Goal: Information Seeking & Learning: Check status

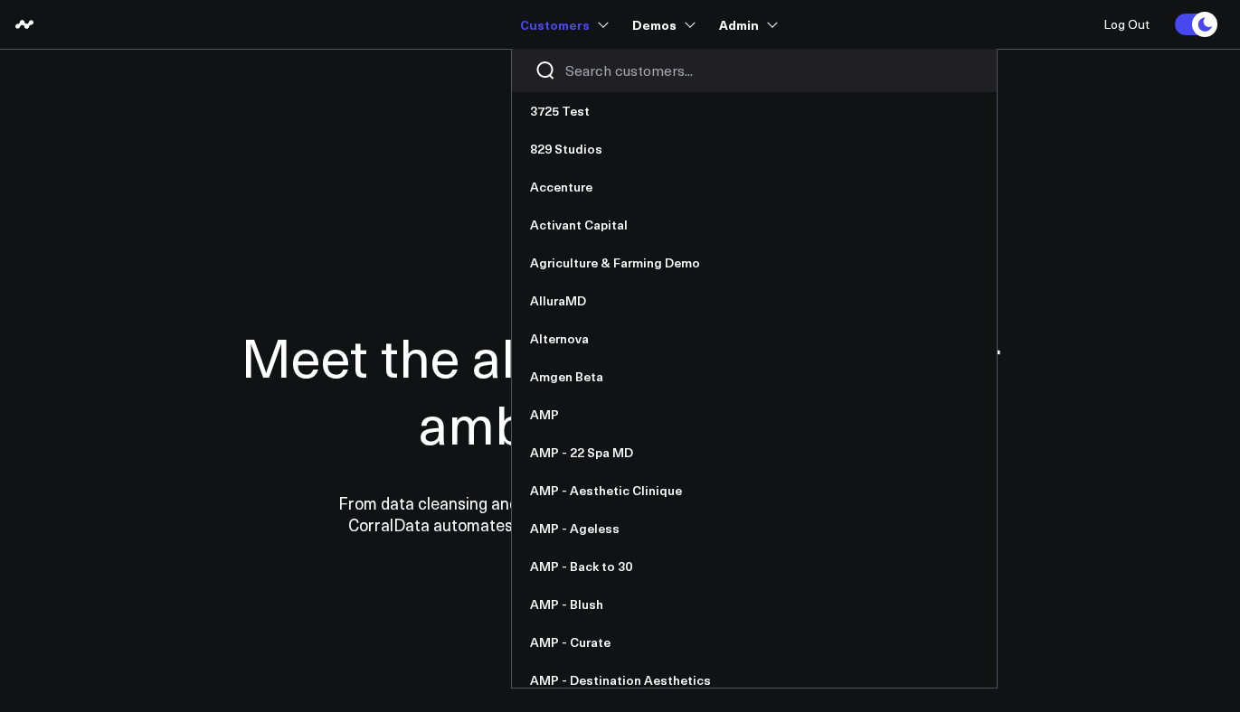
click at [612, 62] on input "Search customers input" at bounding box center [769, 71] width 409 height 20
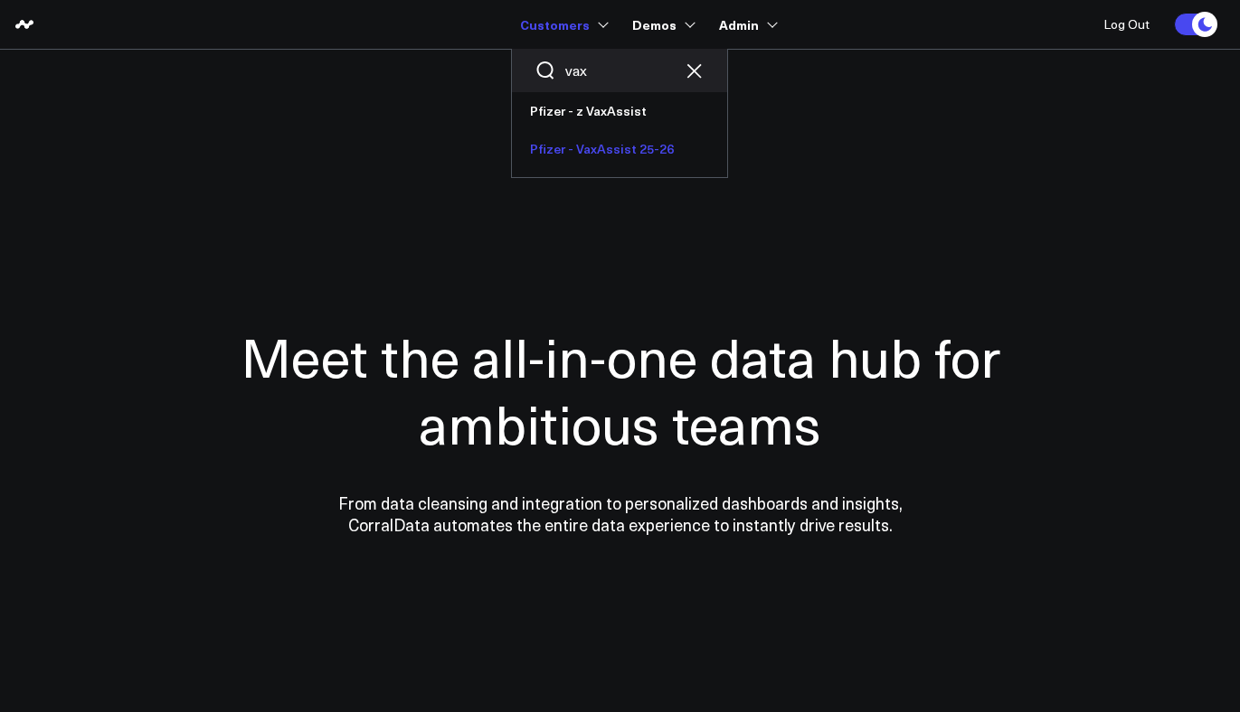
type input "vax"
click at [612, 156] on link "Pfizer - VaxAssist 25-26" at bounding box center [619, 149] width 215 height 38
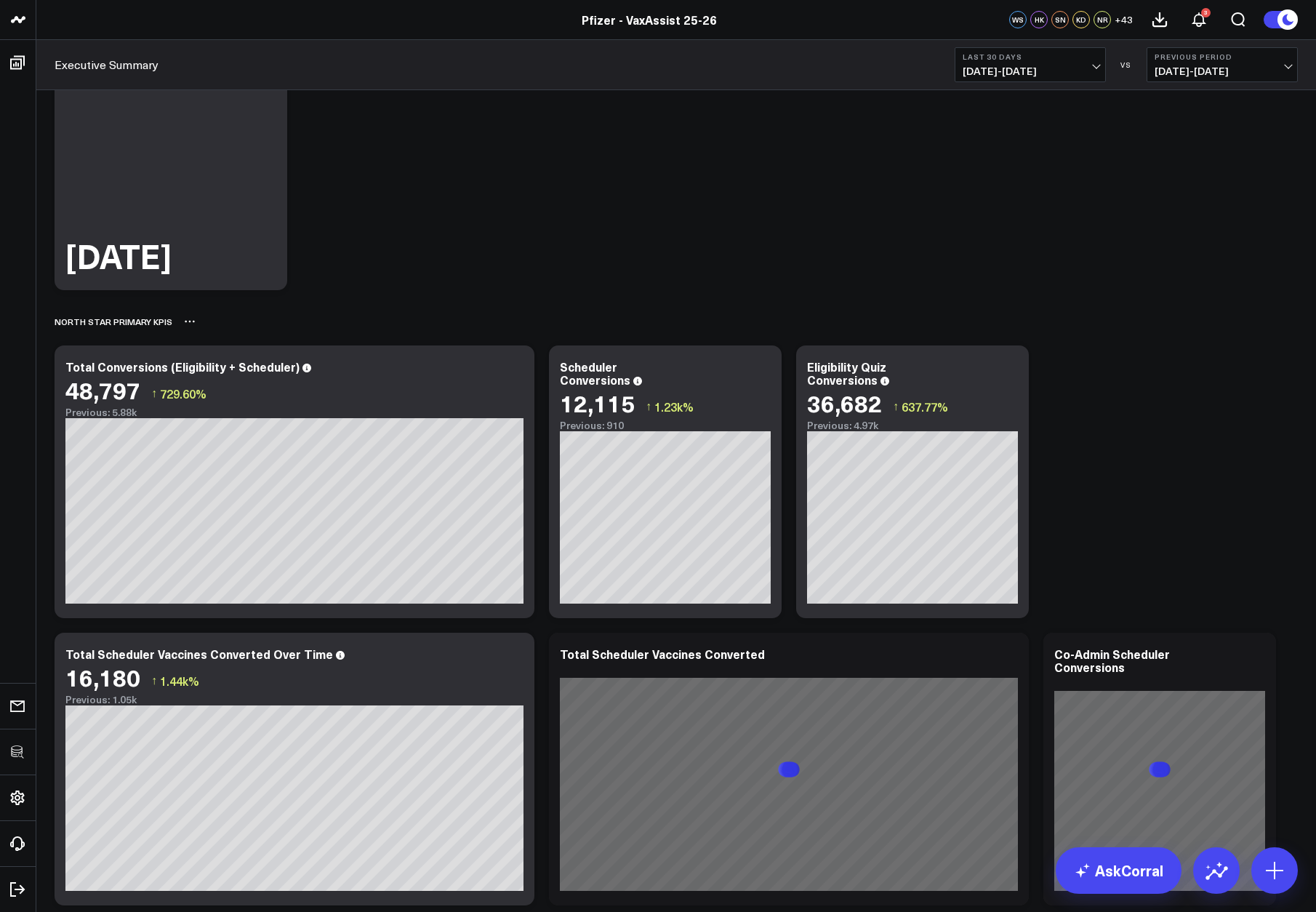
scroll to position [224, 0]
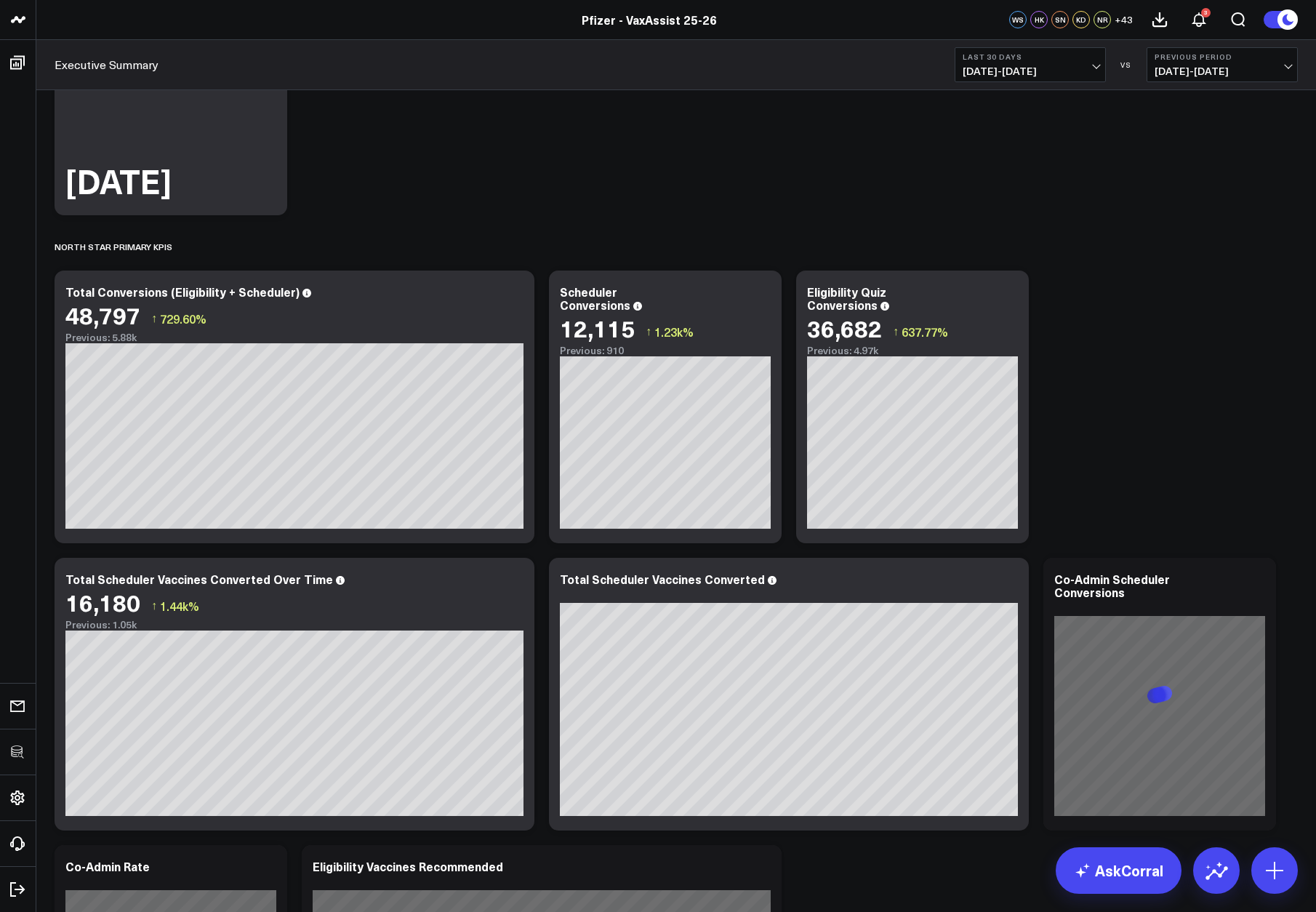
click at [996, 63] on button "Last 30 Days 08/09/25 - 09/07/25" at bounding box center [1030, 64] width 151 height 35
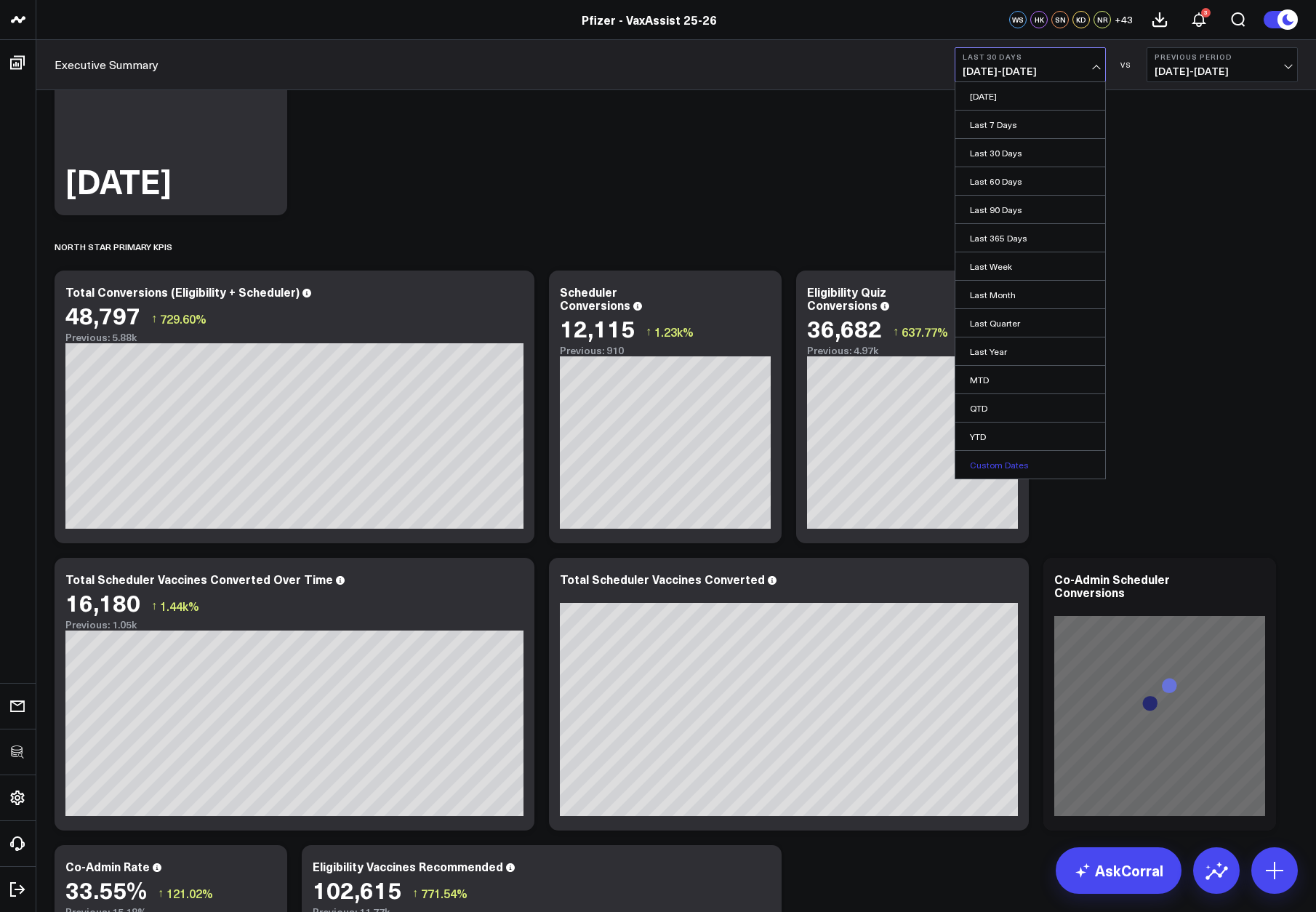
click at [996, 469] on link "Custom Dates" at bounding box center [1030, 465] width 150 height 27
select select "8"
select select "2025"
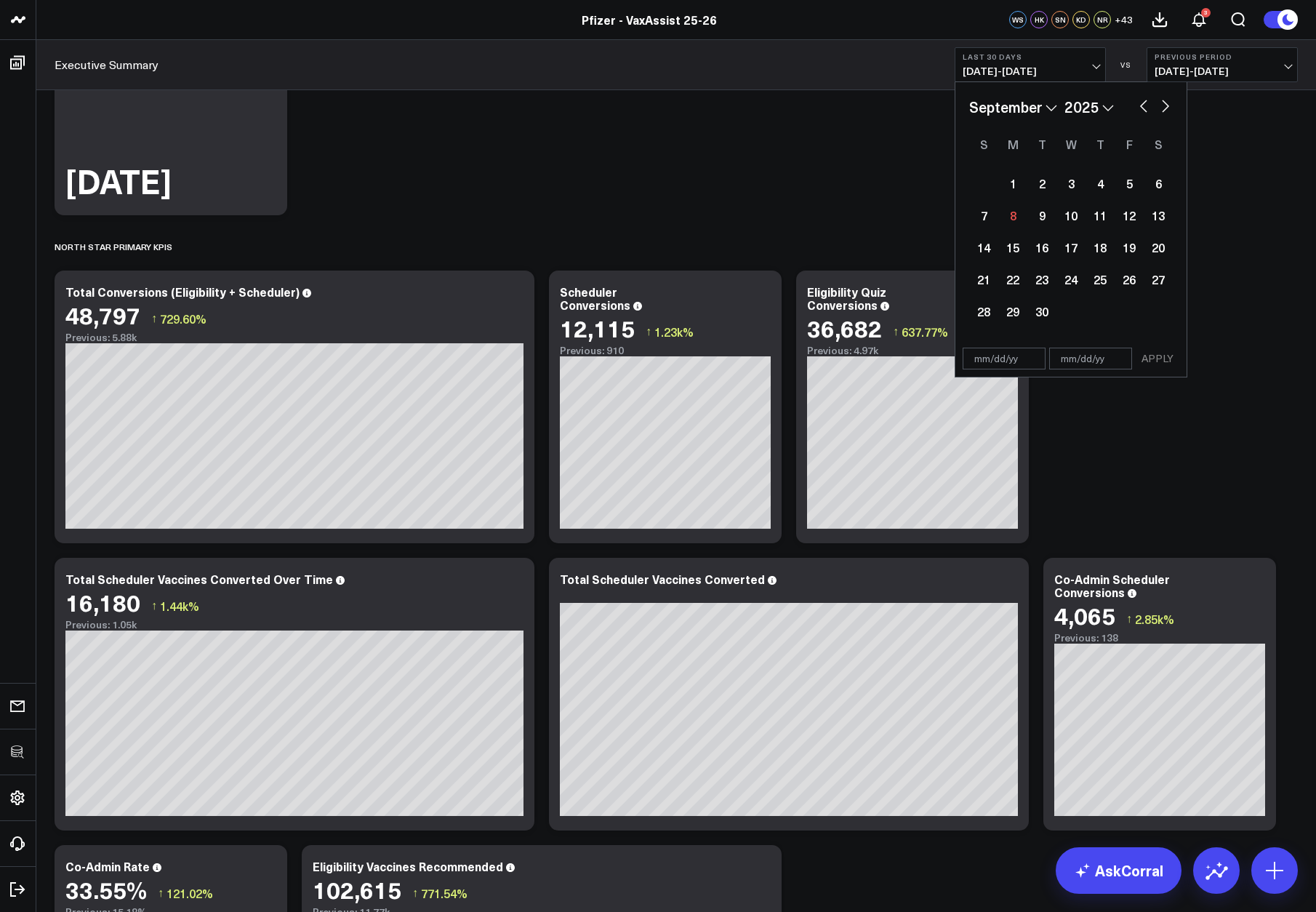
click at [996, 108] on button "button" at bounding box center [1143, 105] width 14 height 18
select select "7"
select select "2025"
click at [973, 343] on div "31" at bounding box center [983, 343] width 29 height 29
type input "08/31/25"
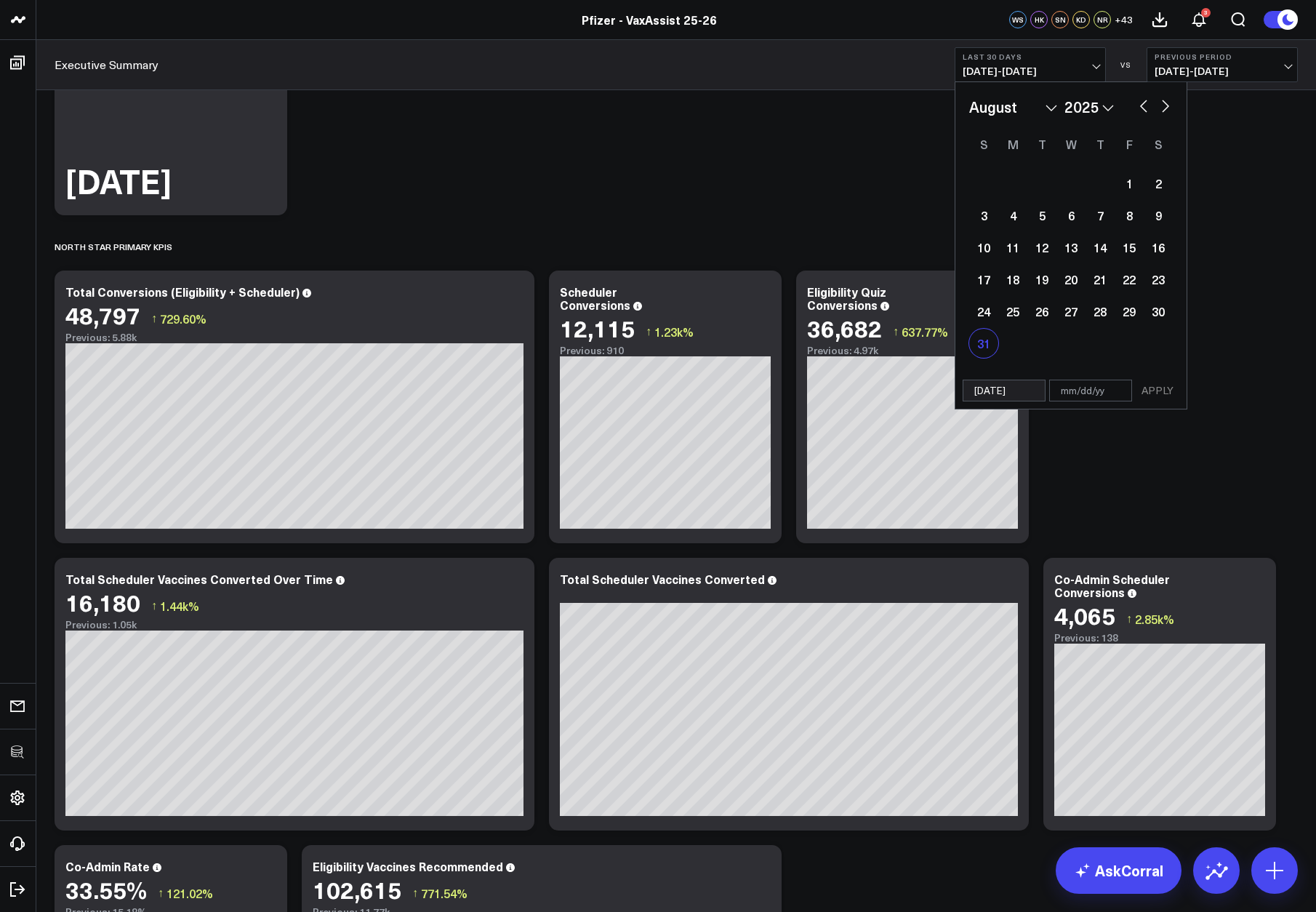
select select "7"
select select "2025"
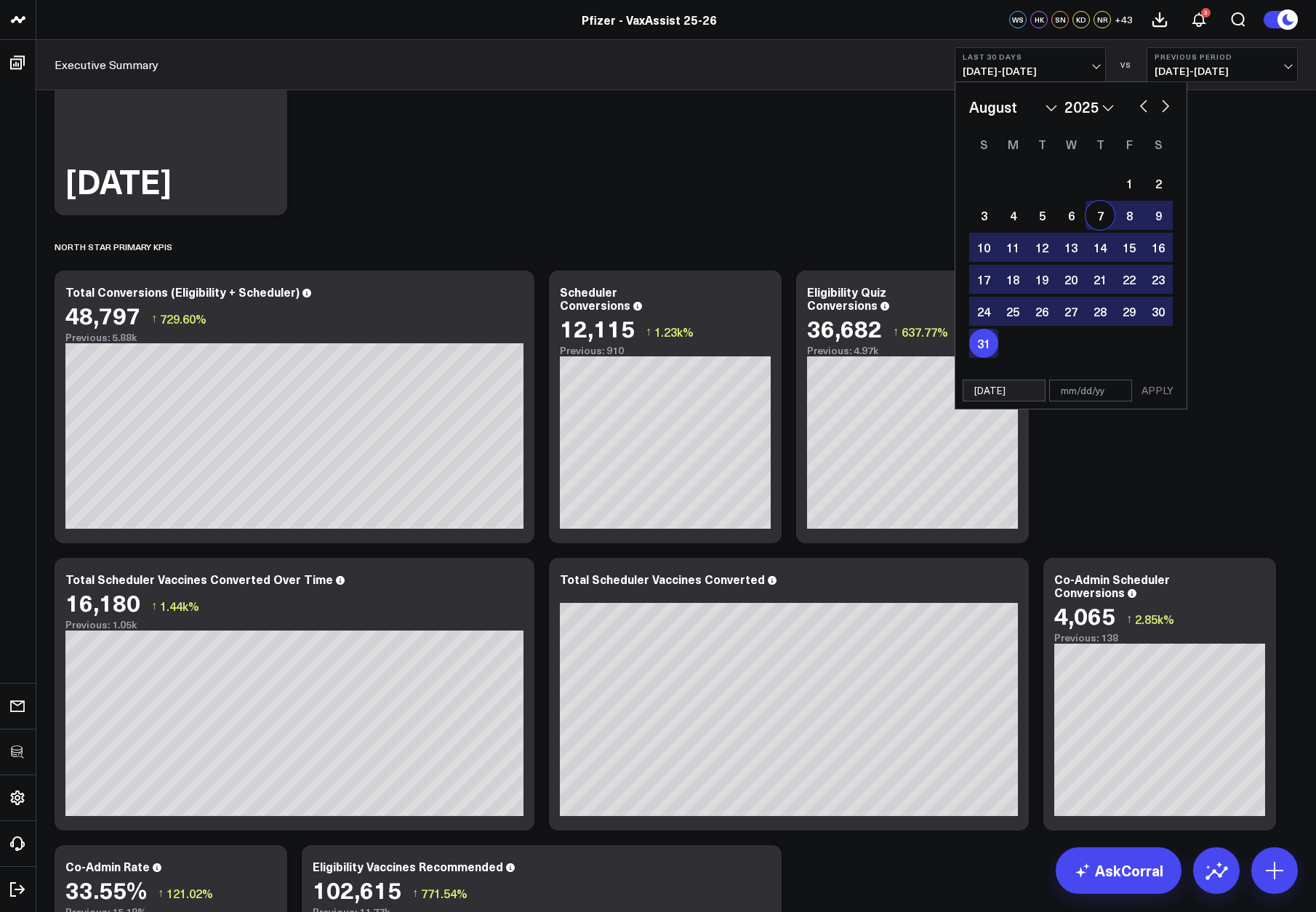
click at [996, 101] on button "button" at bounding box center [1165, 105] width 14 height 18
select select "8"
select select "2025"
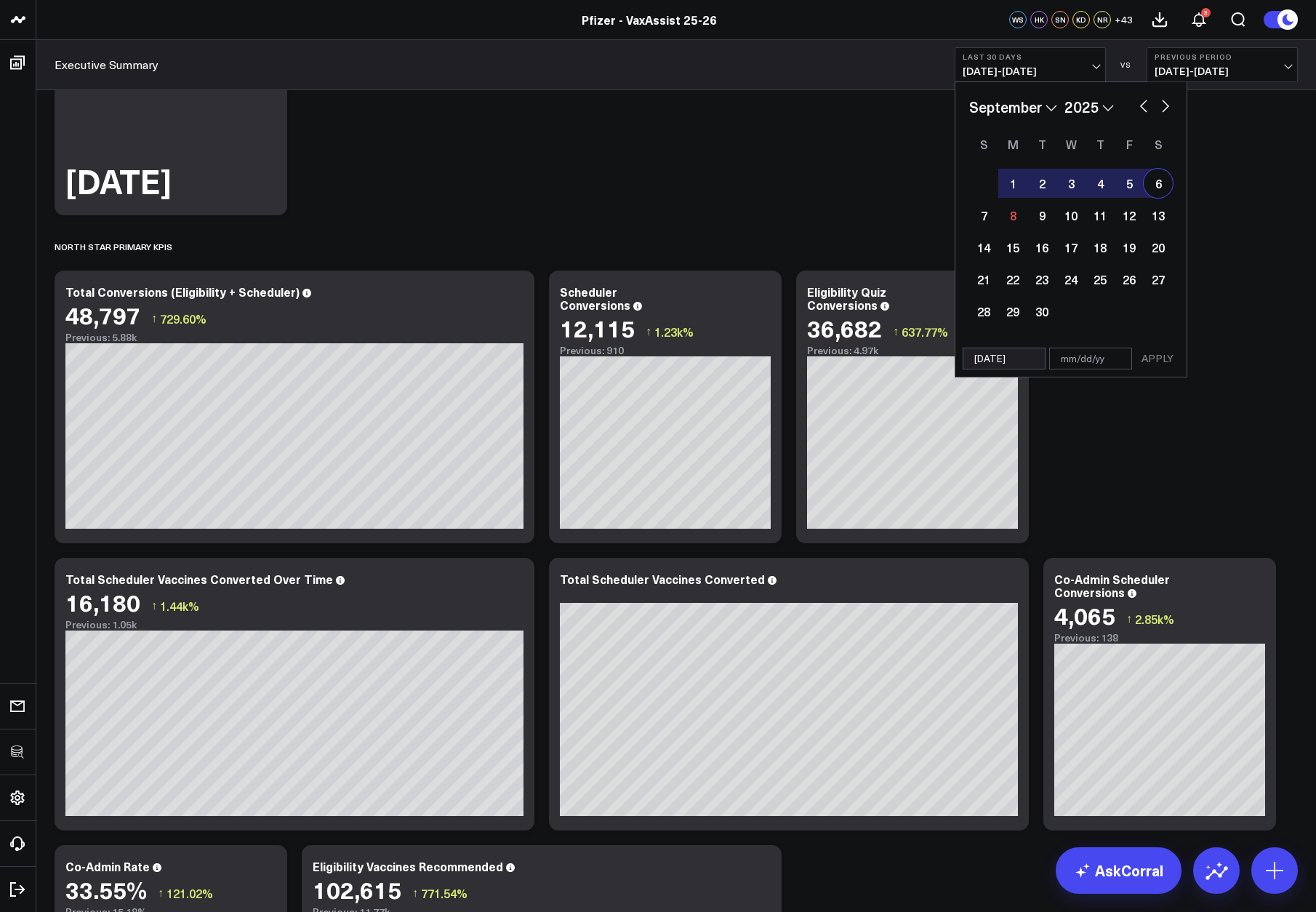
click at [996, 184] on div "6" at bounding box center [1158, 183] width 29 height 29
type input "09/06/25"
select select "8"
select select "2025"
click at [996, 368] on button "APPLY" at bounding box center [1157, 358] width 43 height 22
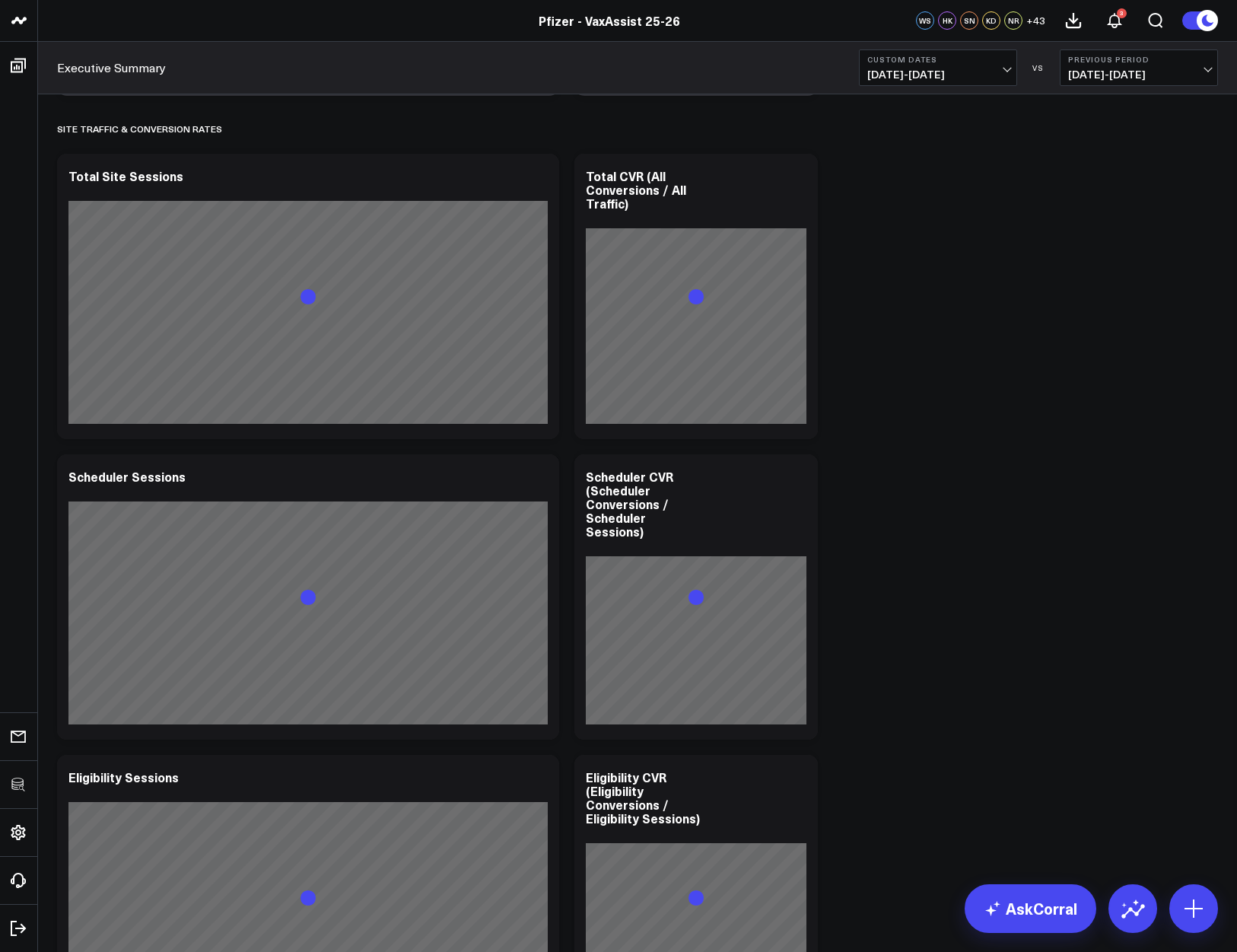
scroll to position [2172, 0]
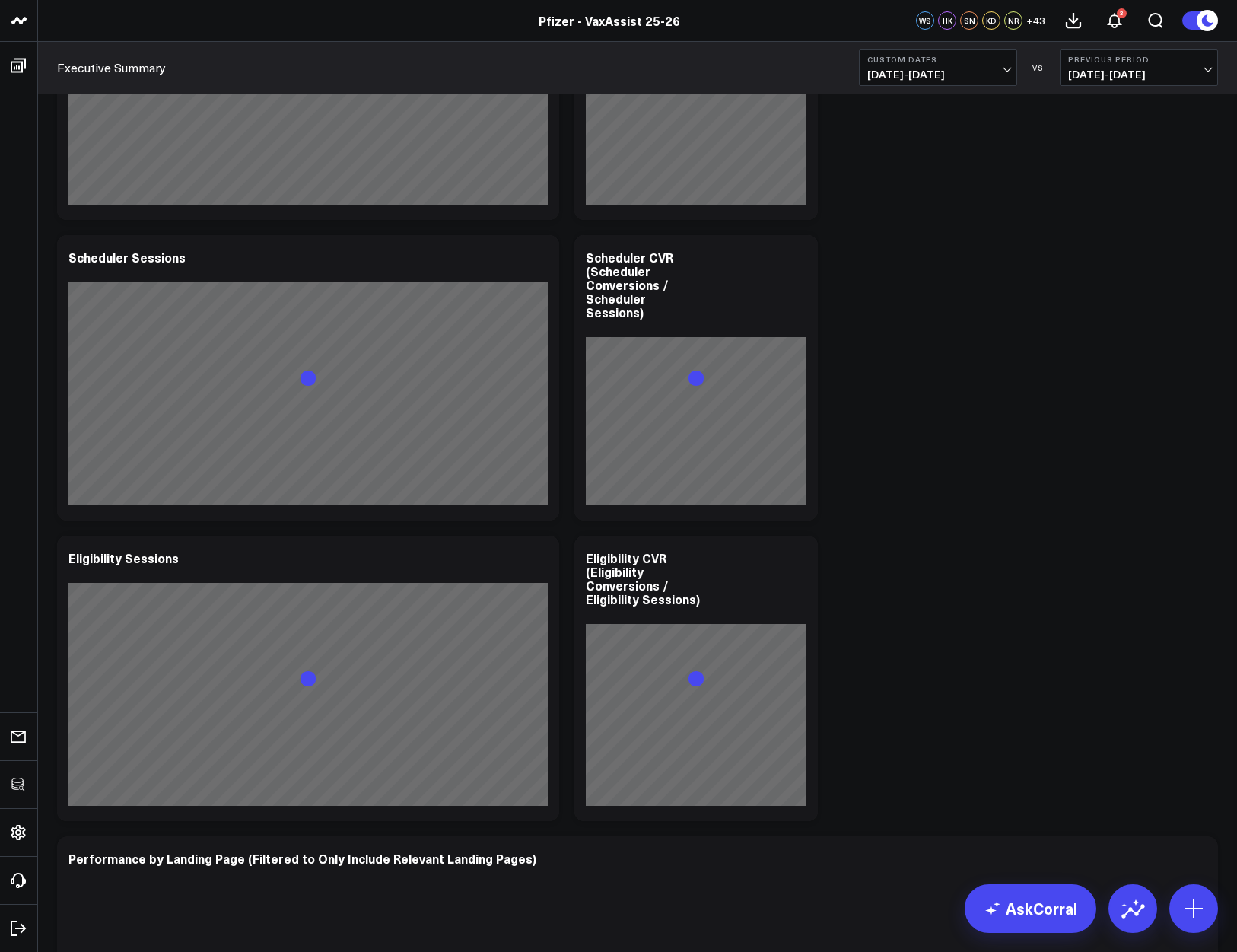
click at [1043, 549] on div "Modify via AI Copy link to widget Ask support Remove Create linked copy Executi…" at bounding box center [638, 636] width 1176 height 5281
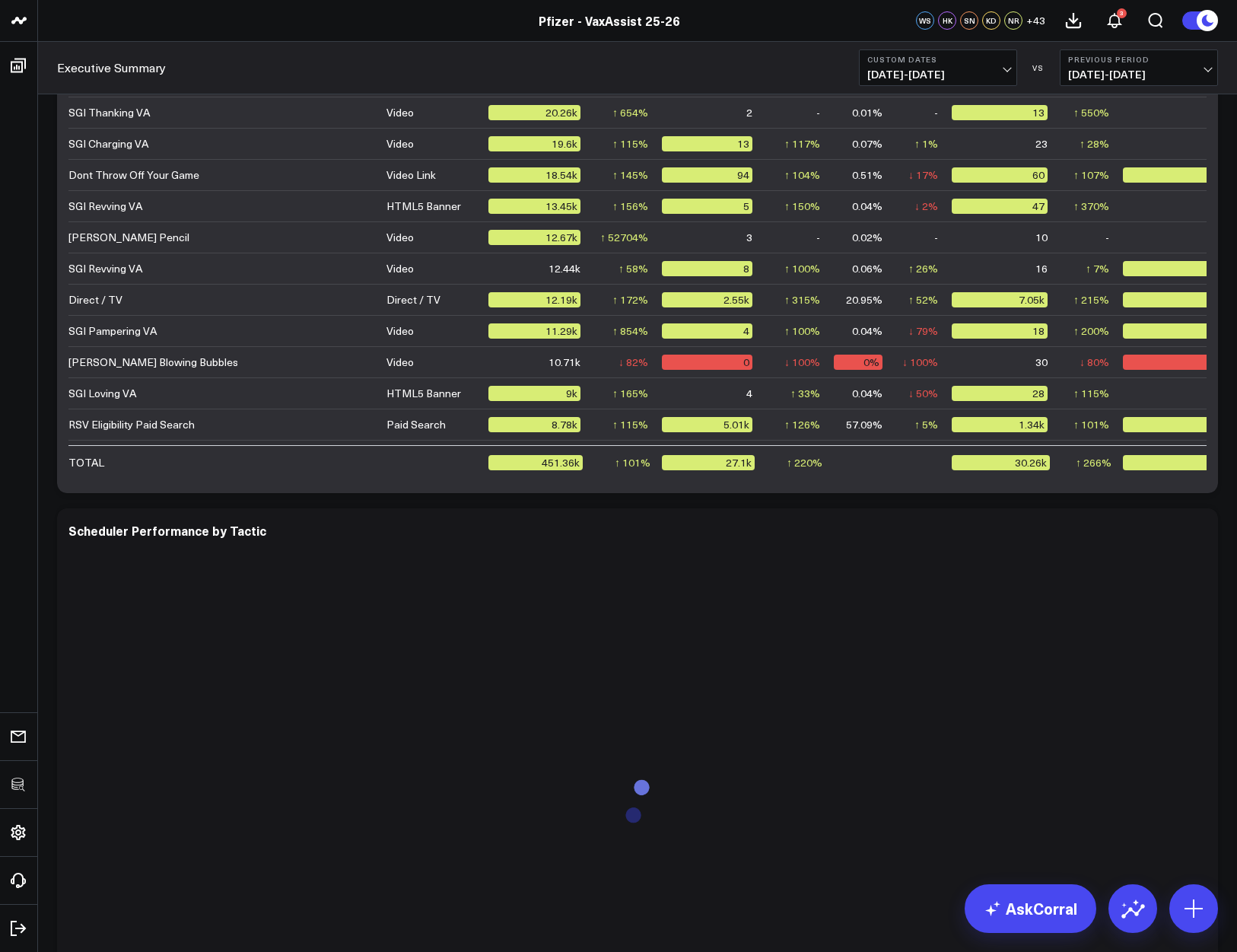
scroll to position [3893, 0]
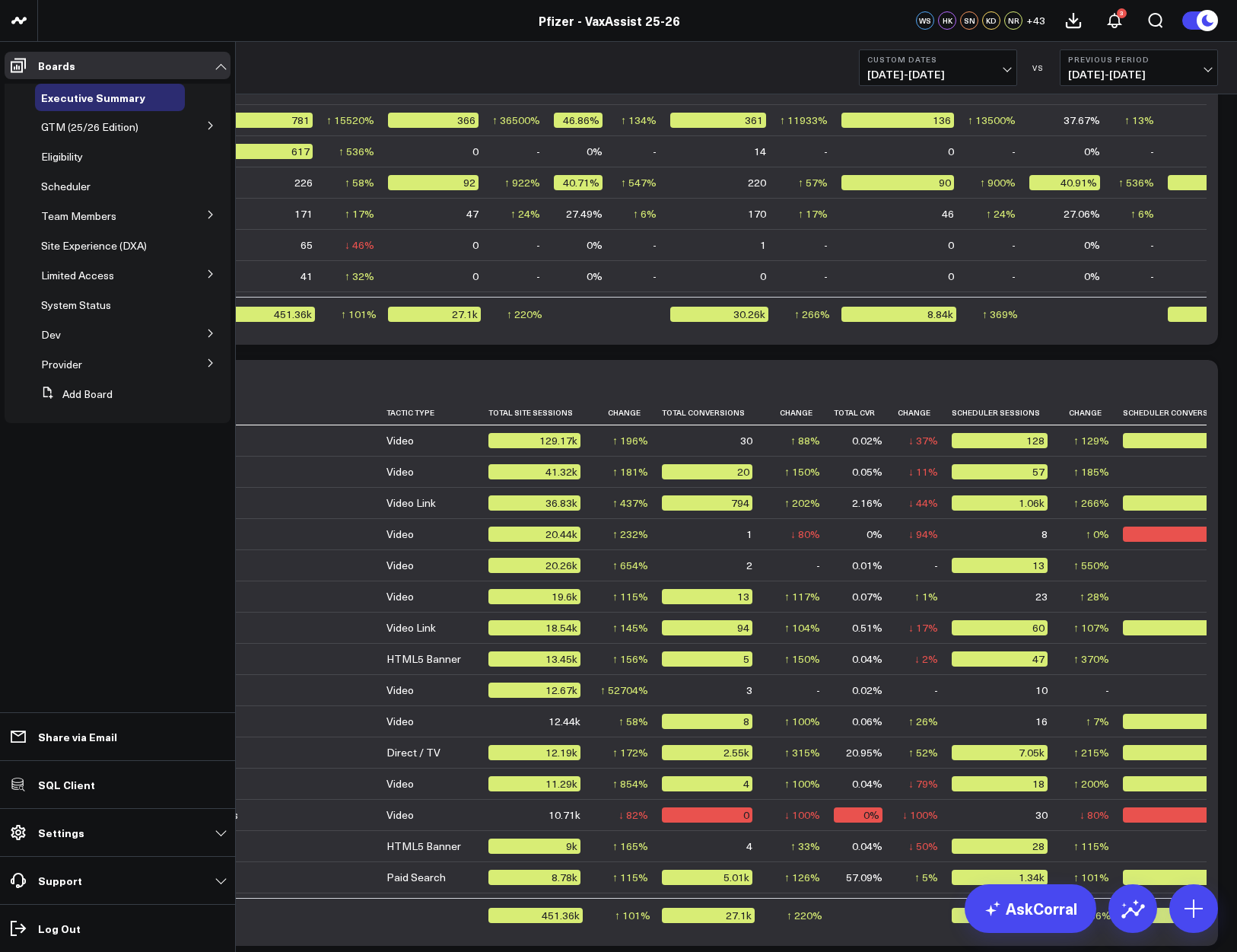
click at [216, 274] on button at bounding box center [210, 273] width 40 height 23
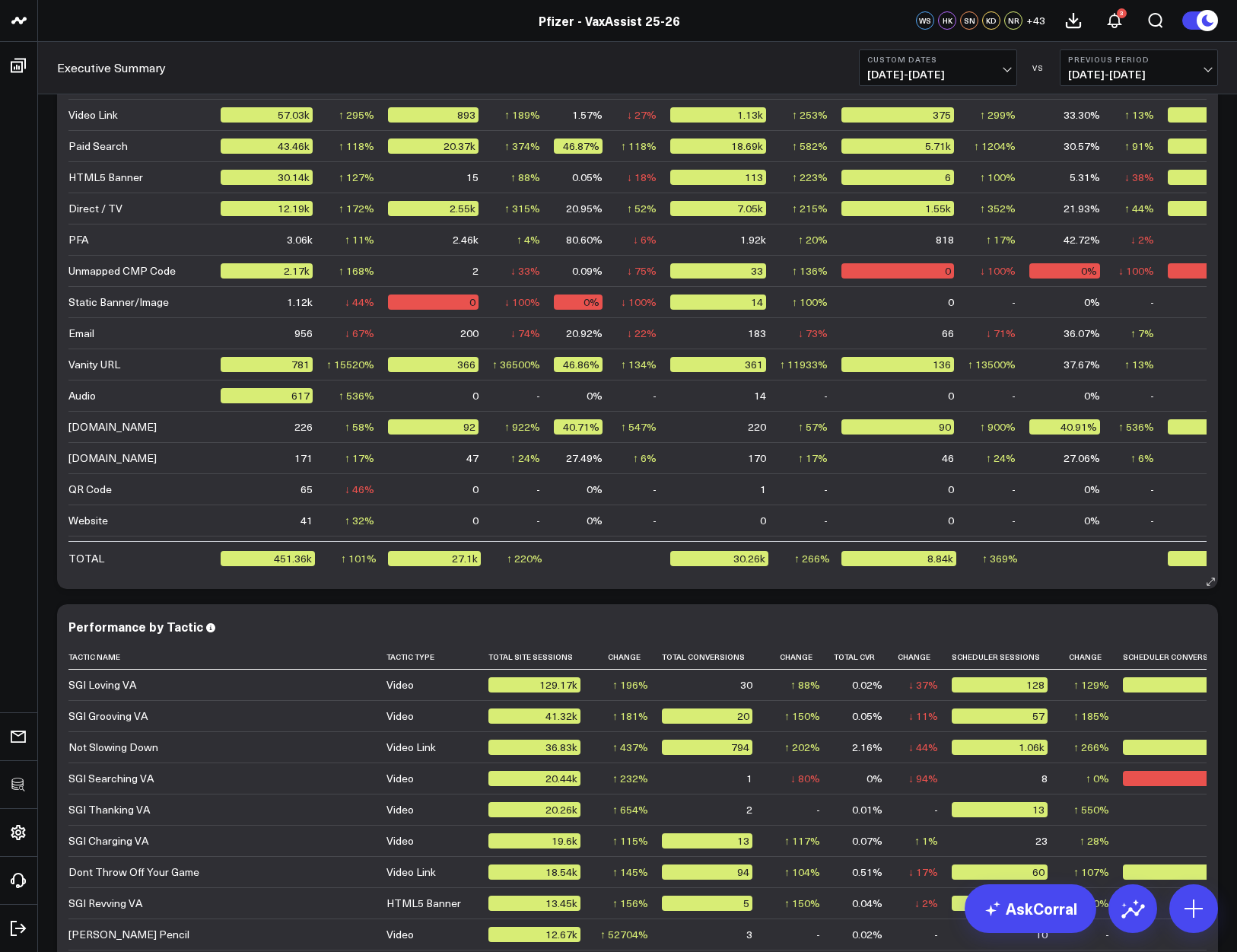
scroll to position [3555, 0]
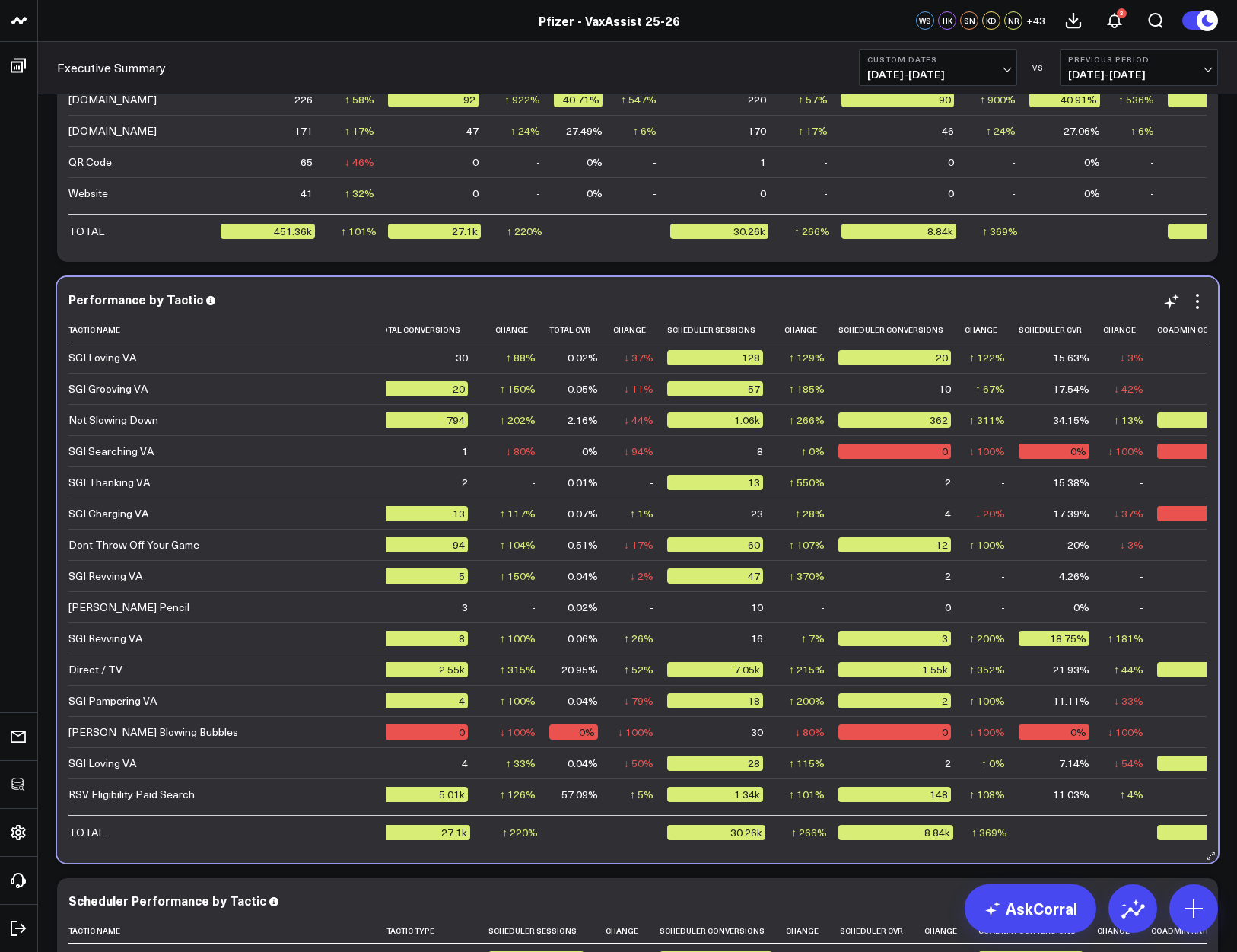
scroll to position [0, 0]
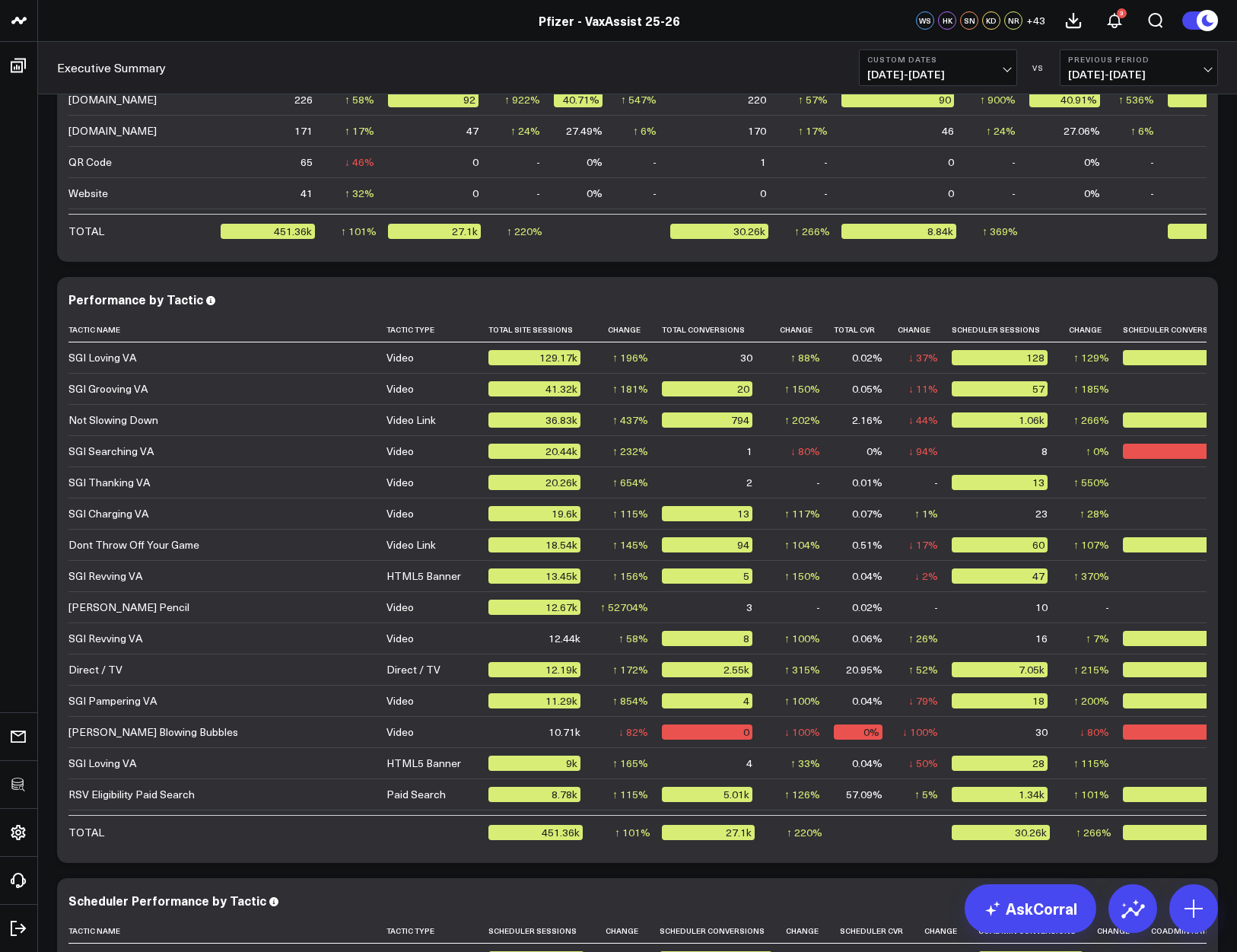
click at [925, 68] on span "08/31/25 - 09/06/25" at bounding box center [938, 74] width 141 height 12
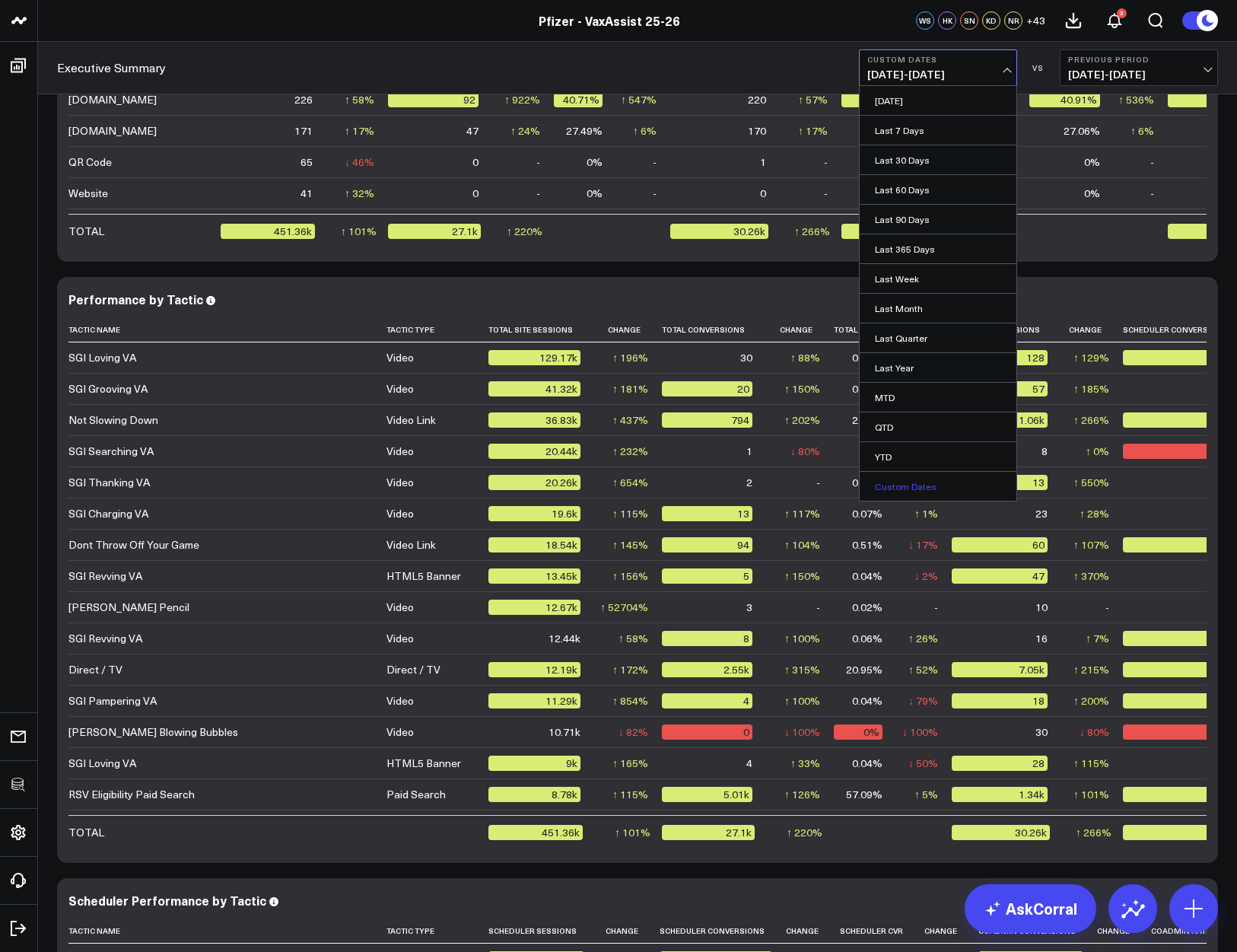
click at [941, 472] on link "Custom Dates" at bounding box center [938, 487] width 157 height 29
select select "8"
select select "2025"
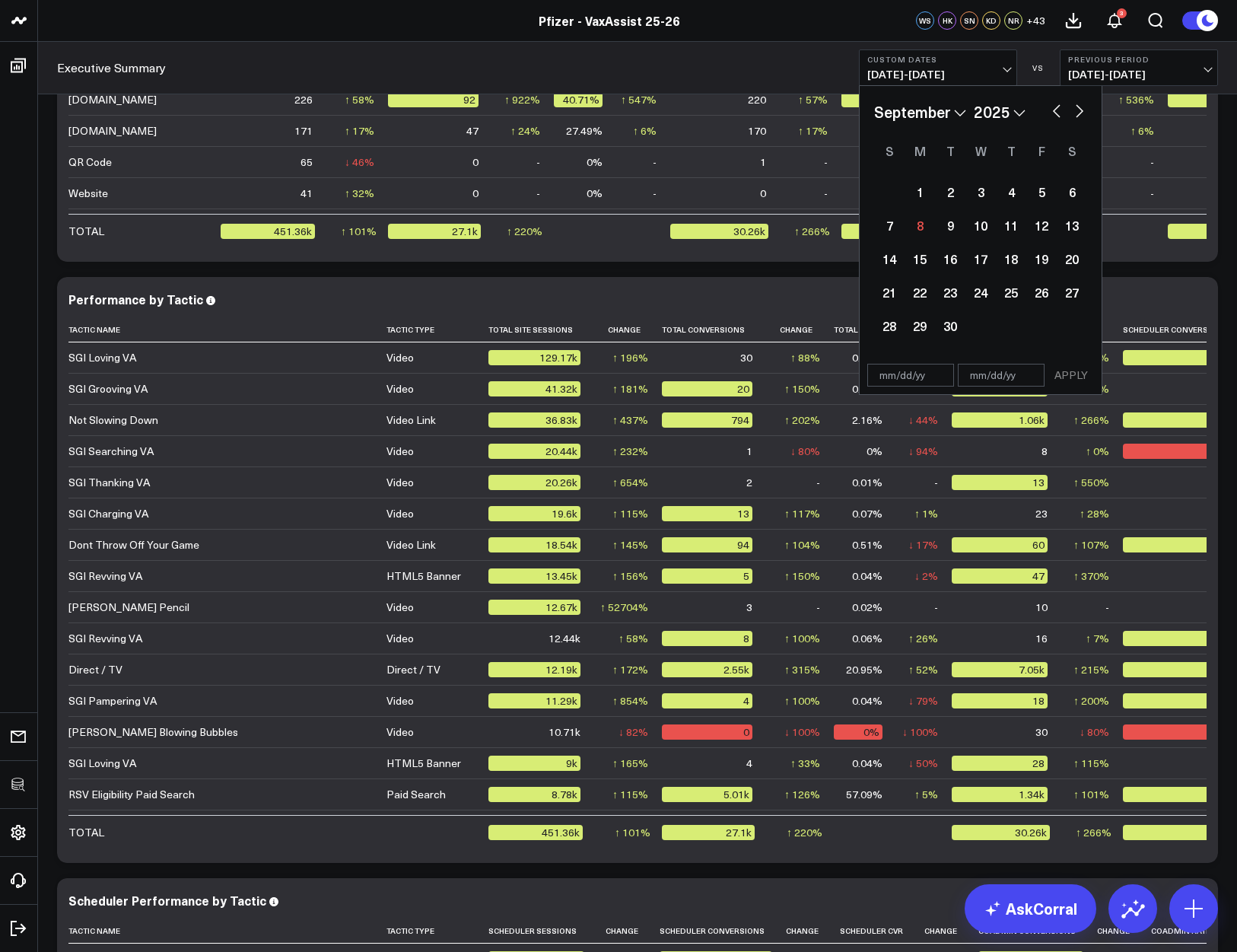
click at [1043, 109] on button "button" at bounding box center [1057, 109] width 15 height 19
select select "7"
select select "2025"
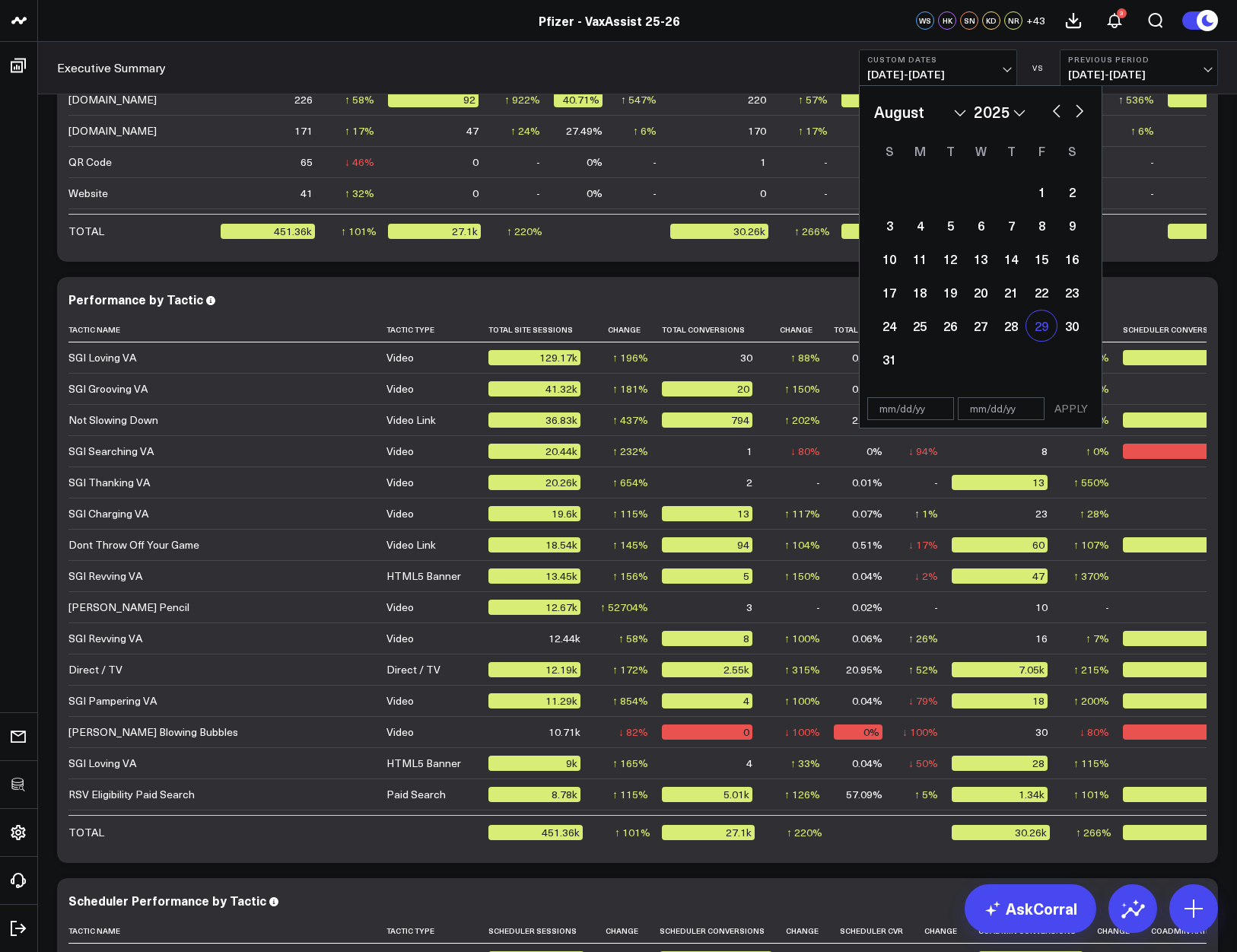
click at [1036, 321] on div "29" at bounding box center [1042, 326] width 30 height 30
type input "[DATE]"
select select "7"
select select "2025"
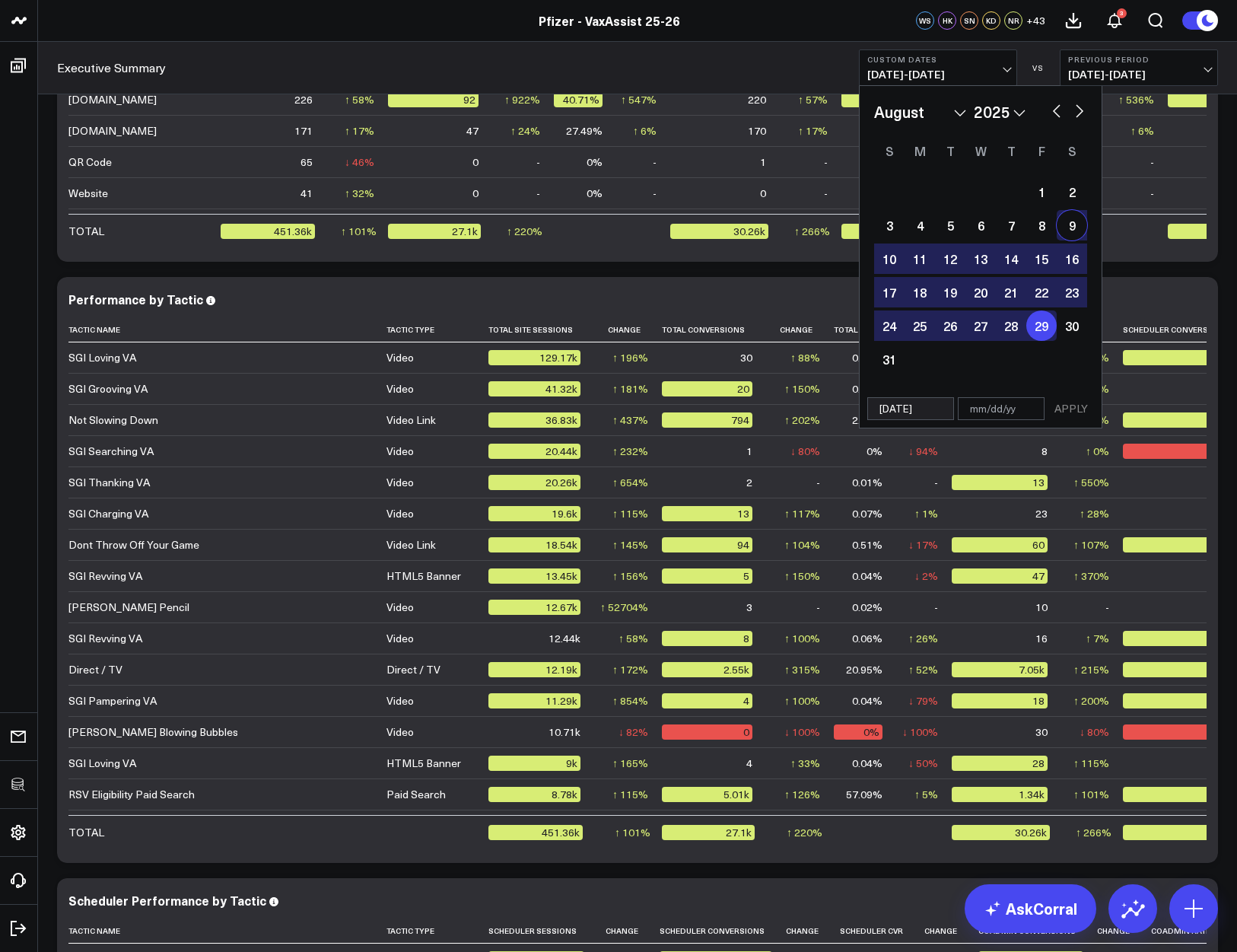
click at [1043, 114] on button "button" at bounding box center [1080, 109] width 15 height 19
select select "8"
select select "2025"
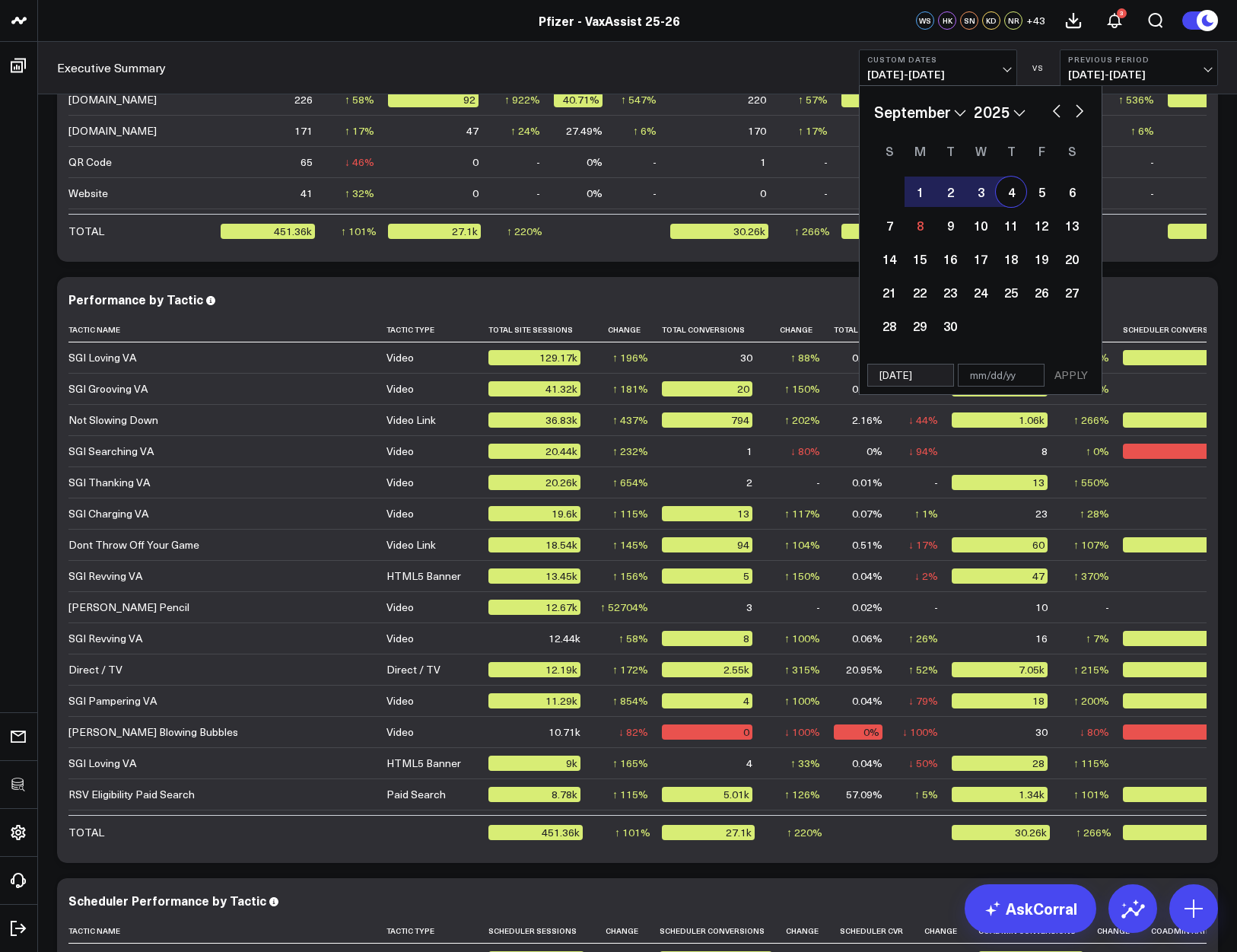
click at [1017, 194] on div "4" at bounding box center [1011, 192] width 30 height 30
type input "09/04/25"
select select "8"
select select "2025"
click at [1043, 384] on button "APPLY" at bounding box center [1071, 375] width 45 height 23
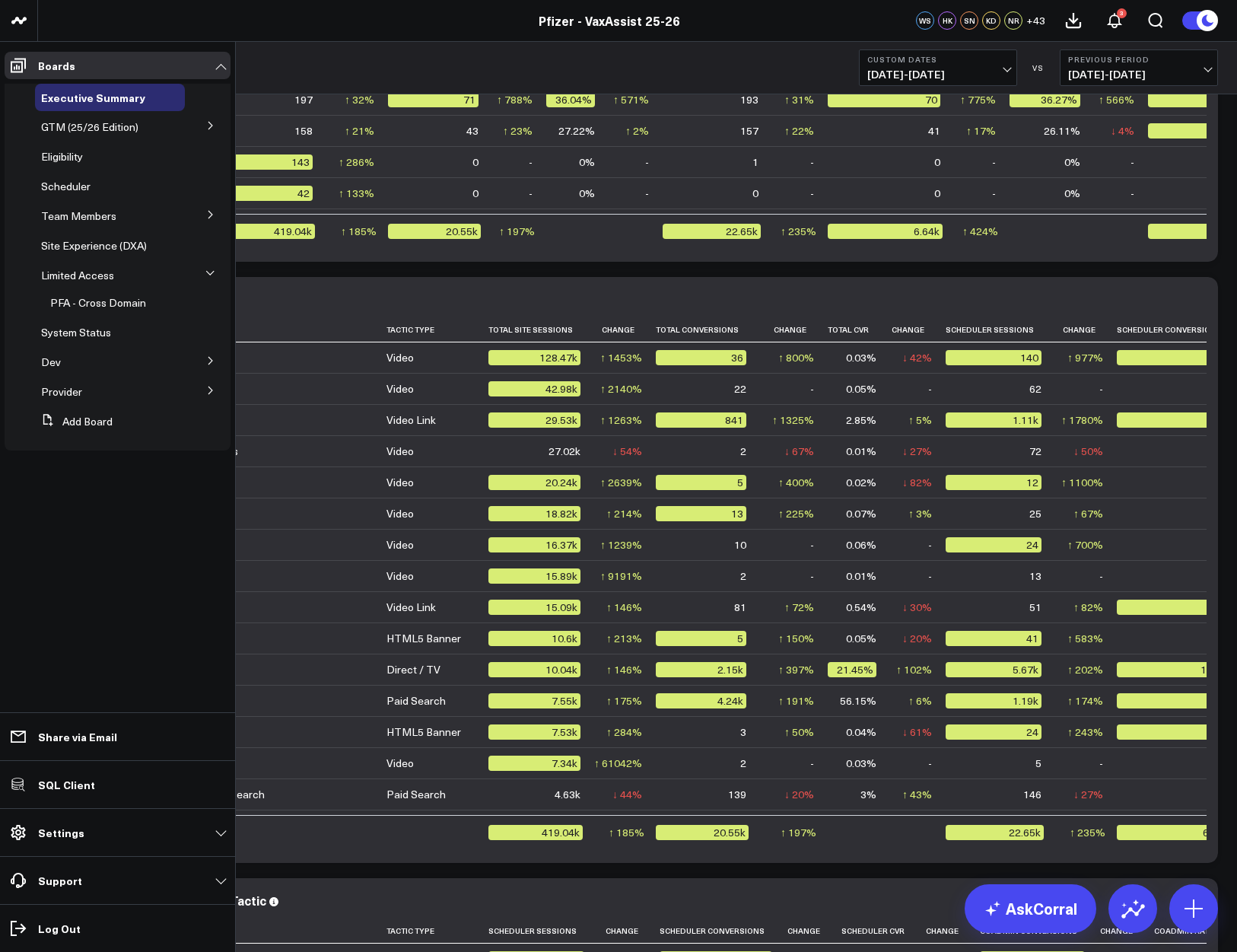
click at [219, 210] on button at bounding box center [210, 214] width 40 height 23
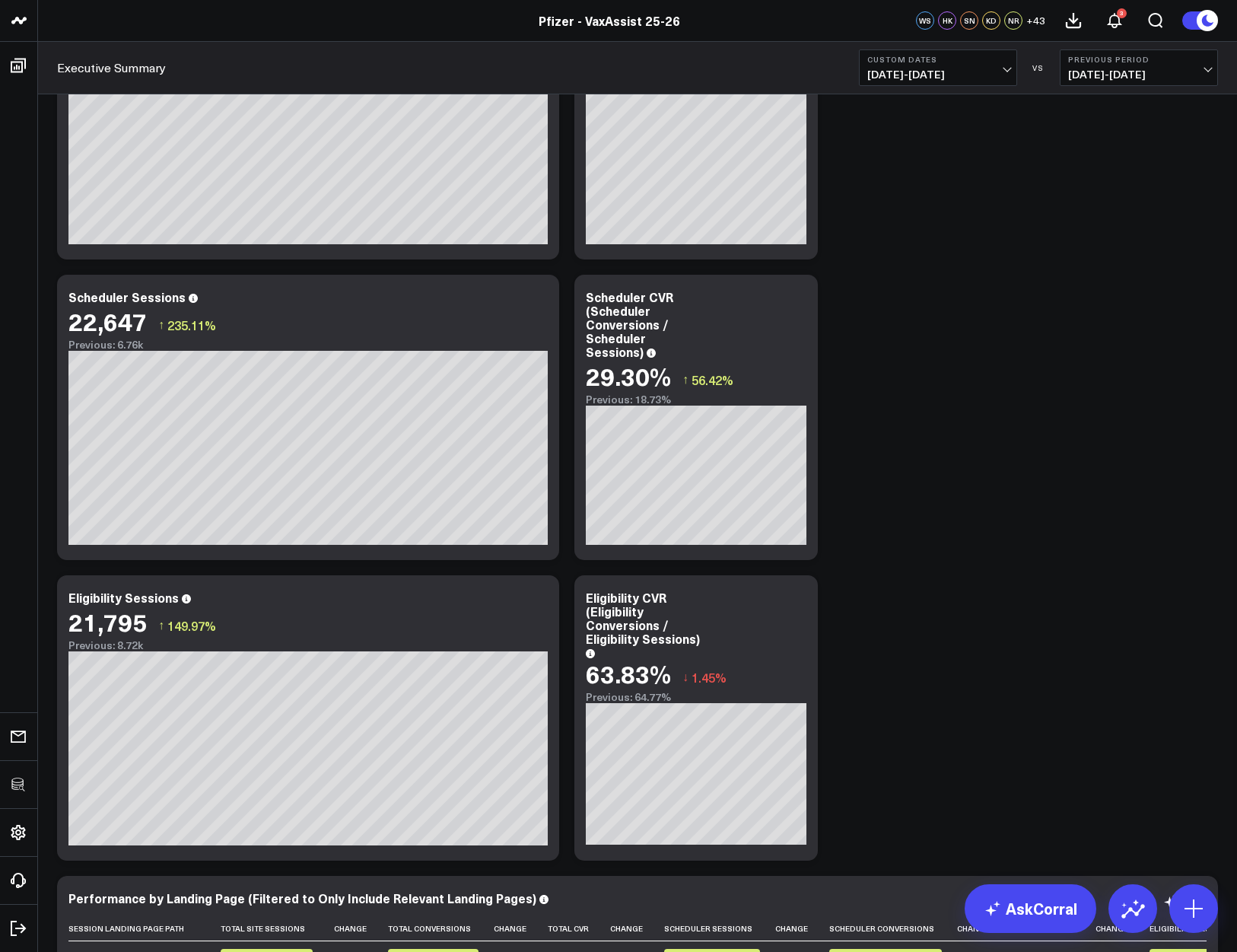
scroll to position [1899, 0]
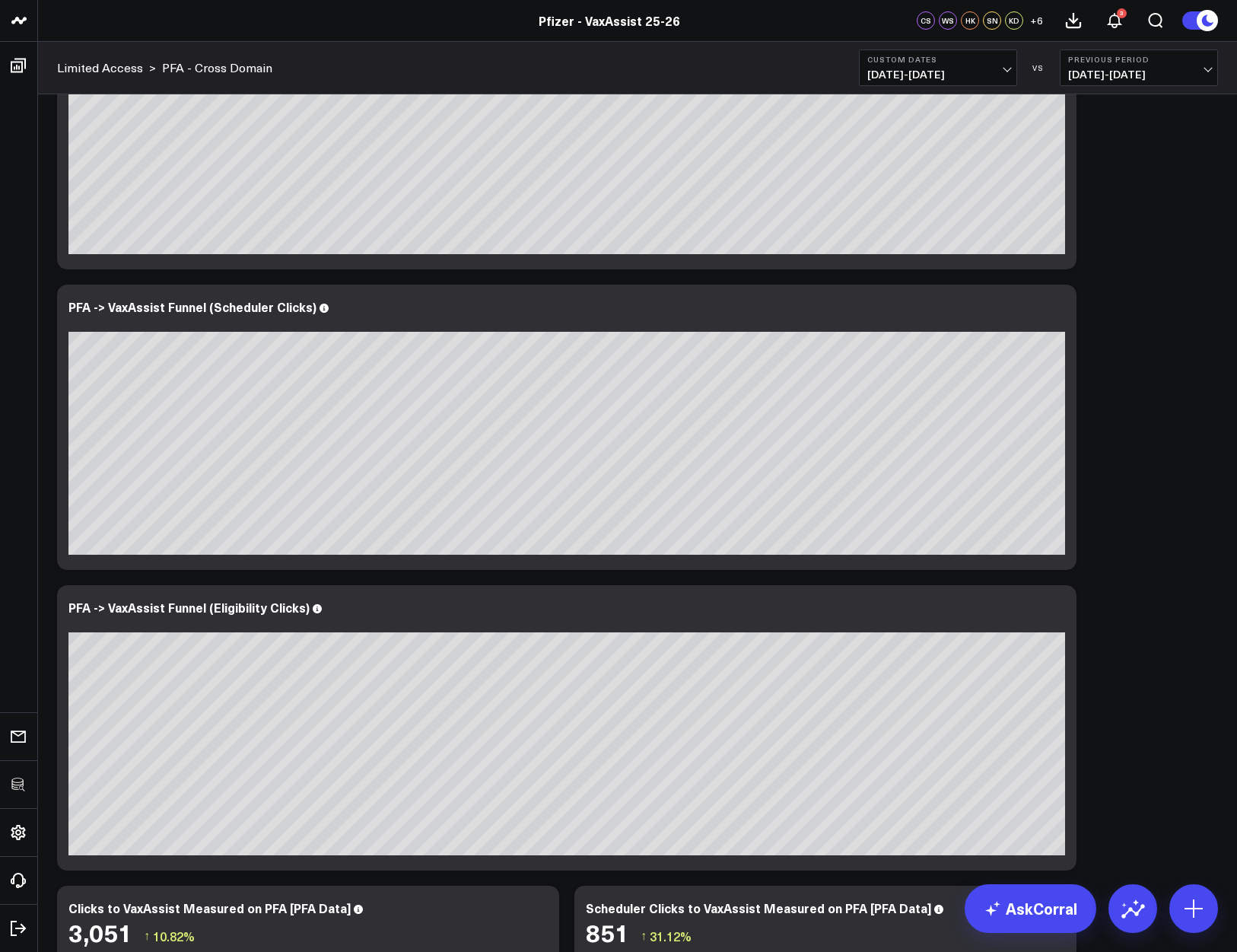
scroll to position [5355, 0]
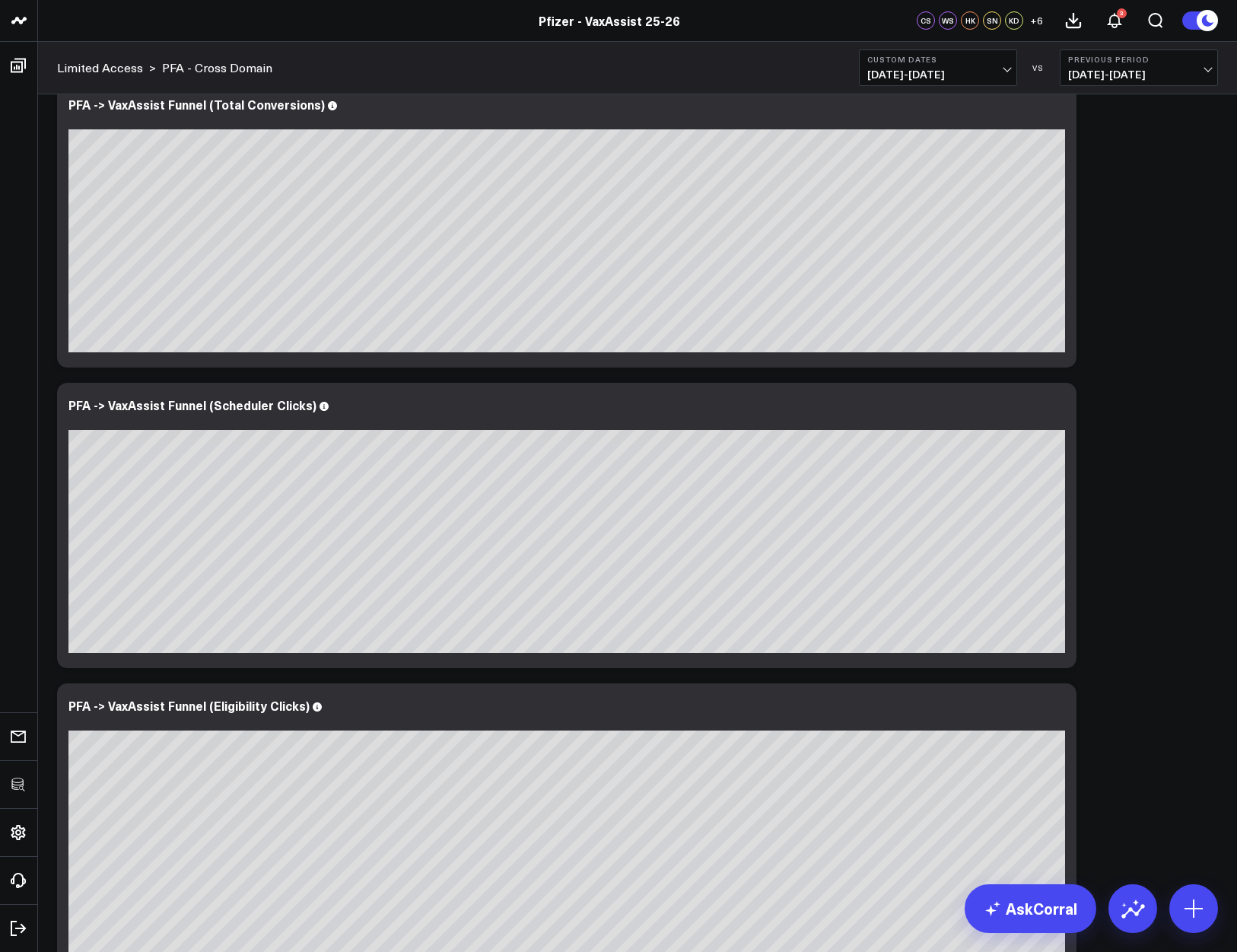
click at [948, 68] on span "08/31/25 - 09/06/25" at bounding box center [938, 74] width 141 height 12
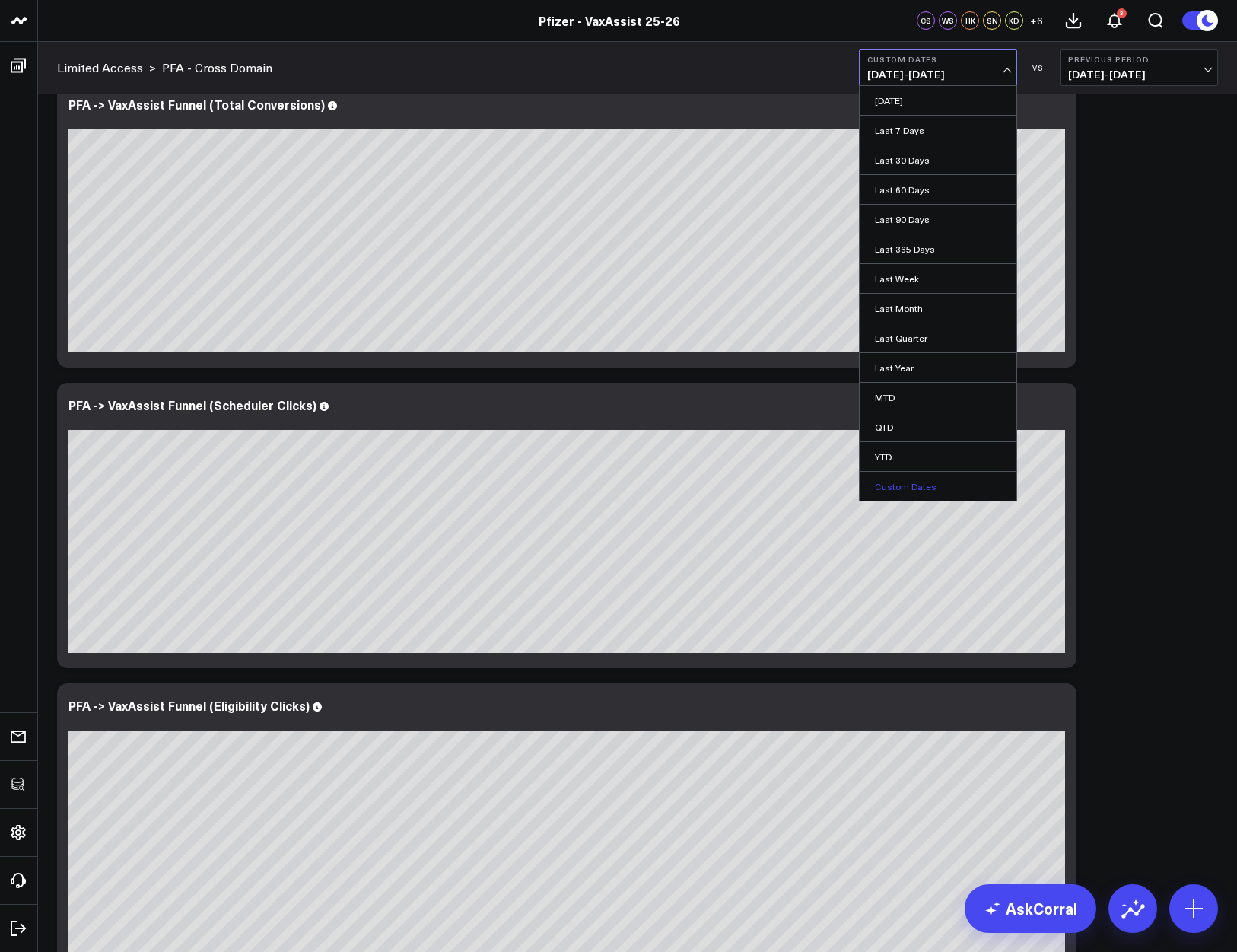
click at [916, 486] on link "Custom Dates" at bounding box center [938, 487] width 157 height 29
select select "8"
select select "2025"
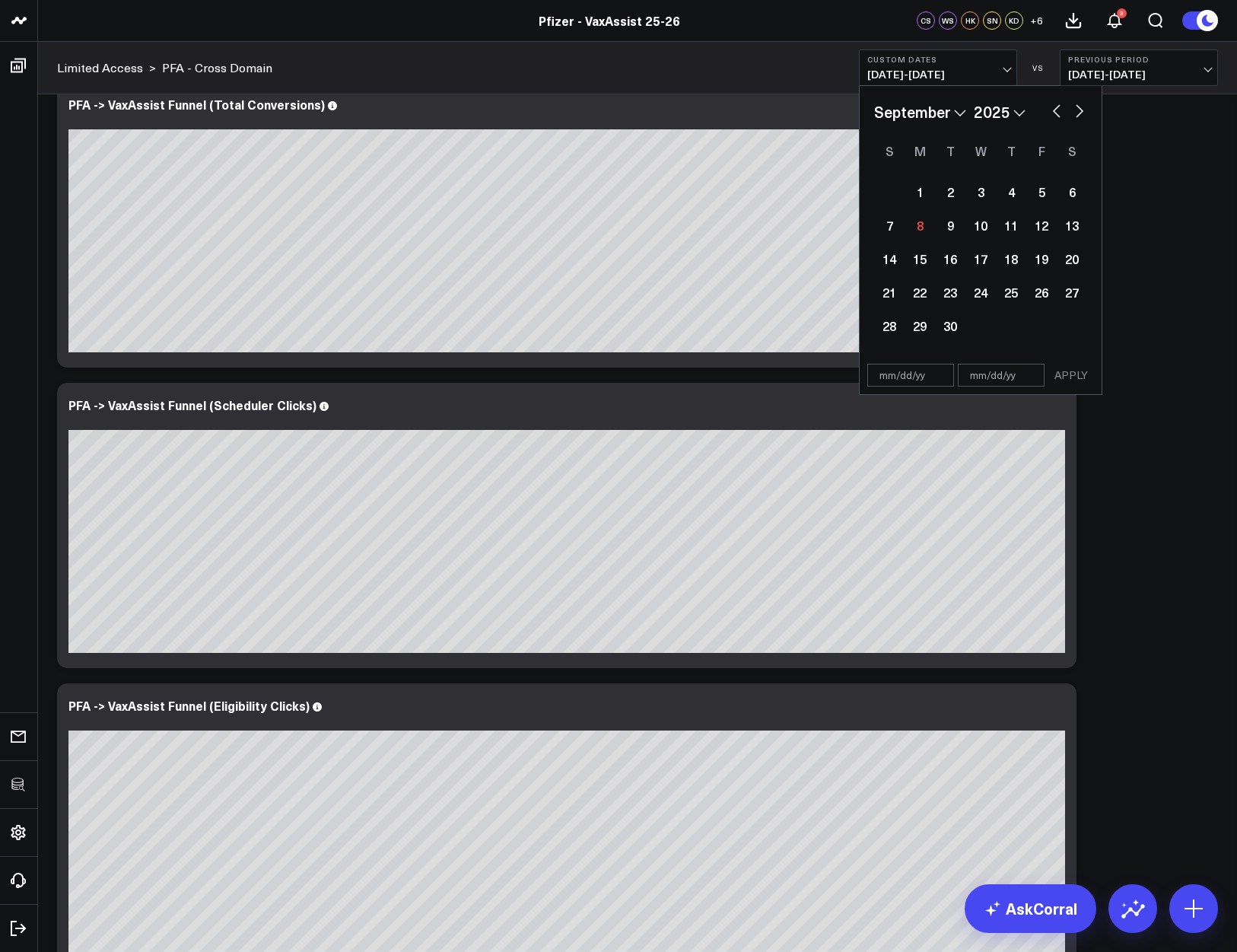
click at [1057, 107] on button "button" at bounding box center [1057, 109] width 15 height 19
select select "7"
select select "2025"
click at [1037, 338] on div "29" at bounding box center [1042, 326] width 30 height 30
type input "08/29/25"
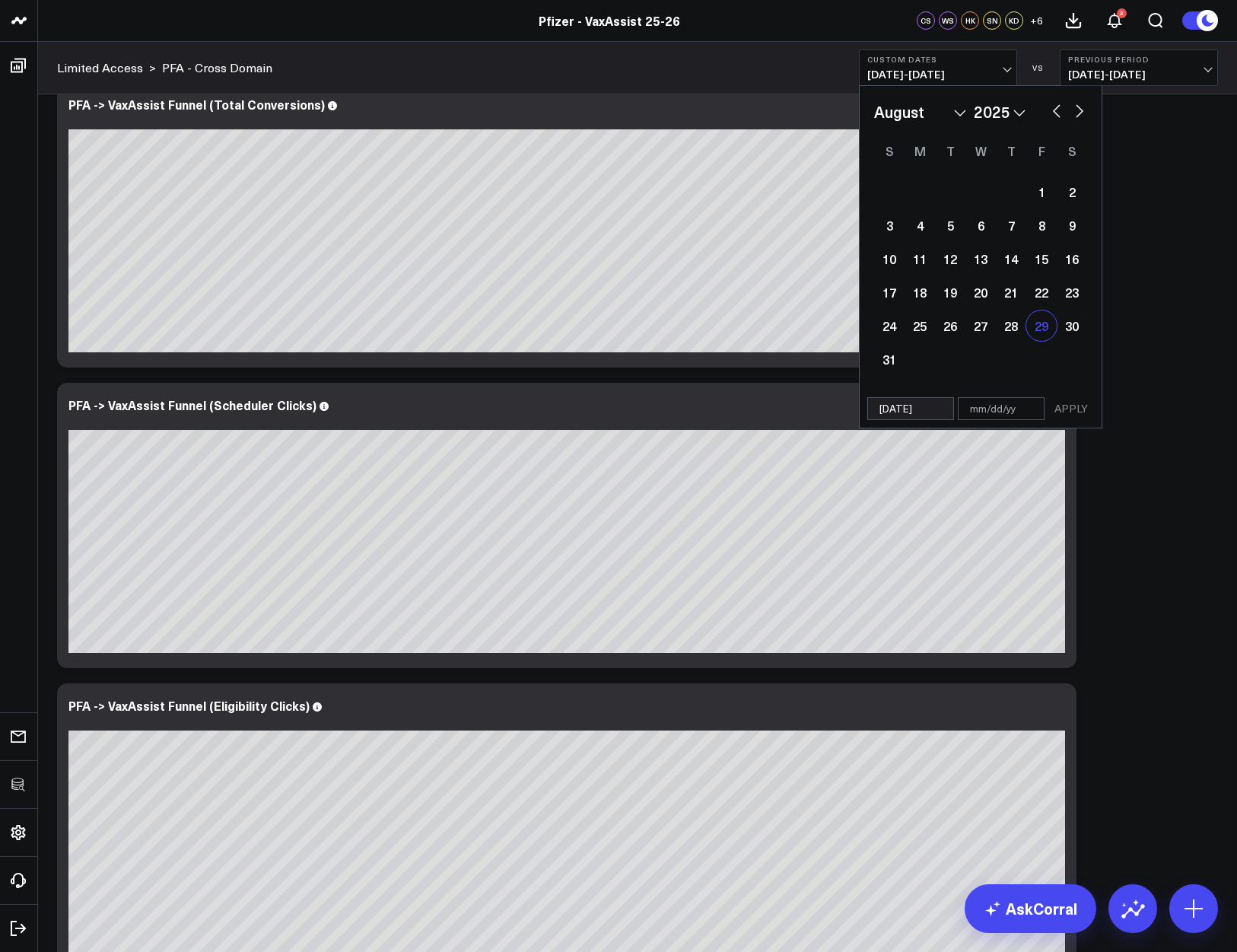
select select "7"
select select "2025"
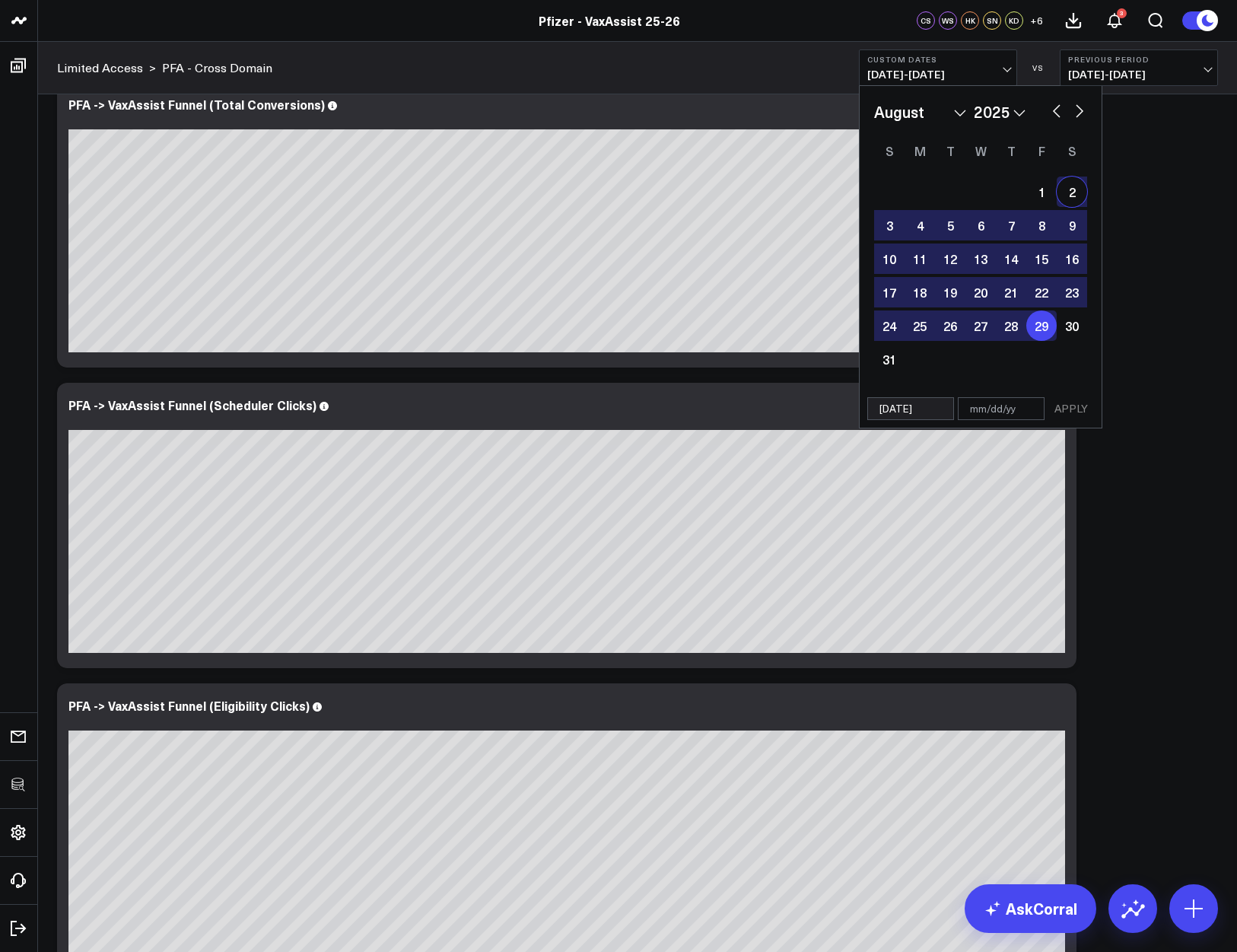
click at [1081, 114] on button "button" at bounding box center [1080, 109] width 15 height 19
select select "8"
select select "2025"
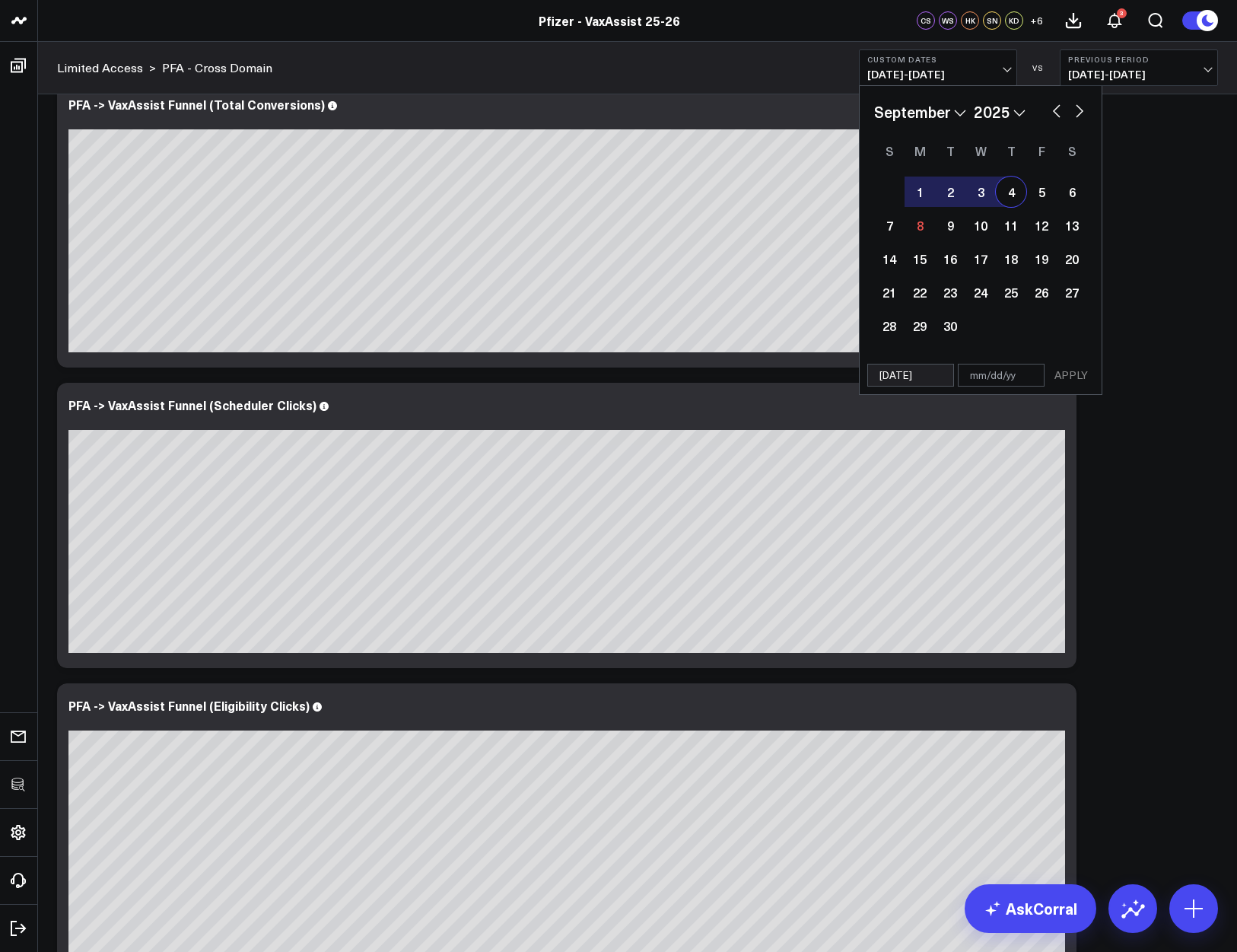
click at [1009, 197] on div "4" at bounding box center [1011, 192] width 30 height 30
type input "09/04/25"
select select "8"
select select "2025"
click at [1075, 375] on button "APPLY" at bounding box center [1071, 375] width 45 height 23
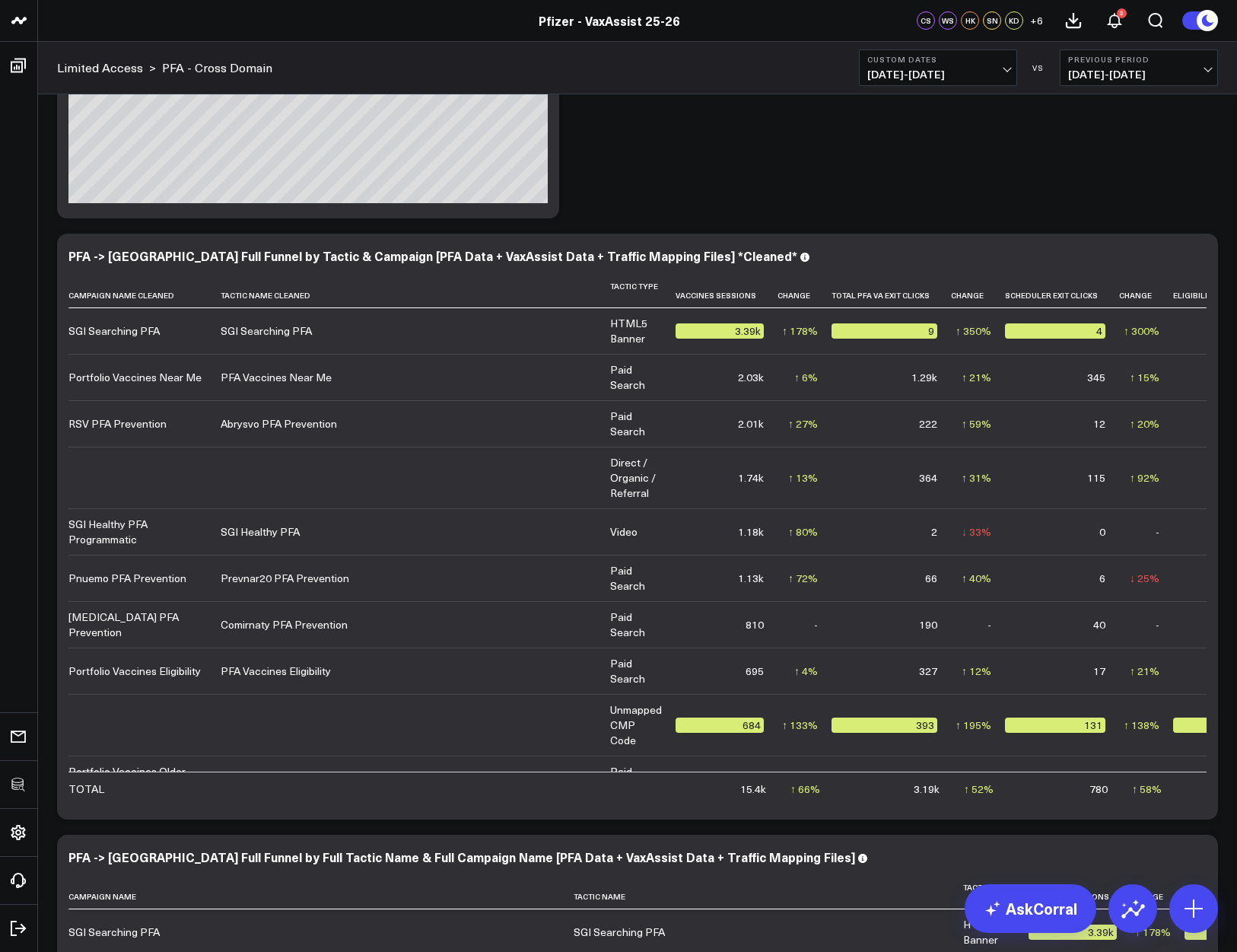
click div "Modify via AI Copy link to widget Ask support Remove Create linked copy Executi…"
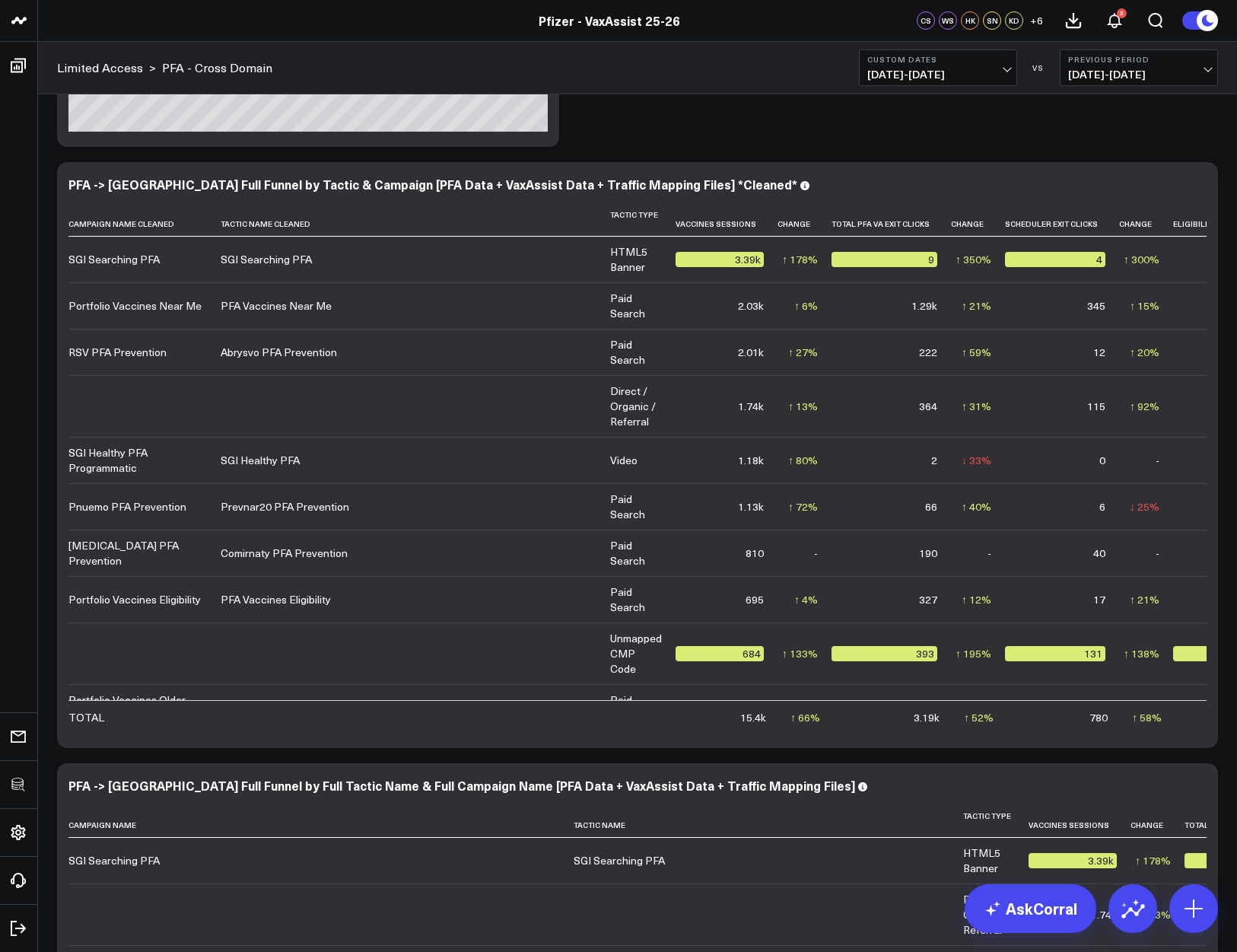
scroll to position [6699, 0]
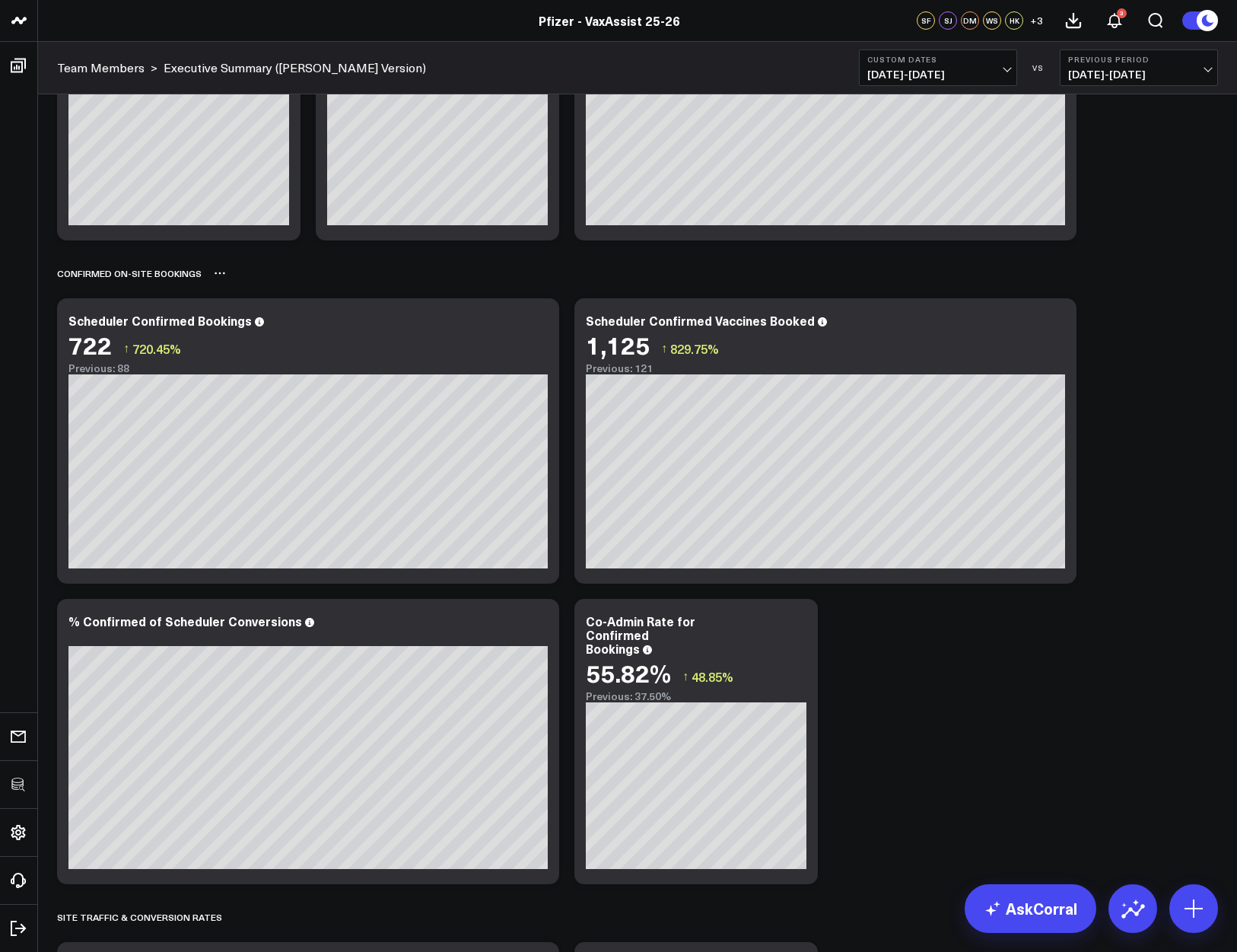
scroll to position [449, 0]
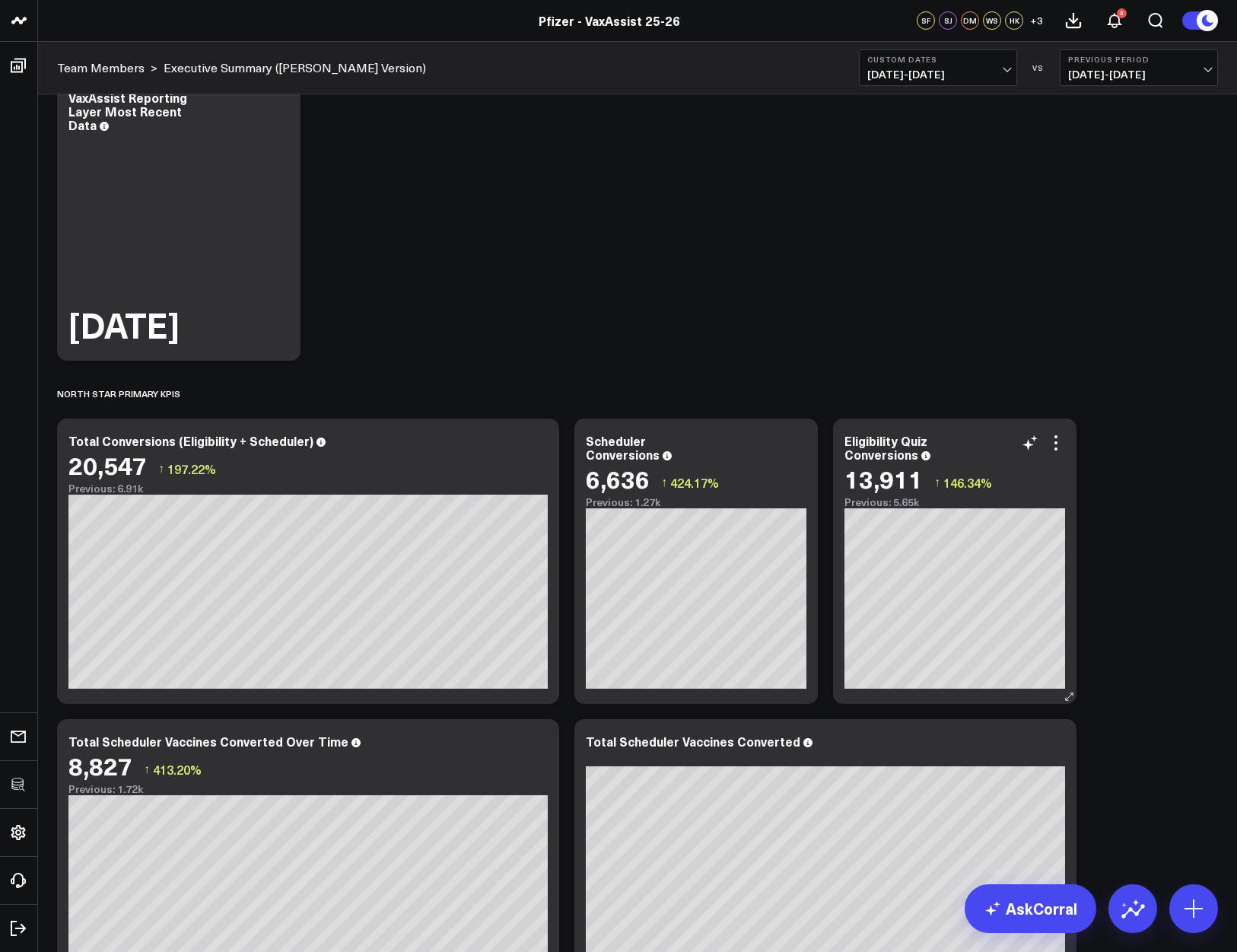
scroll to position [0, 0]
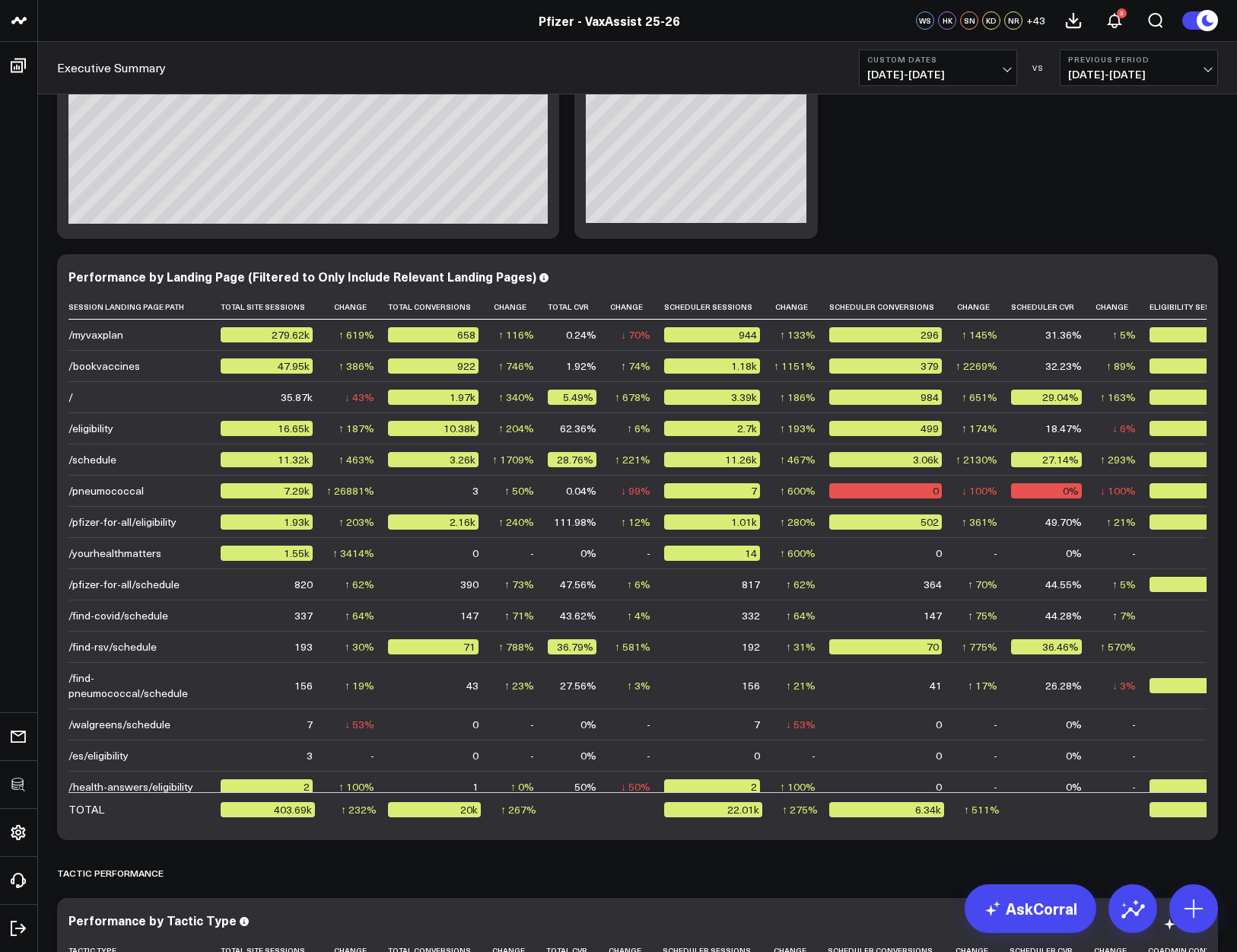
scroll to position [3614, 0]
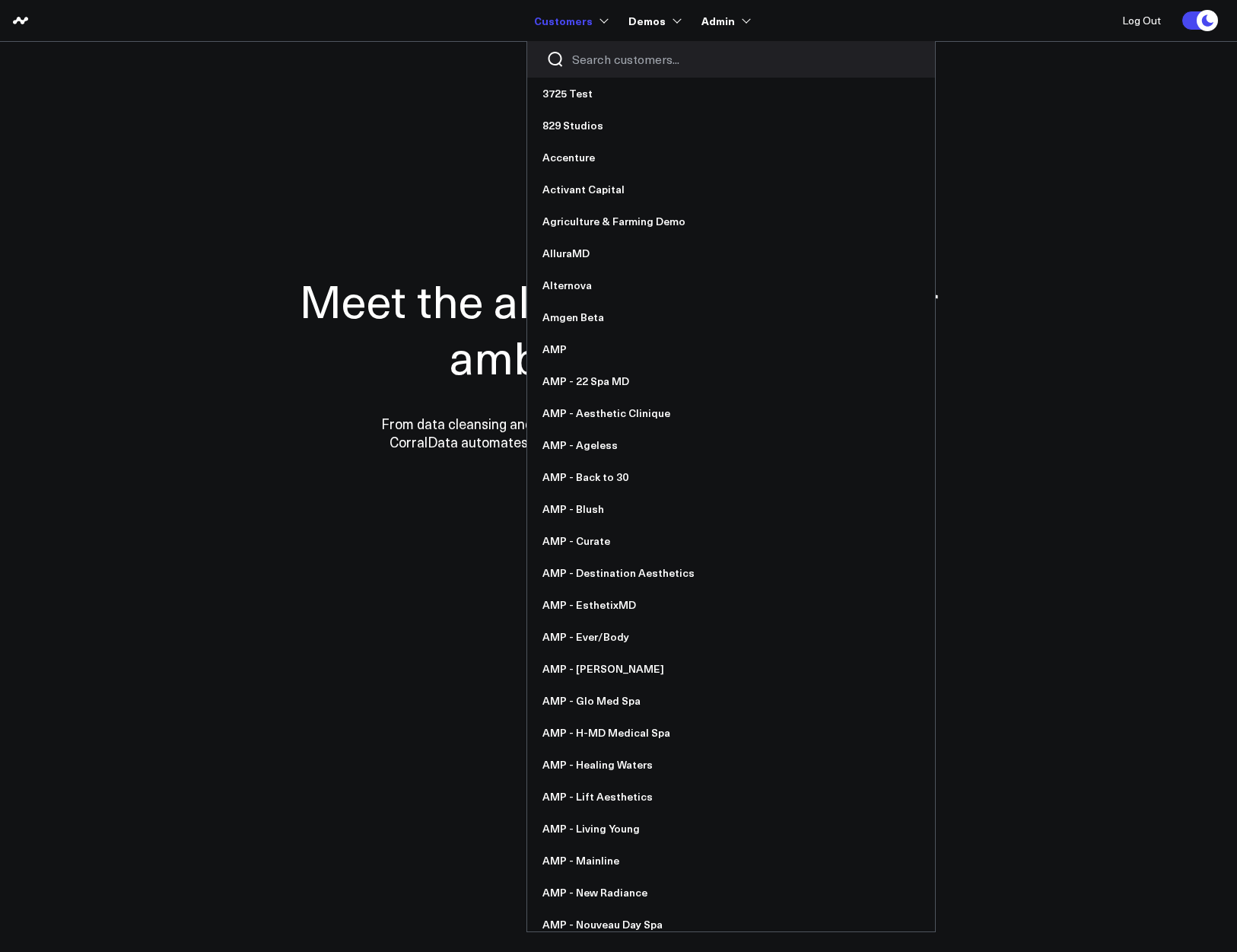
click at [587, 66] on input "Search customers input" at bounding box center [744, 60] width 344 height 17
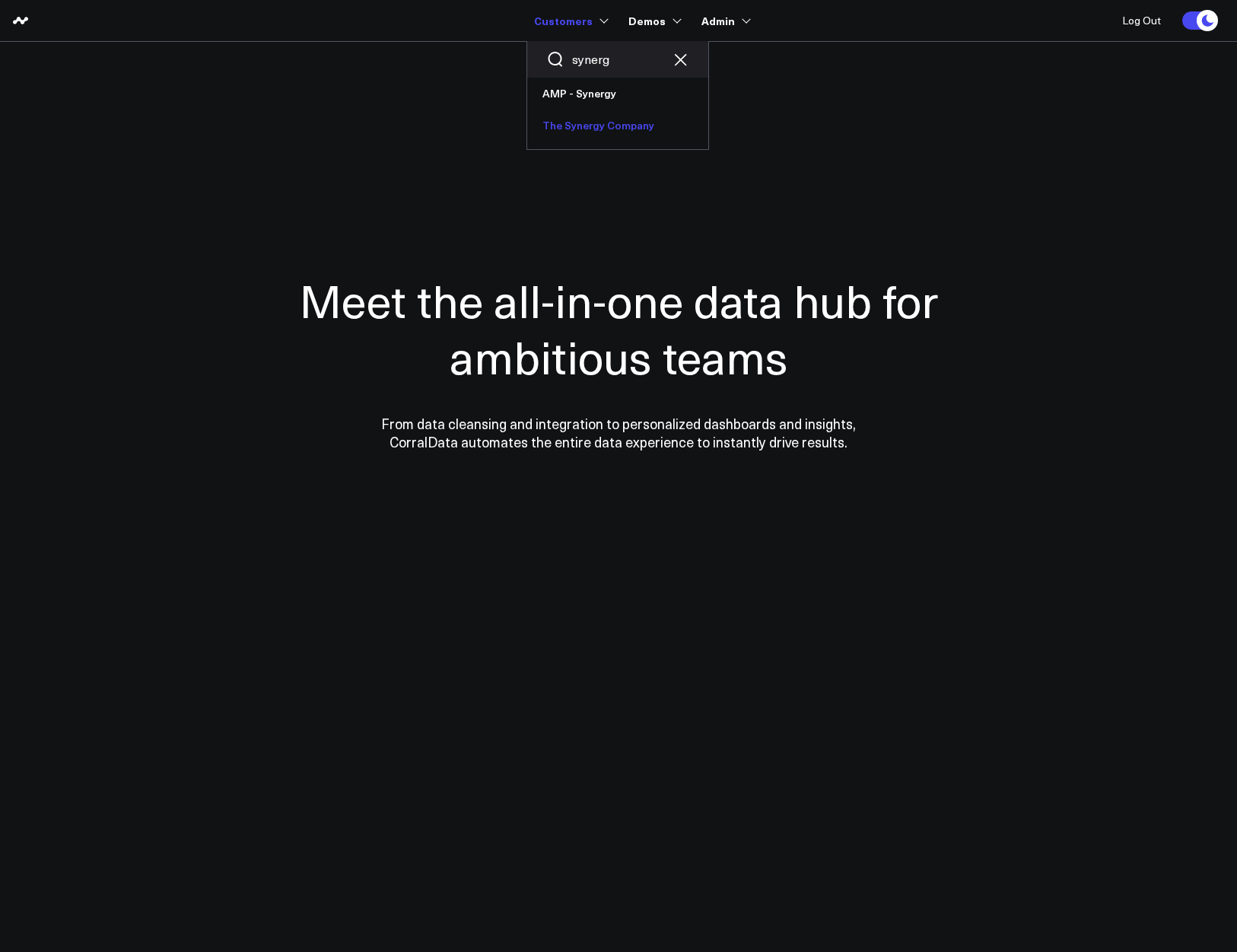
type input "synerg"
click at [580, 129] on link "The Synergy Company" at bounding box center [618, 125] width 181 height 32
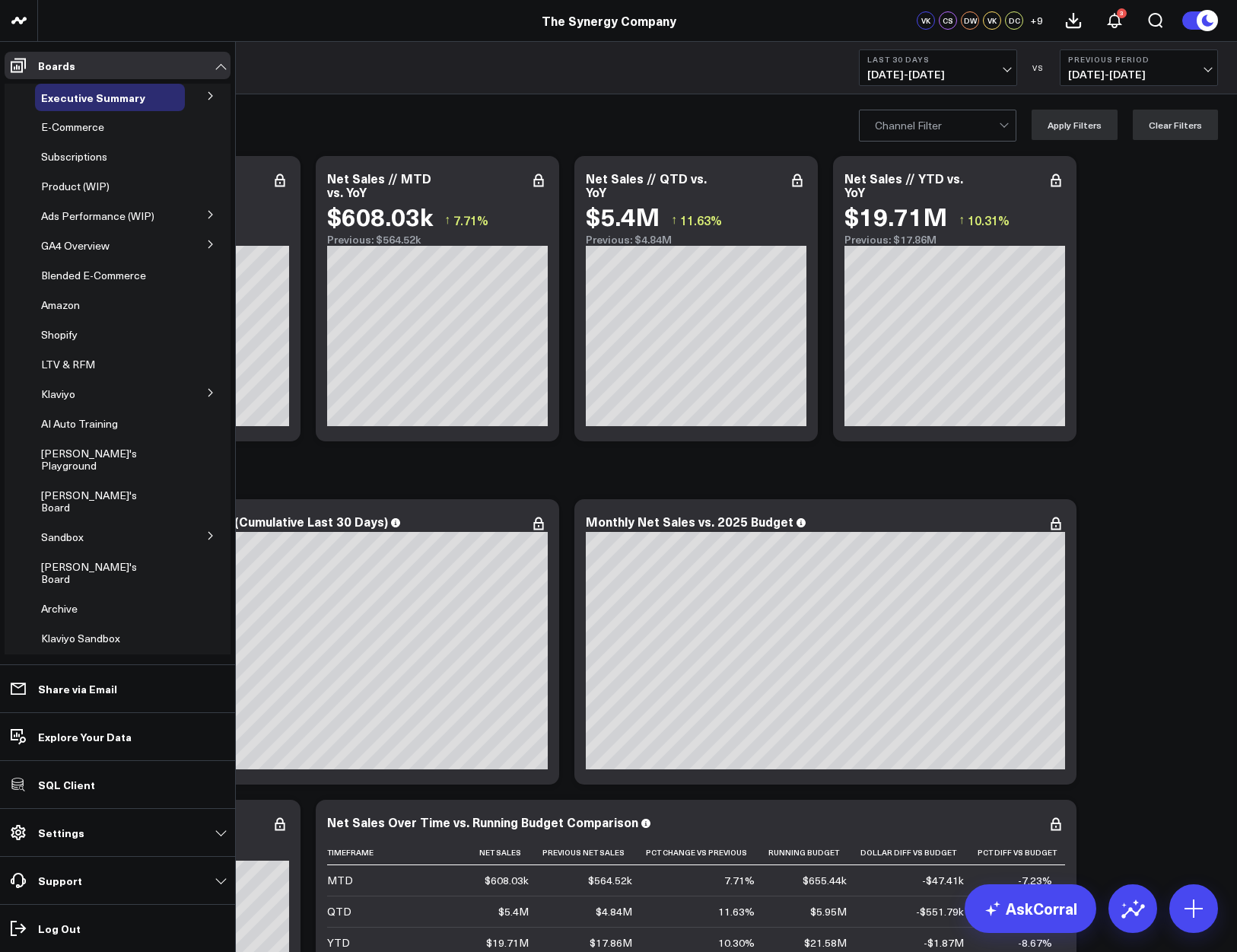
click at [209, 91] on button at bounding box center [210, 94] width 40 height 23
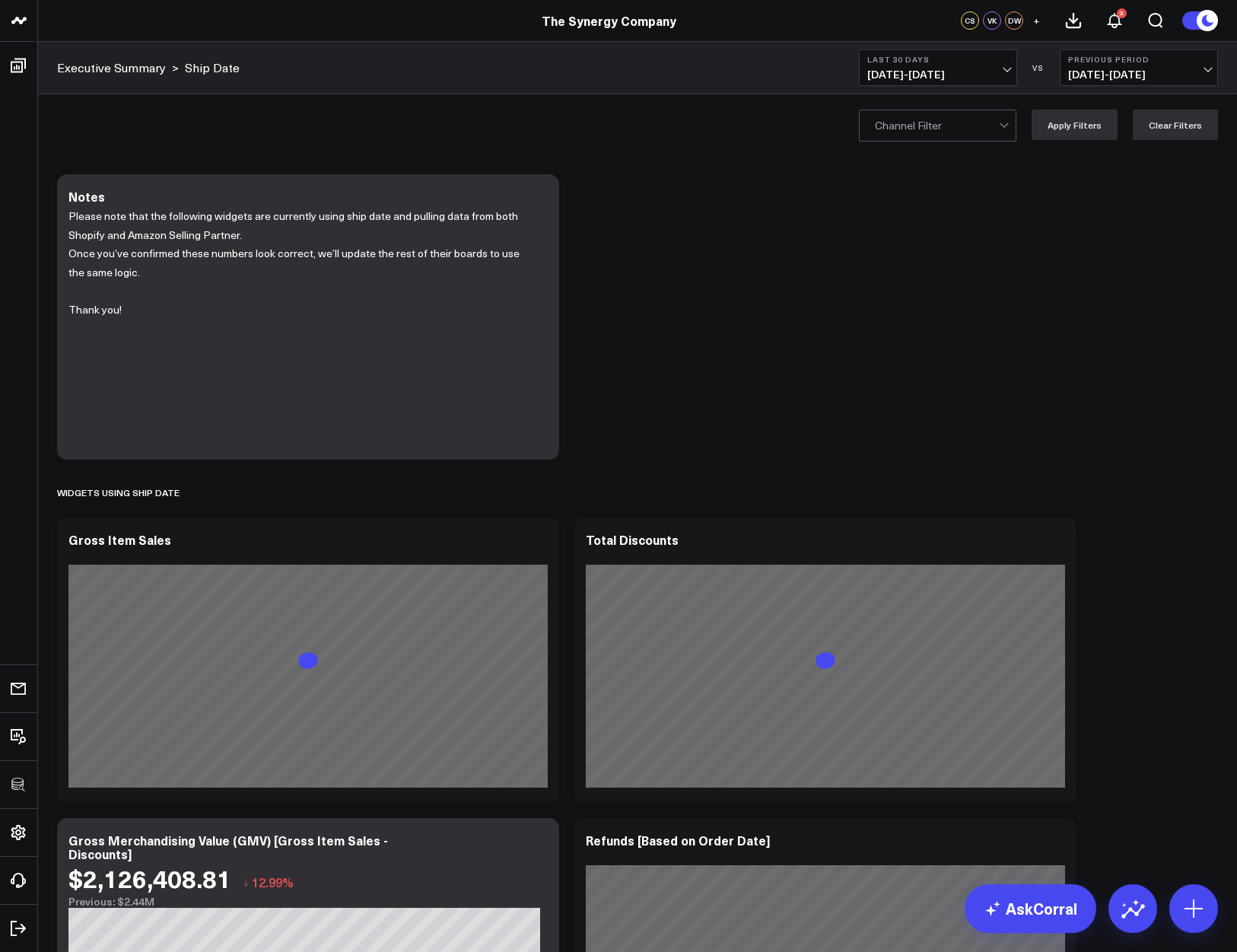
click at [977, 68] on span "[DATE] - [DATE]" at bounding box center [938, 74] width 141 height 12
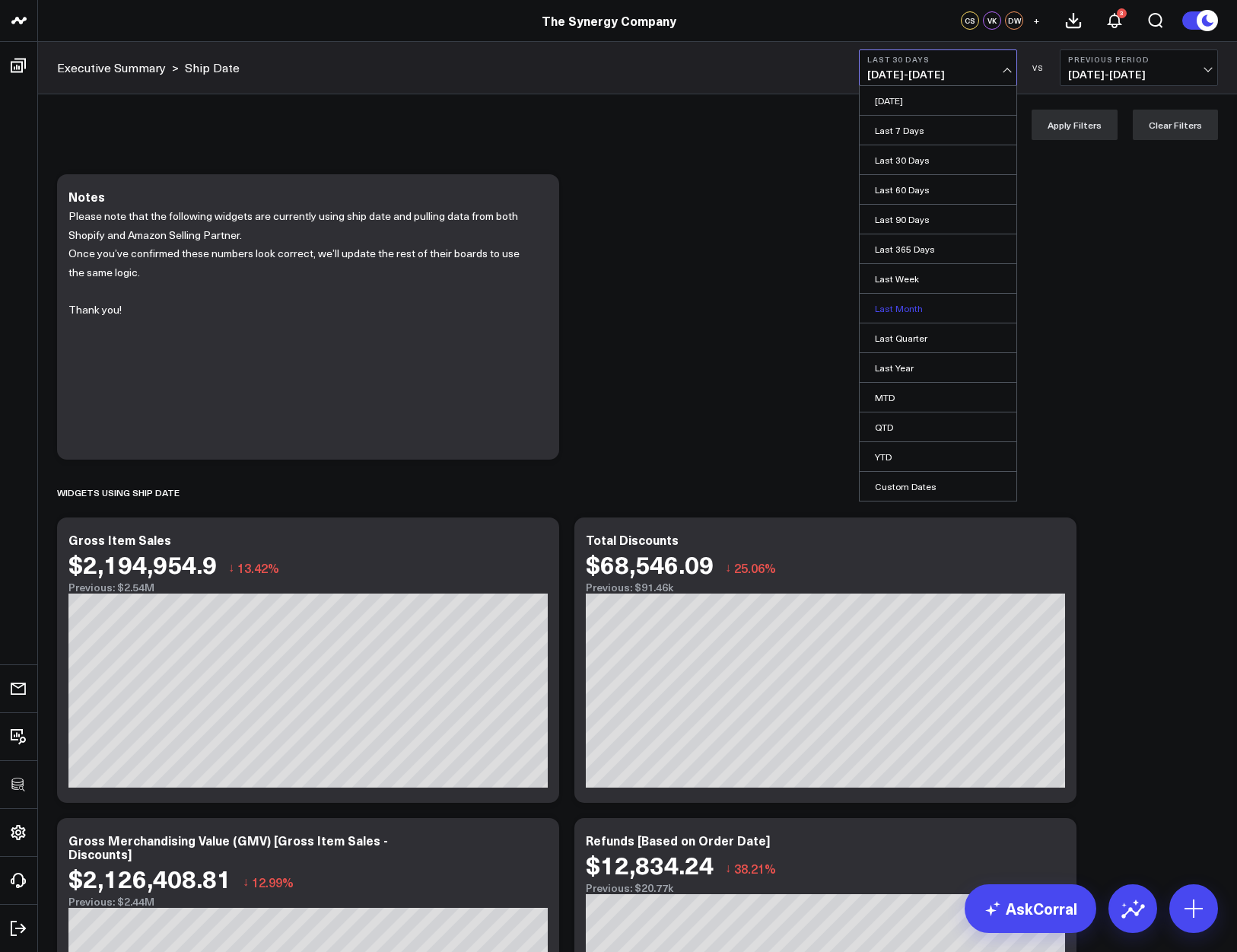
click at [917, 307] on link "Last Month" at bounding box center [938, 308] width 157 height 29
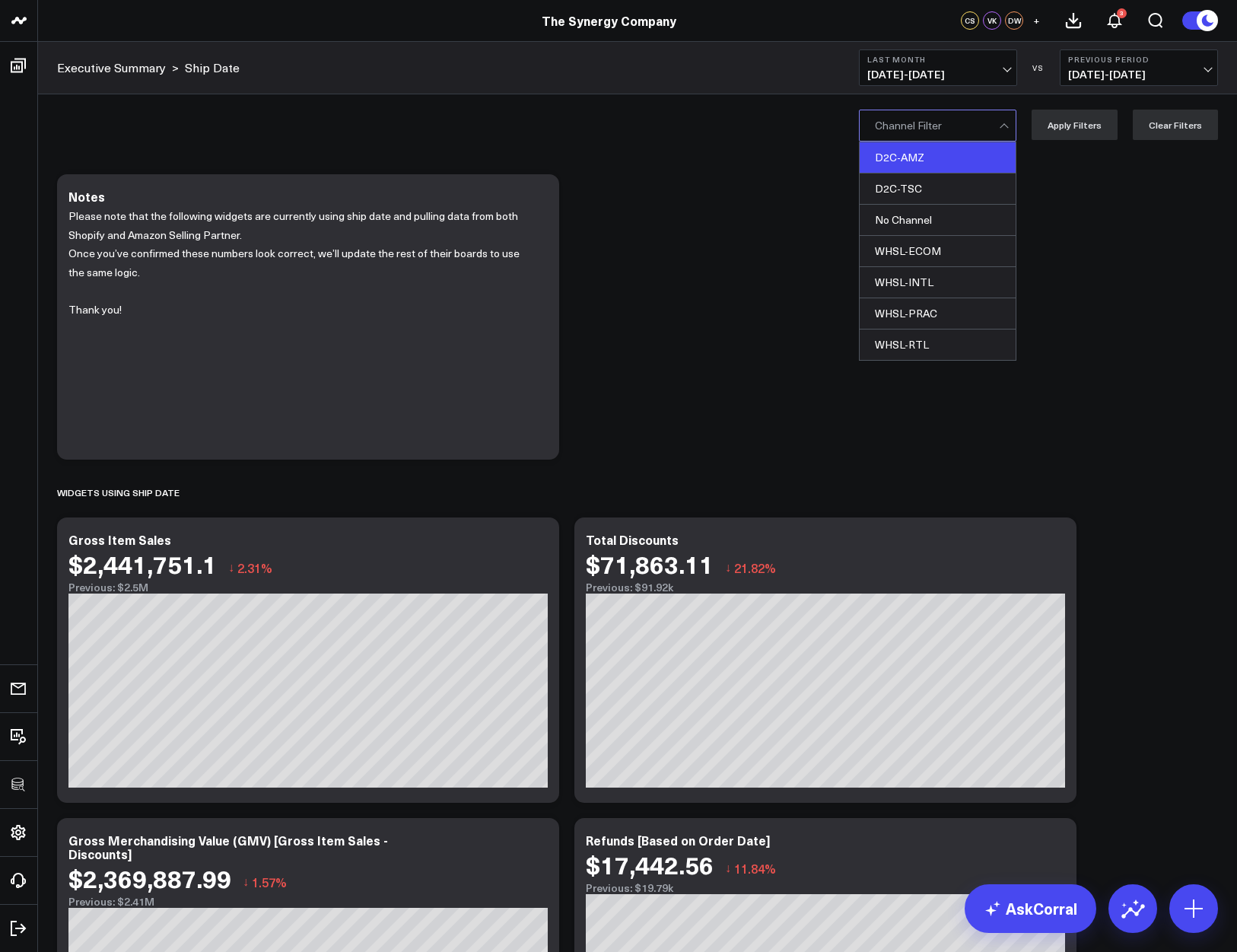
click at [935, 157] on div "D2C-AMZ" at bounding box center [937, 157] width 156 height 31
click at [1057, 128] on button "Apply Filters" at bounding box center [1075, 125] width 86 height 30
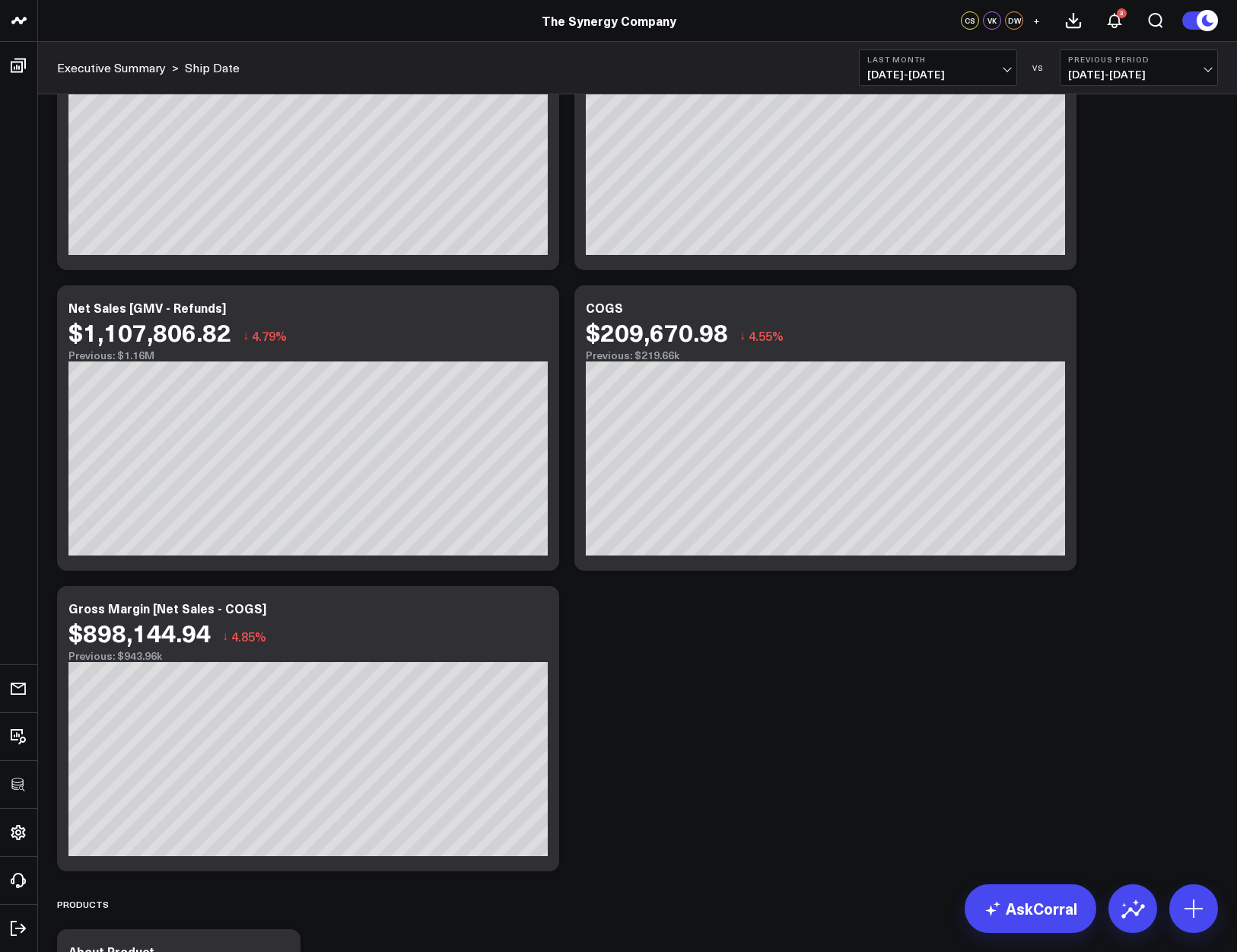
scroll to position [510, 0]
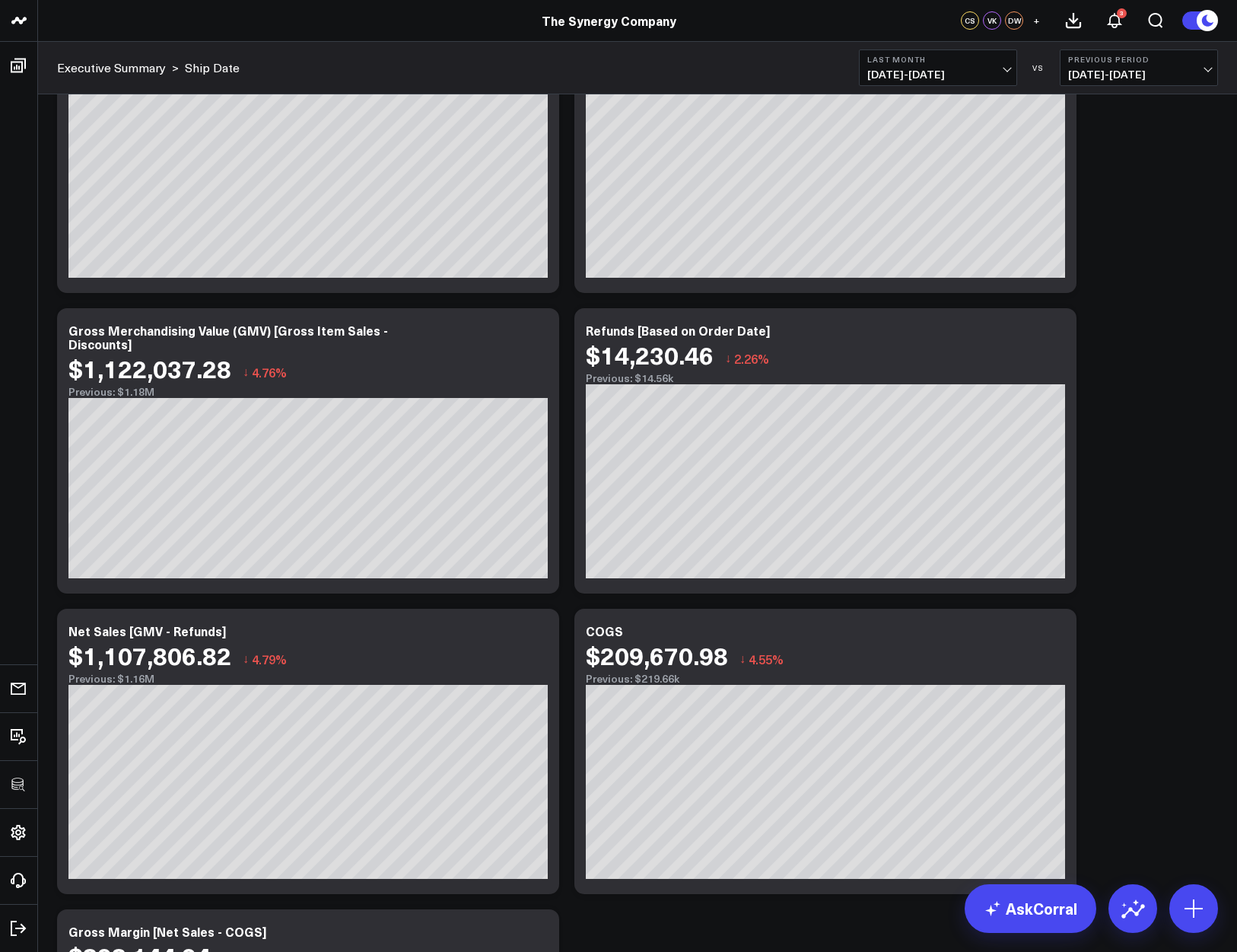
click at [1149, 630] on div "Modify via AI Copy link to widget Ask support Remove Create linked copy Executi…" at bounding box center [638, 751] width 1176 height 2189
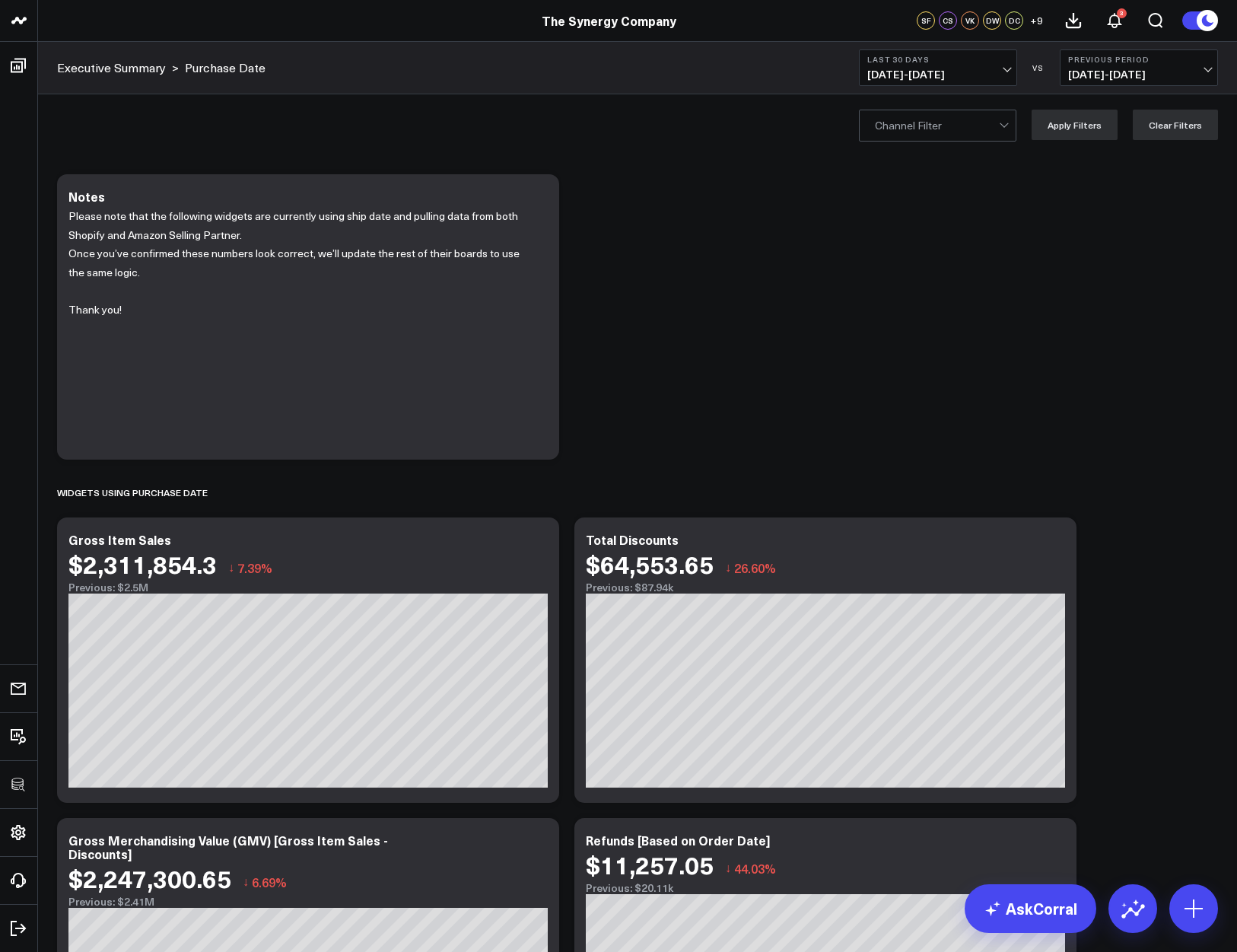
click at [938, 69] on span "[DATE] - [DATE]" at bounding box center [938, 74] width 141 height 12
click at [913, 303] on link "Last Month" at bounding box center [938, 308] width 157 height 29
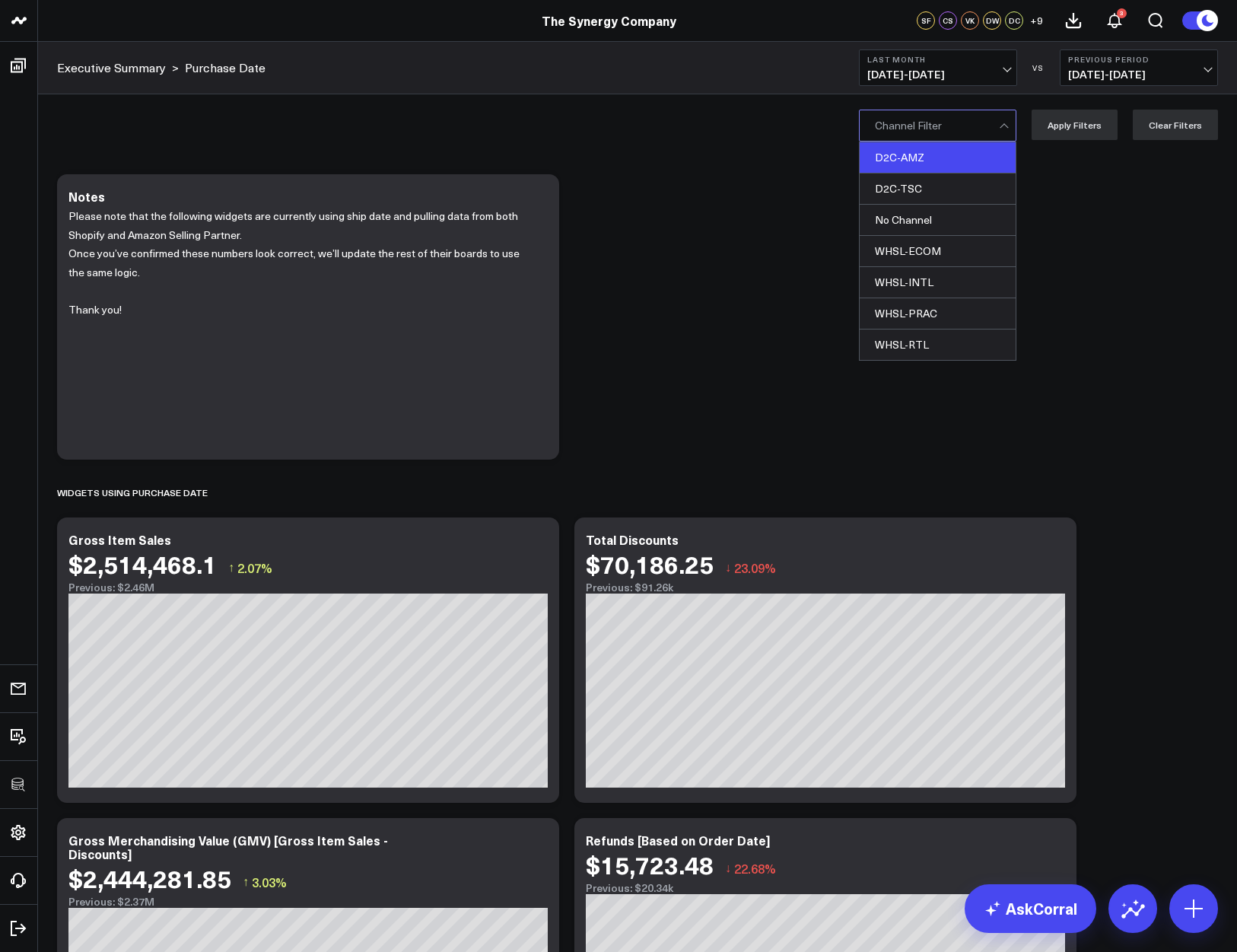
click at [947, 168] on div "D2C-AMZ" at bounding box center [937, 157] width 156 height 31
click at [1068, 126] on button "Apply Filters" at bounding box center [1075, 125] width 86 height 30
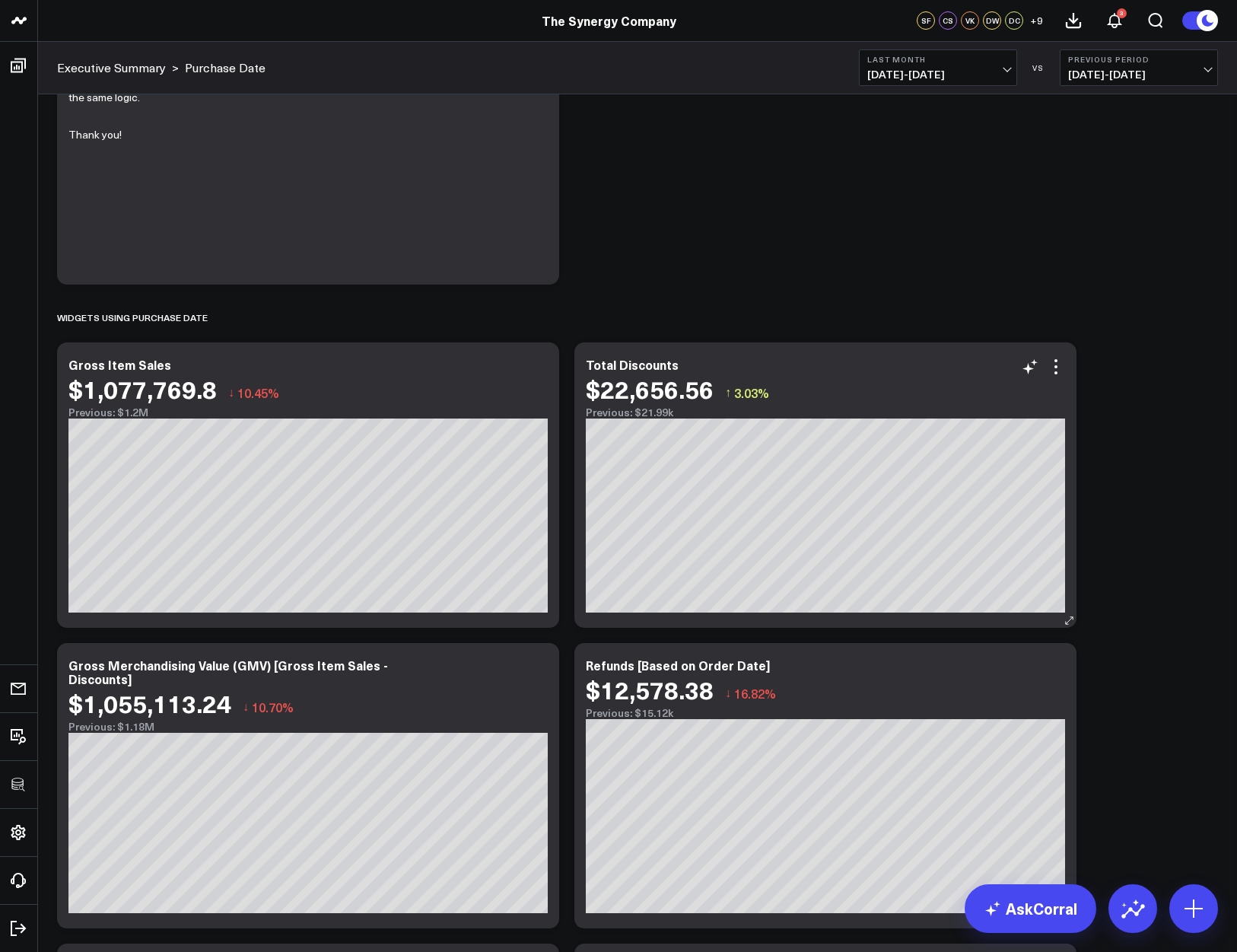
scroll to position [331, 0]
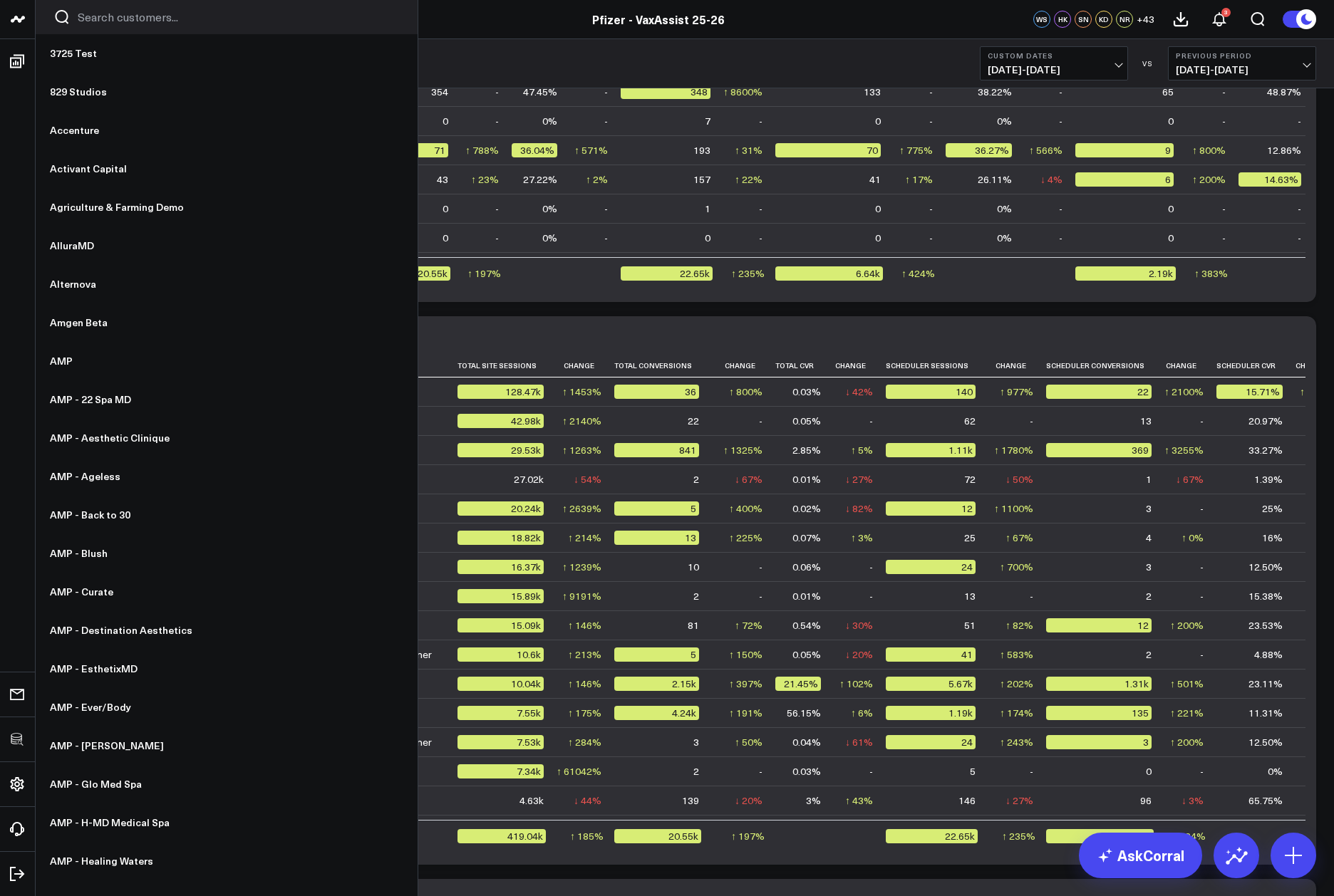
click at [82, 17] on input "Search customers input" at bounding box center [239, 17] width 322 height 16
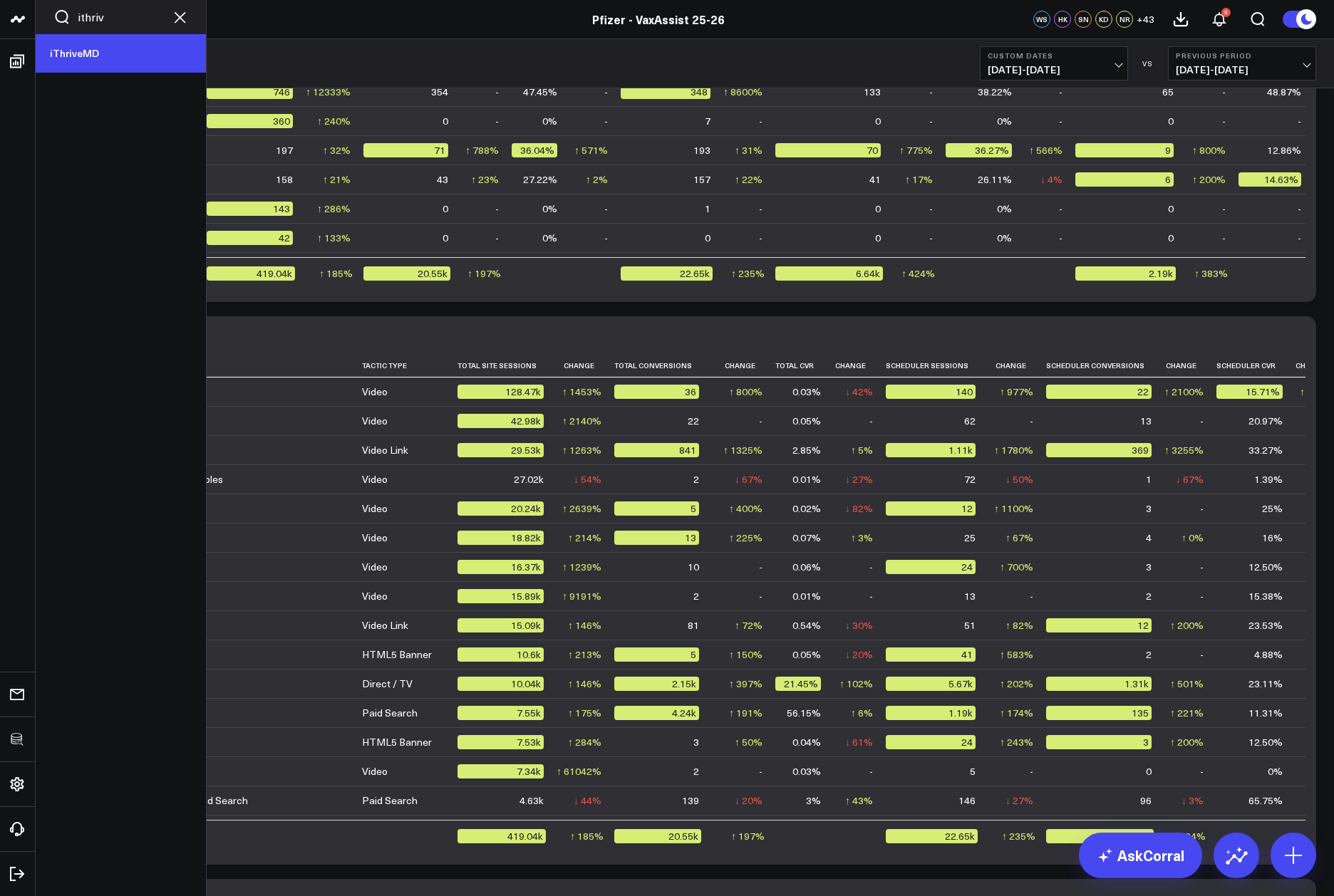
type input "ithriv"
click at [68, 44] on link "iThriveMD" at bounding box center [121, 53] width 170 height 39
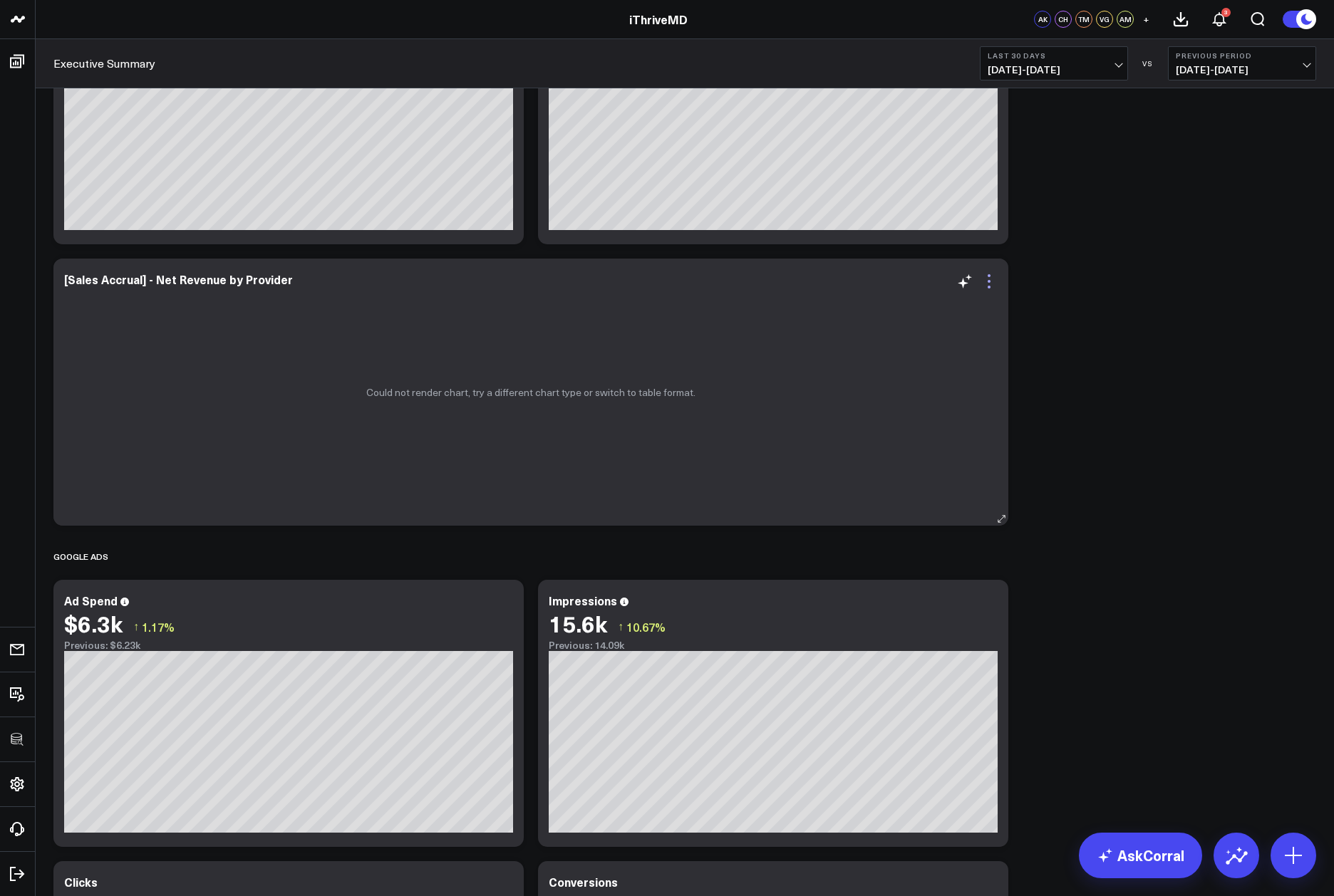
click at [987, 282] on icon at bounding box center [989, 281] width 17 height 17
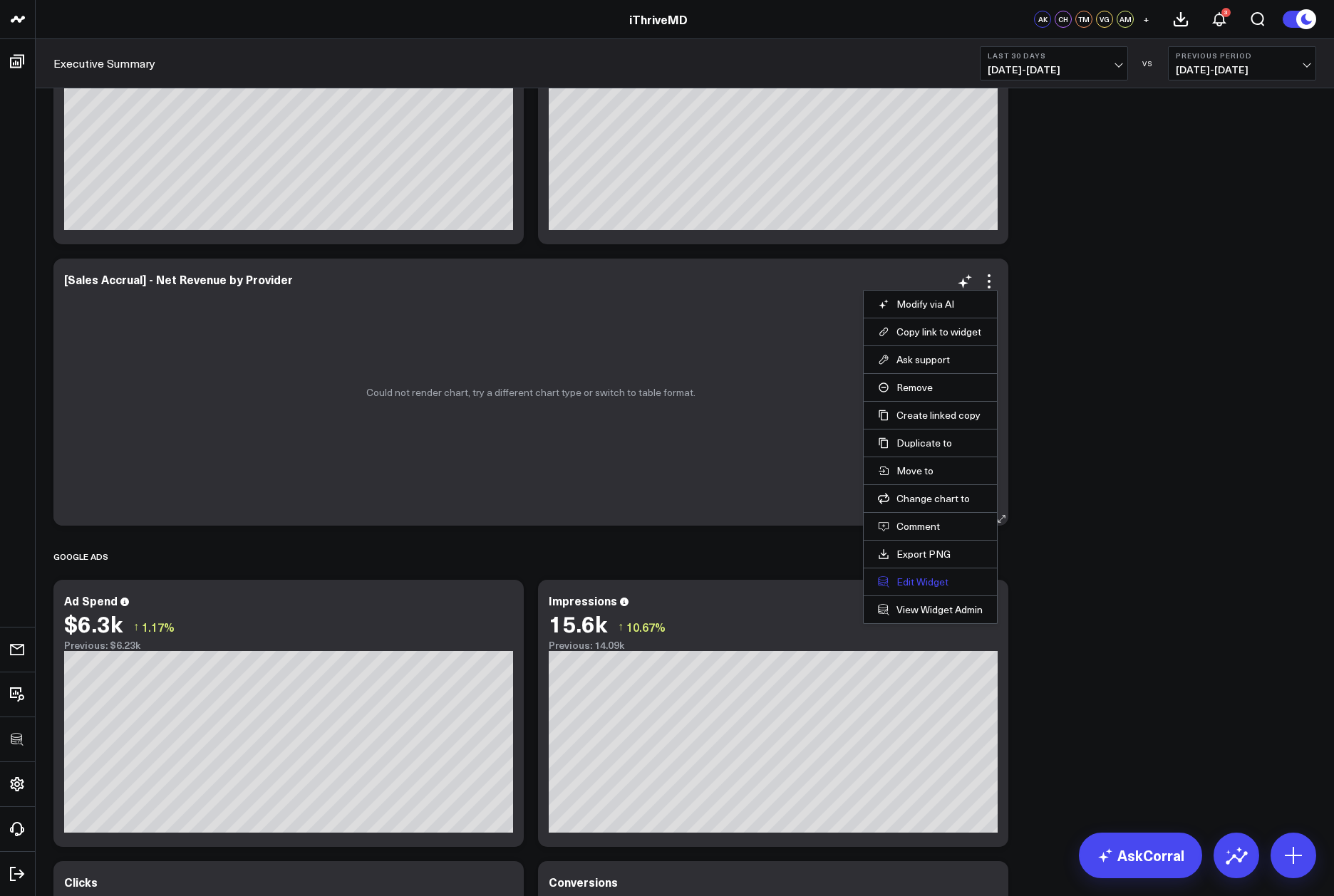
click at [922, 583] on button "Edit Widget" at bounding box center [930, 582] width 105 height 13
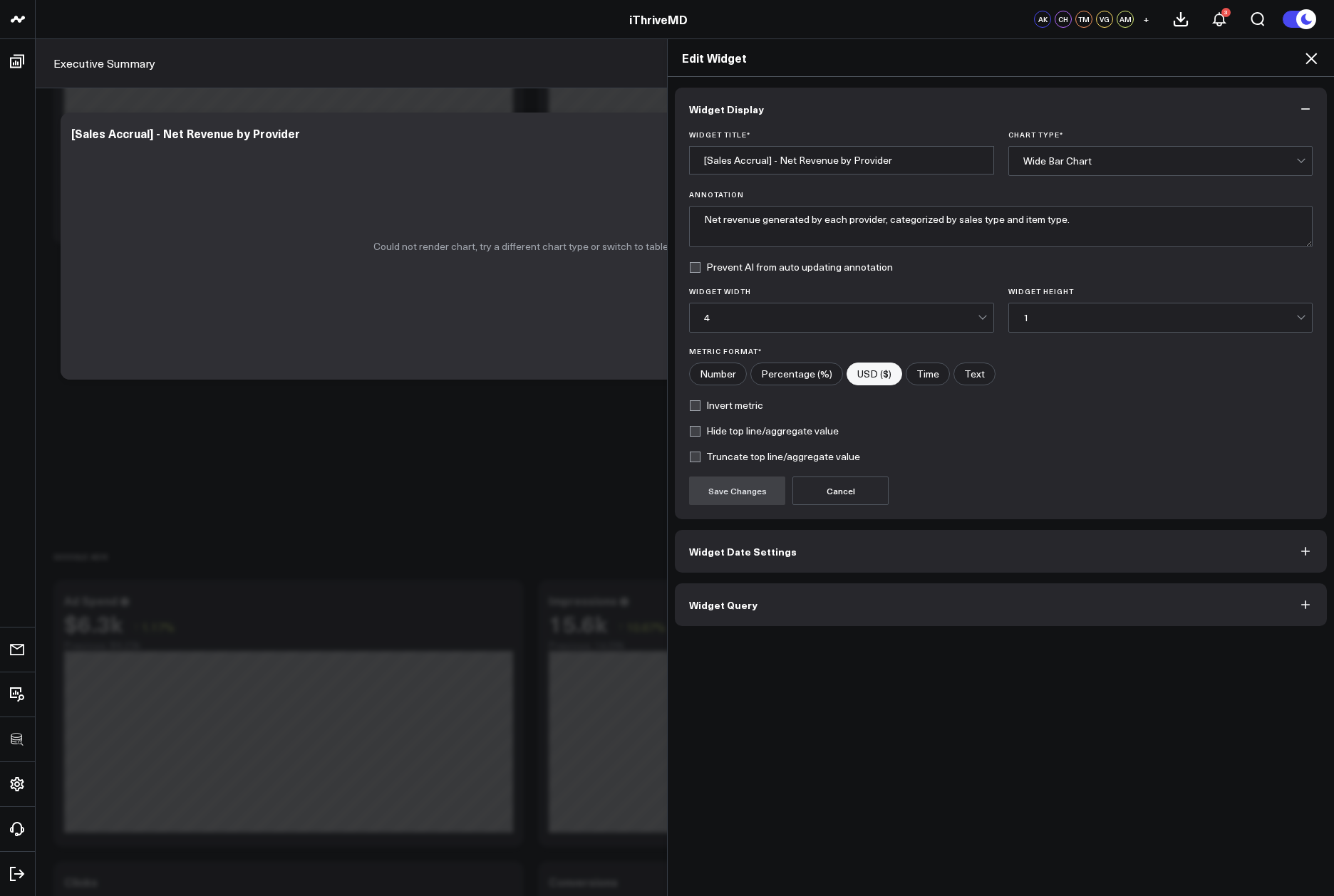
click at [830, 628] on div "Widget Display Widget Title * [Sales Accrual] - Net Revenue by Provider Chart T…" at bounding box center [1000, 487] width 666 height 820
click at [827, 616] on button "Widget Query" at bounding box center [1000, 605] width 652 height 43
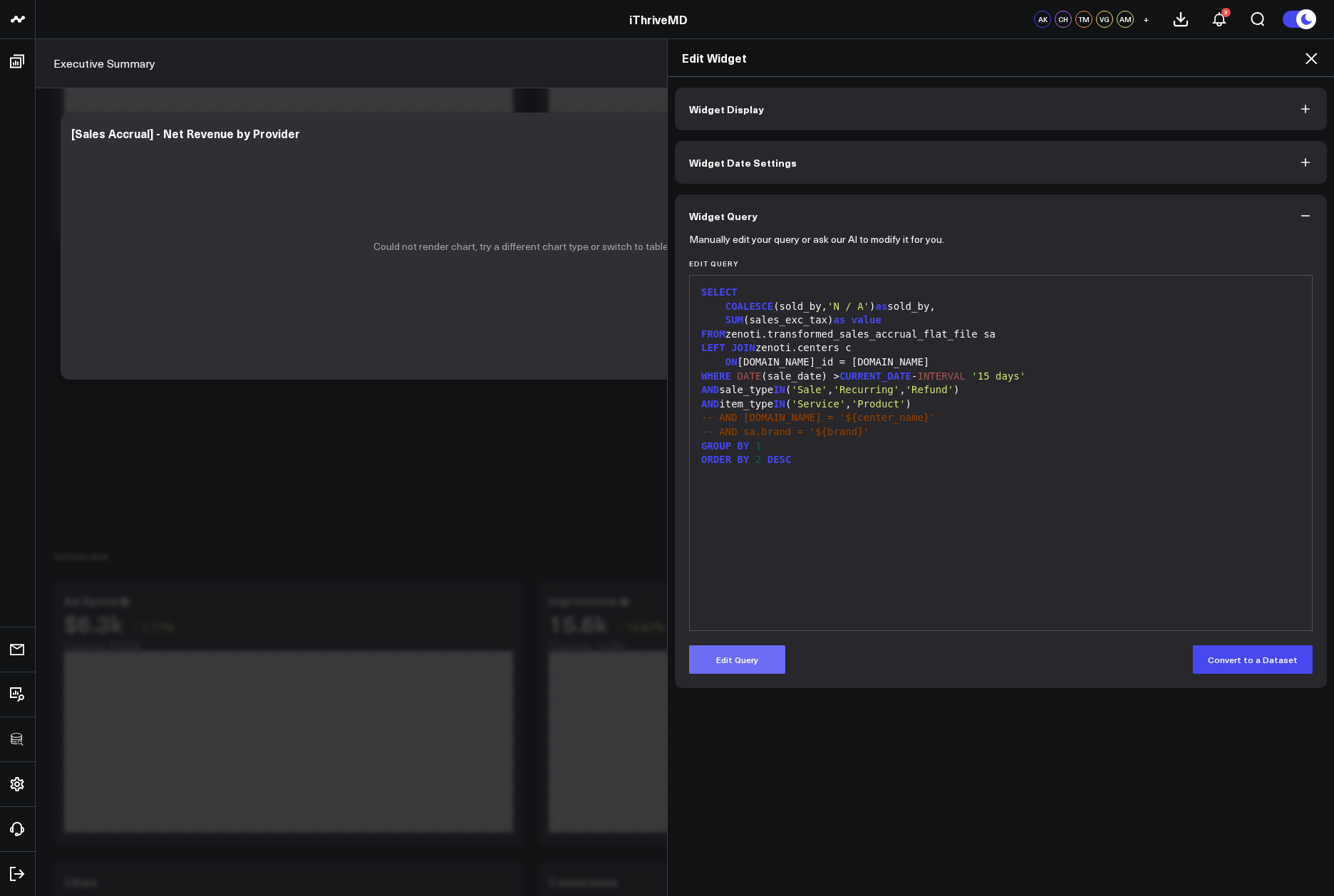
click at [745, 660] on button "Edit Query" at bounding box center [737, 660] width 96 height 28
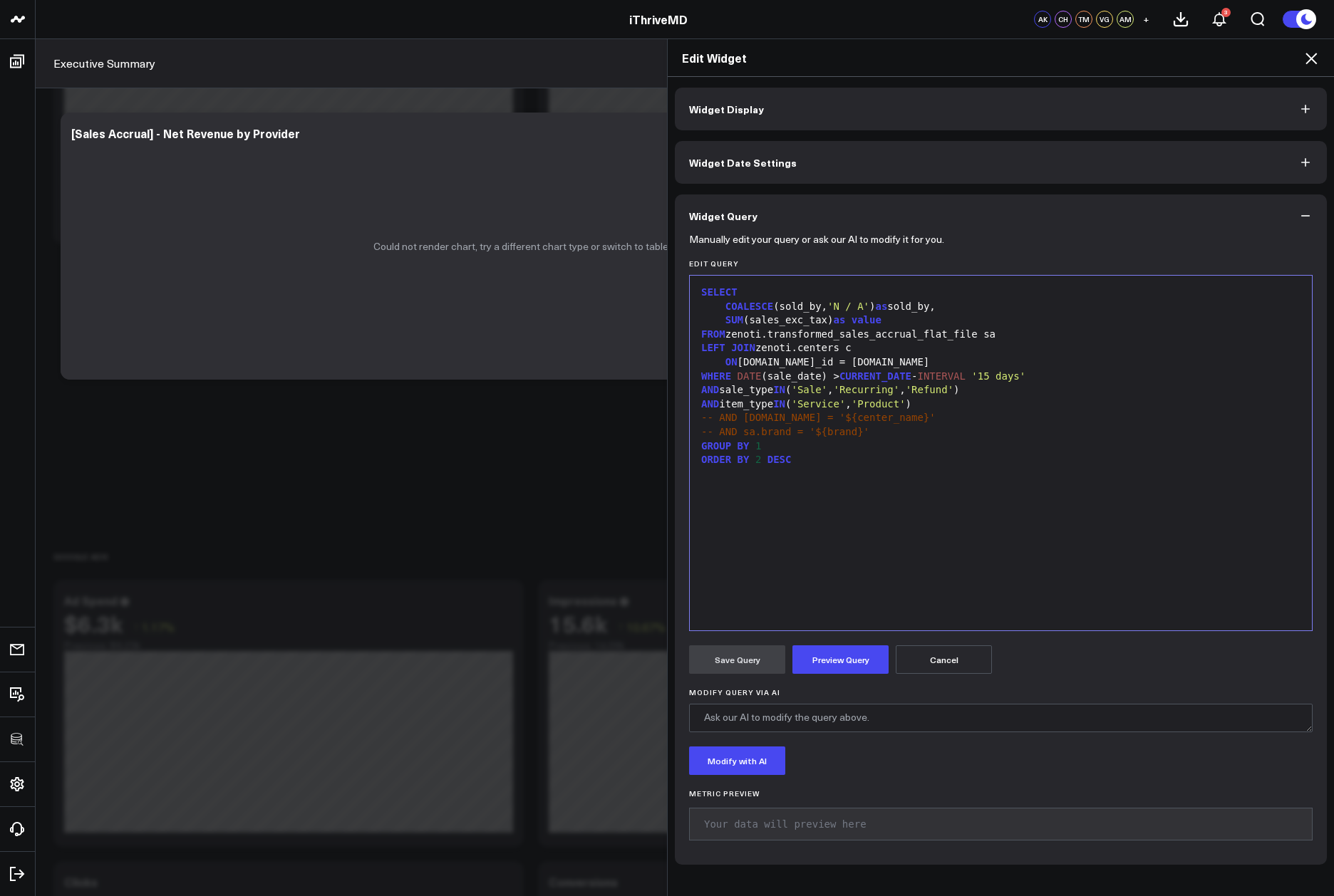
click at [853, 679] on form "Manually edit your query or ask our AI to modify it for you. Edit Query 99 1 2 …" at bounding box center [1000, 544] width 623 height 613
click at [844, 671] on button "Preview Query" at bounding box center [840, 660] width 96 height 28
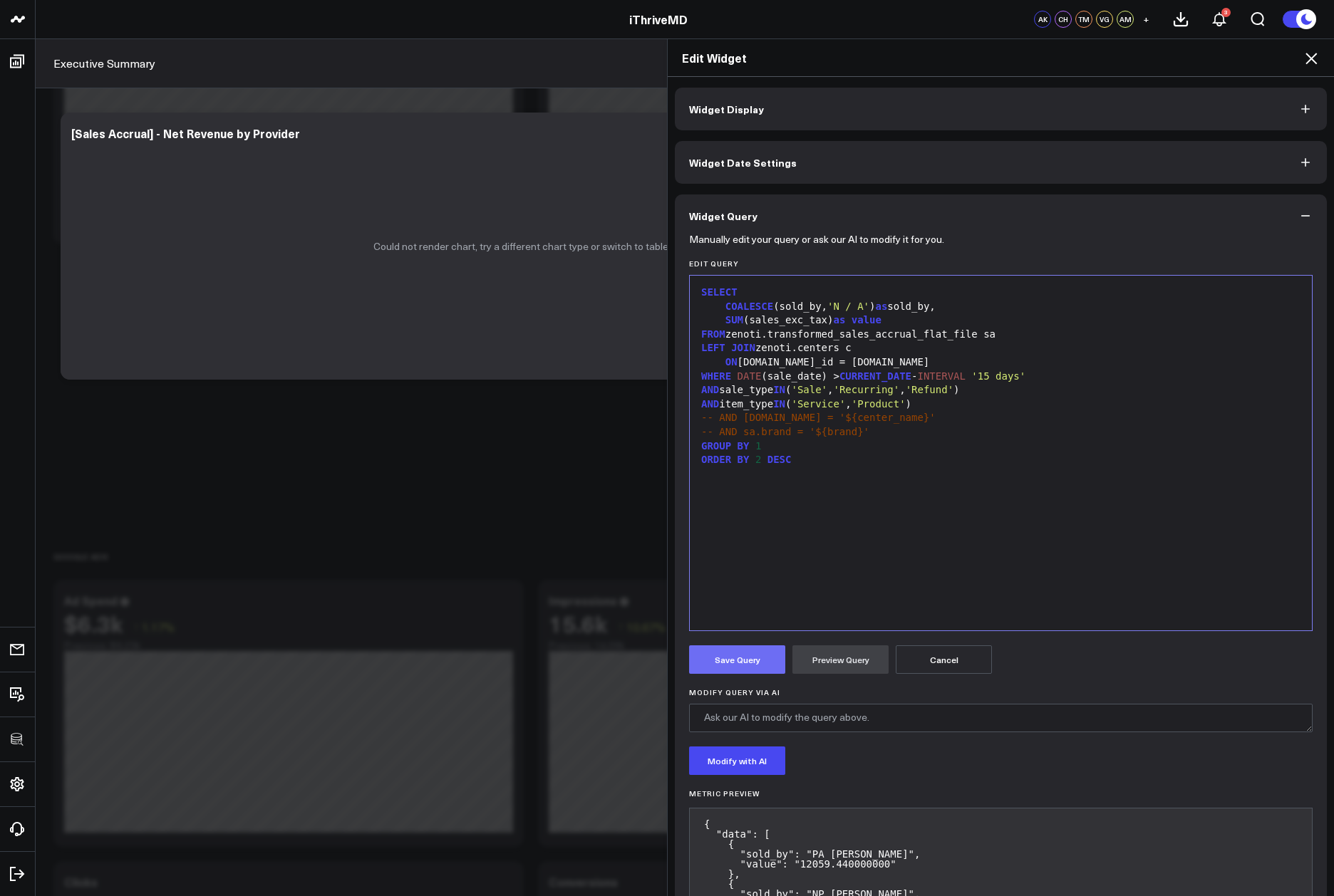
click at [733, 660] on button "Save Query" at bounding box center [737, 660] width 96 height 28
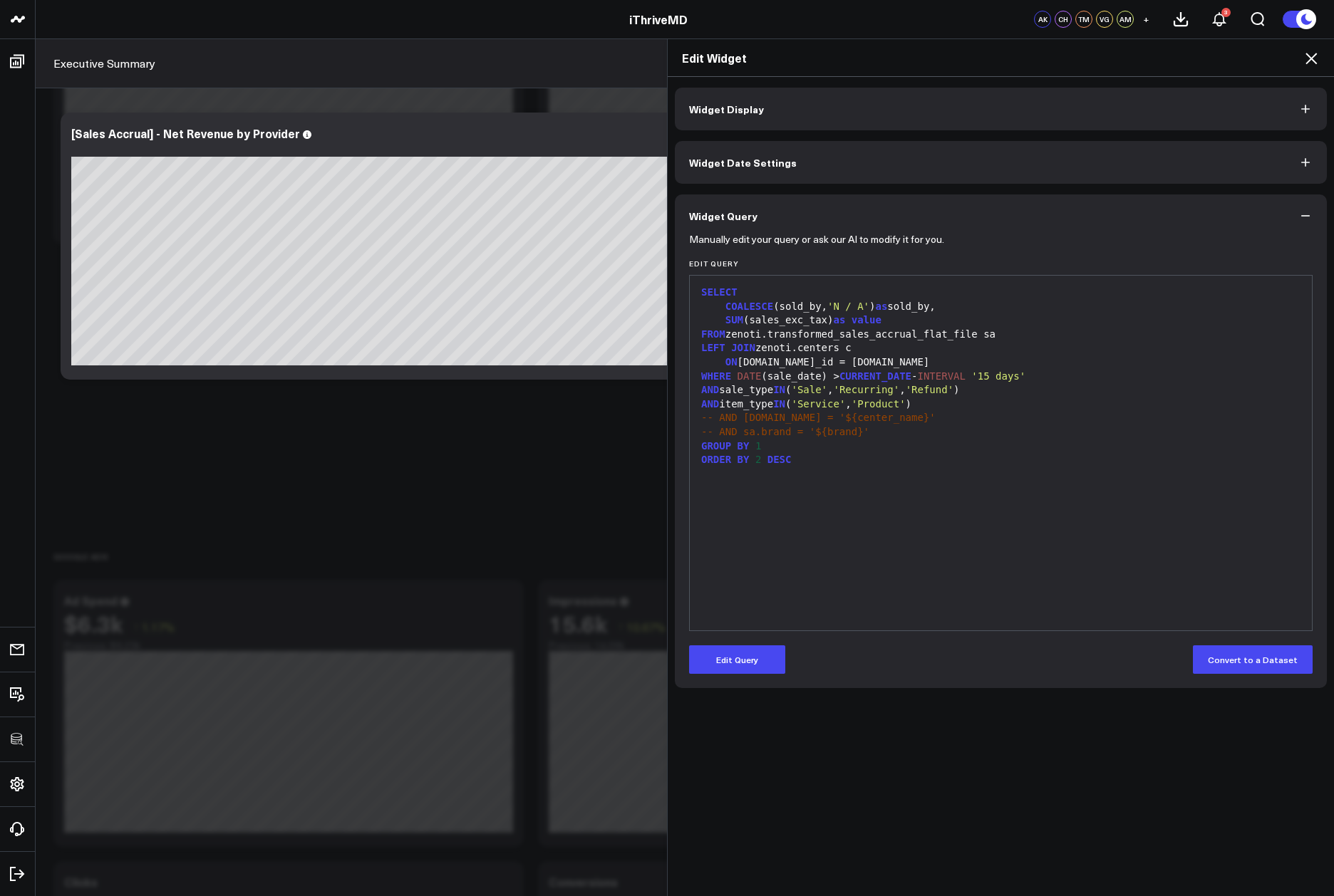
click at [1318, 55] on icon at bounding box center [1311, 58] width 17 height 17
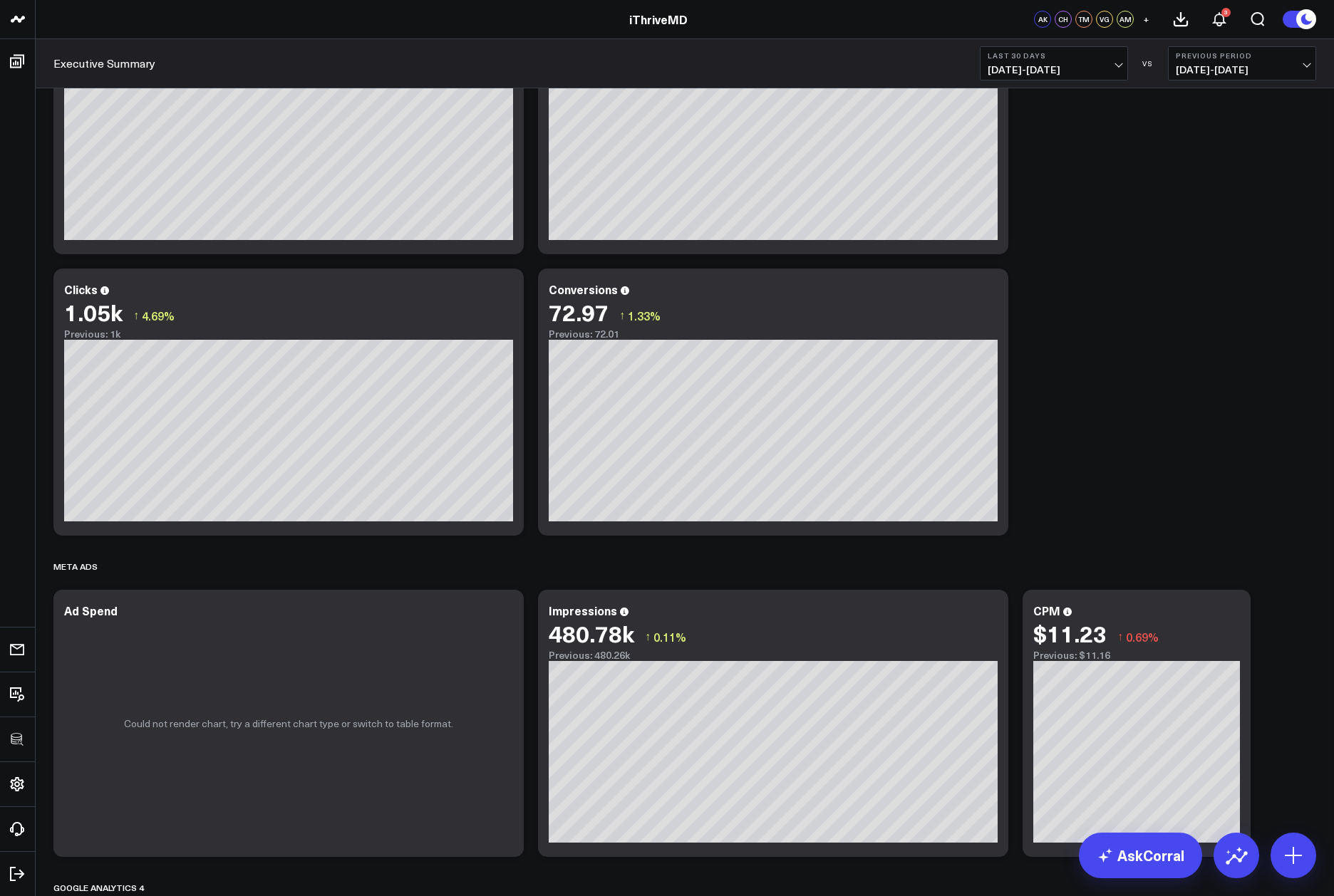
scroll to position [1042, 0]
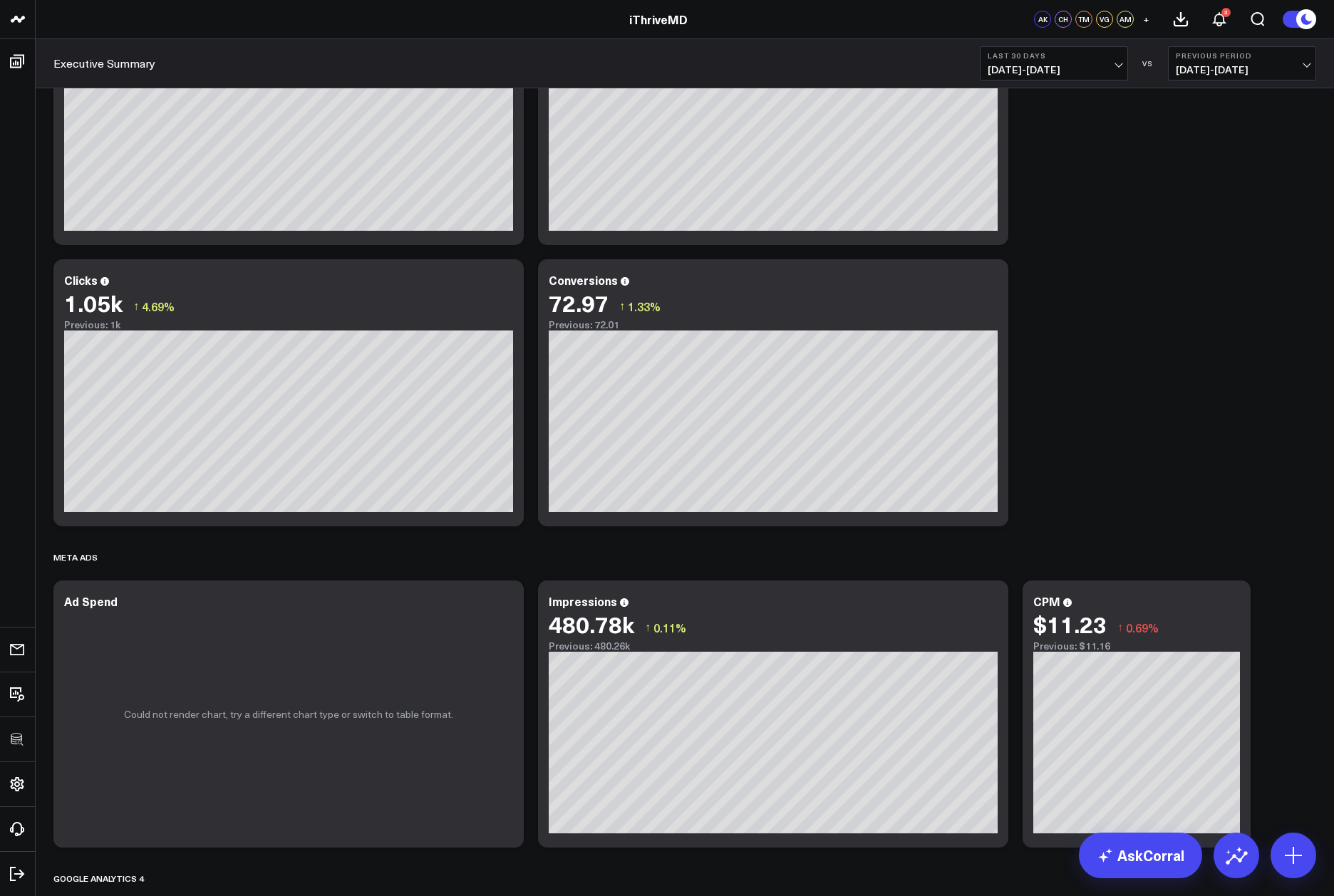
click at [1199, 478] on div "Zenoti Modify via AI Copy link to widget Ask support Remove Create linked copy …" at bounding box center [685, 252] width 1276 height 2411
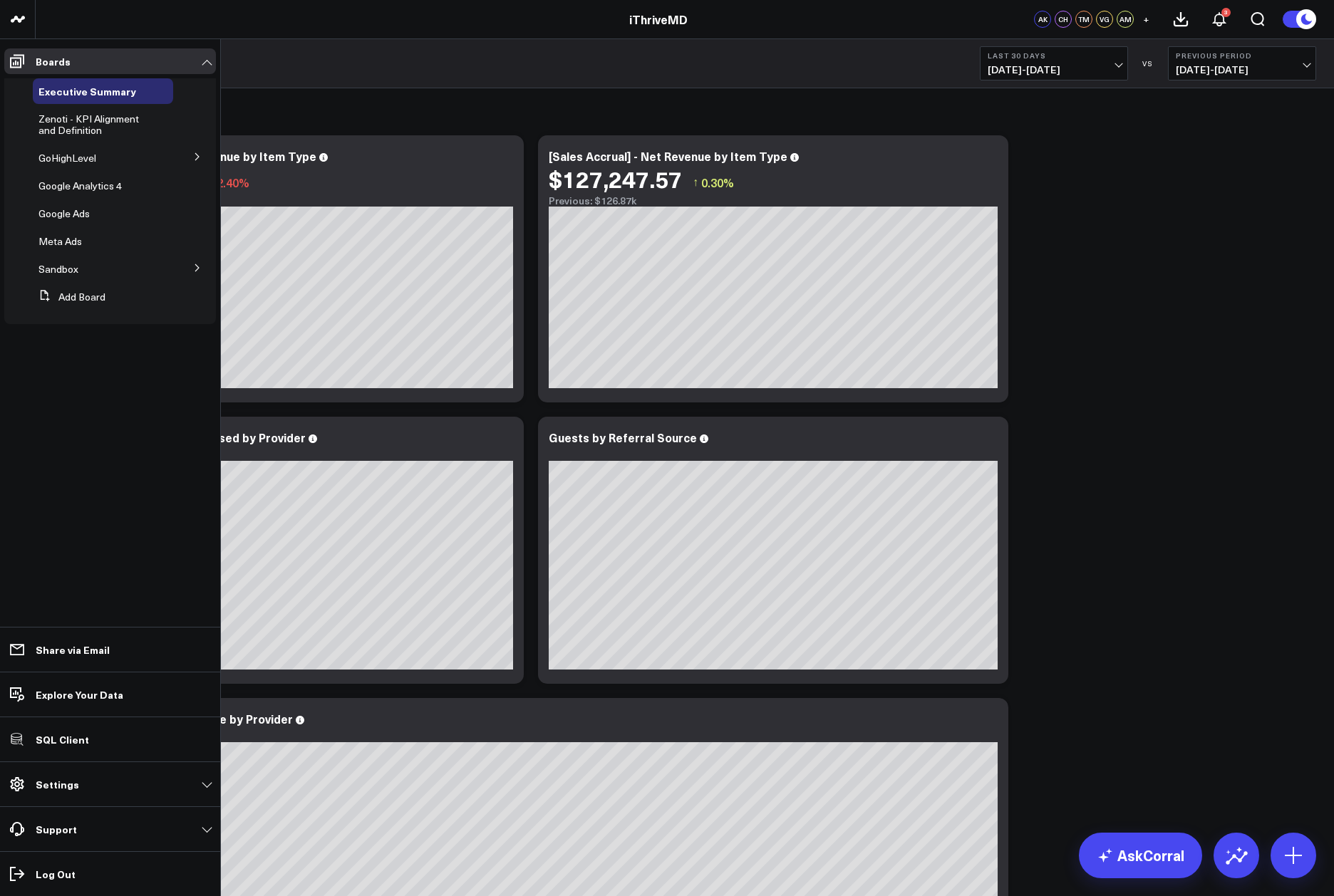
click at [206, 159] on button at bounding box center [197, 155] width 37 height 21
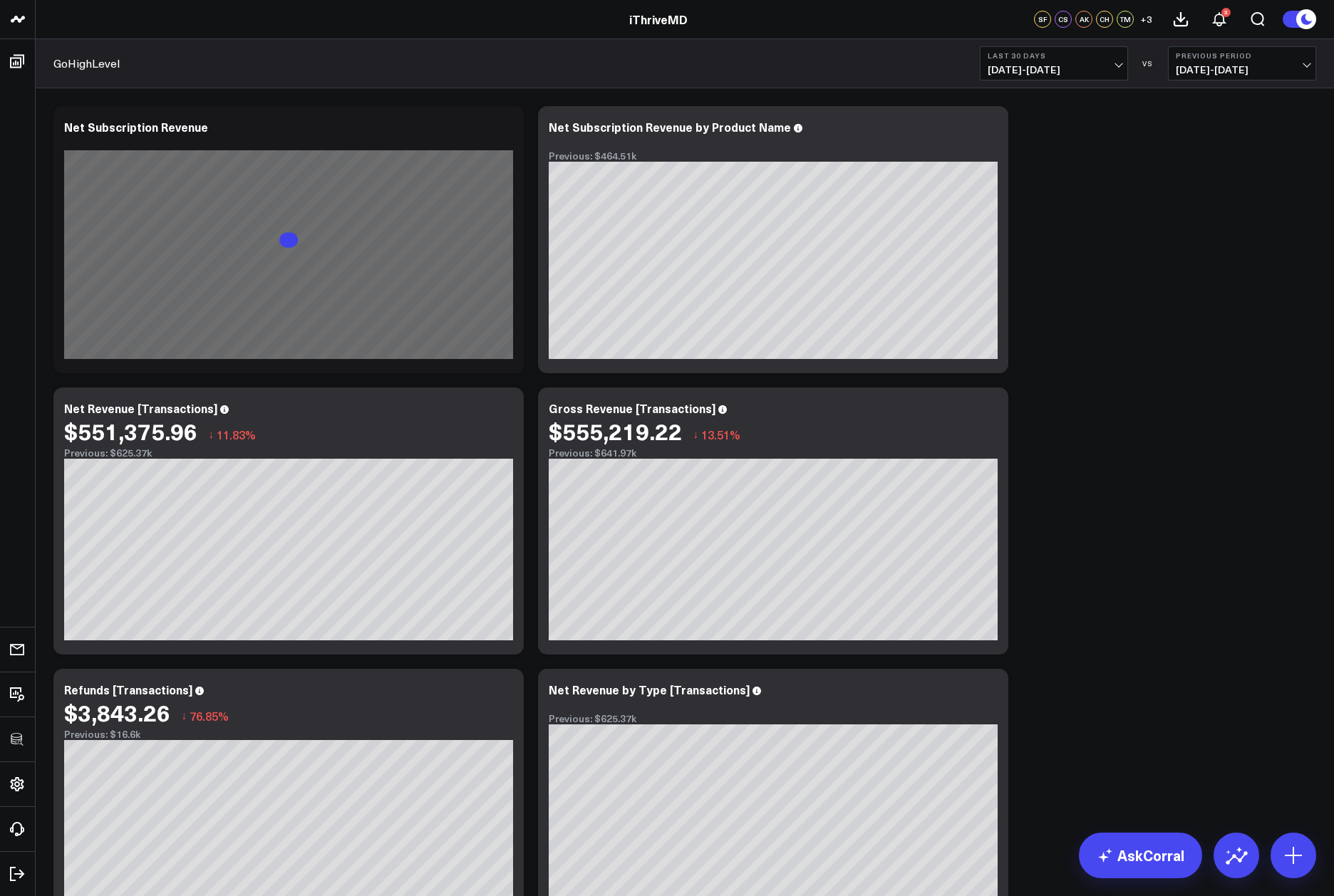
click at [1119, 292] on div "Modify via AI Copy link to widget Ask support Remove Create linked copy Executi…" at bounding box center [685, 521] width 1276 height 844
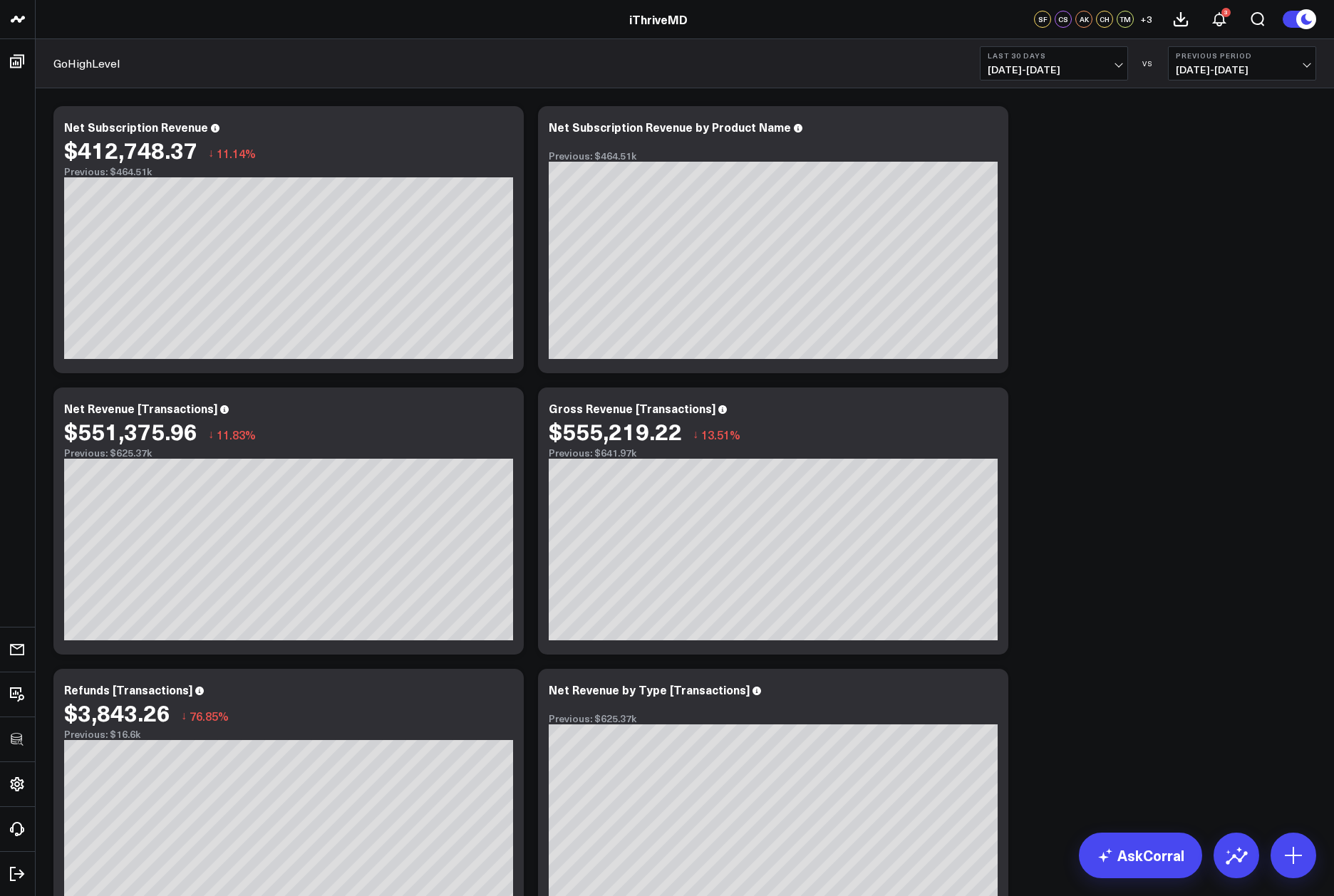
click at [1117, 287] on div "Modify via AI Copy link to widget Ask support Remove Create linked copy Executi…" at bounding box center [685, 521] width 1276 height 844
click at [1109, 60] on button "Last 30 Days [DATE] - [DATE]" at bounding box center [1053, 63] width 148 height 34
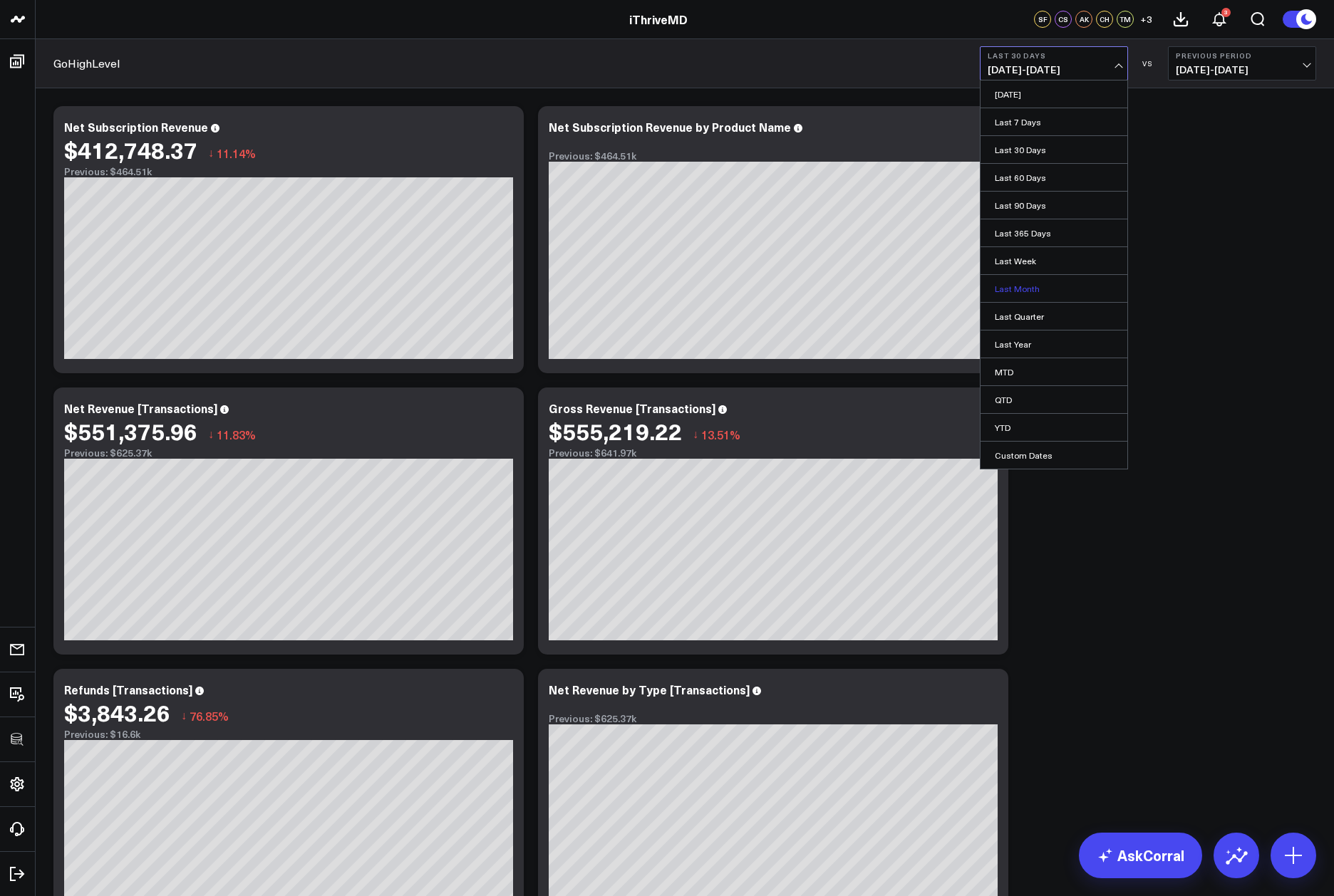
click at [1025, 285] on link "Last Month" at bounding box center [1053, 288] width 147 height 27
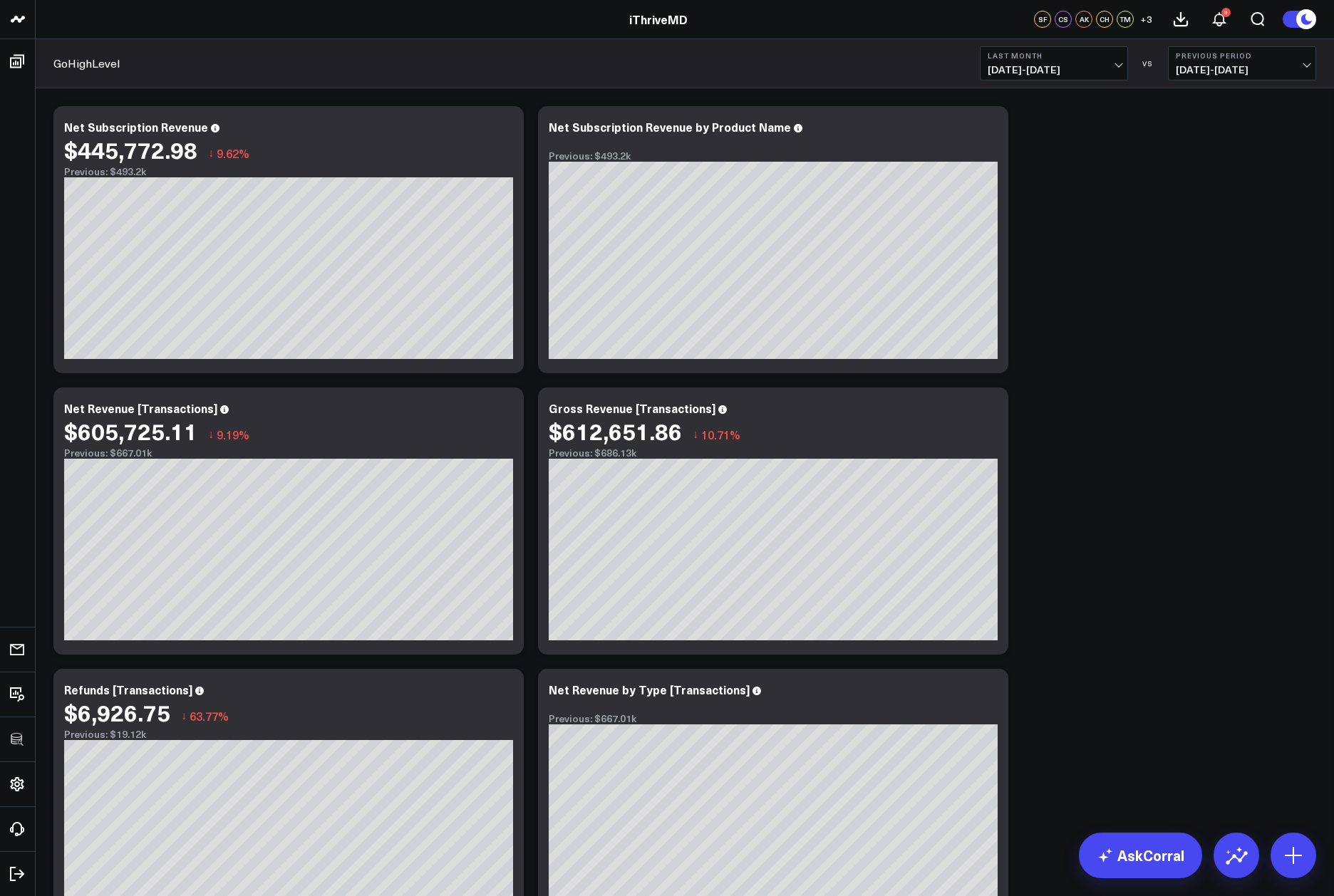
click at [1124, 547] on div "Modify via AI Copy link to widget Ask support Remove Create linked copy Executi…" at bounding box center [685, 521] width 1276 height 844
drag, startPoint x: 1171, startPoint y: 385, endPoint x: 1159, endPoint y: 376, distance: 15.0
click at [1171, 385] on div "Modify via AI Copy link to widget Ask support Remove Create linked copy Executi…" at bounding box center [685, 521] width 1276 height 844
click at [1159, 376] on div "Modify via AI Copy link to widget Ask support Remove Create linked copy Executi…" at bounding box center [685, 521] width 1276 height 844
click at [1057, 626] on div "Modify via AI Copy link to widget Ask support Remove Create linked copy Executi…" at bounding box center [685, 521] width 1276 height 844
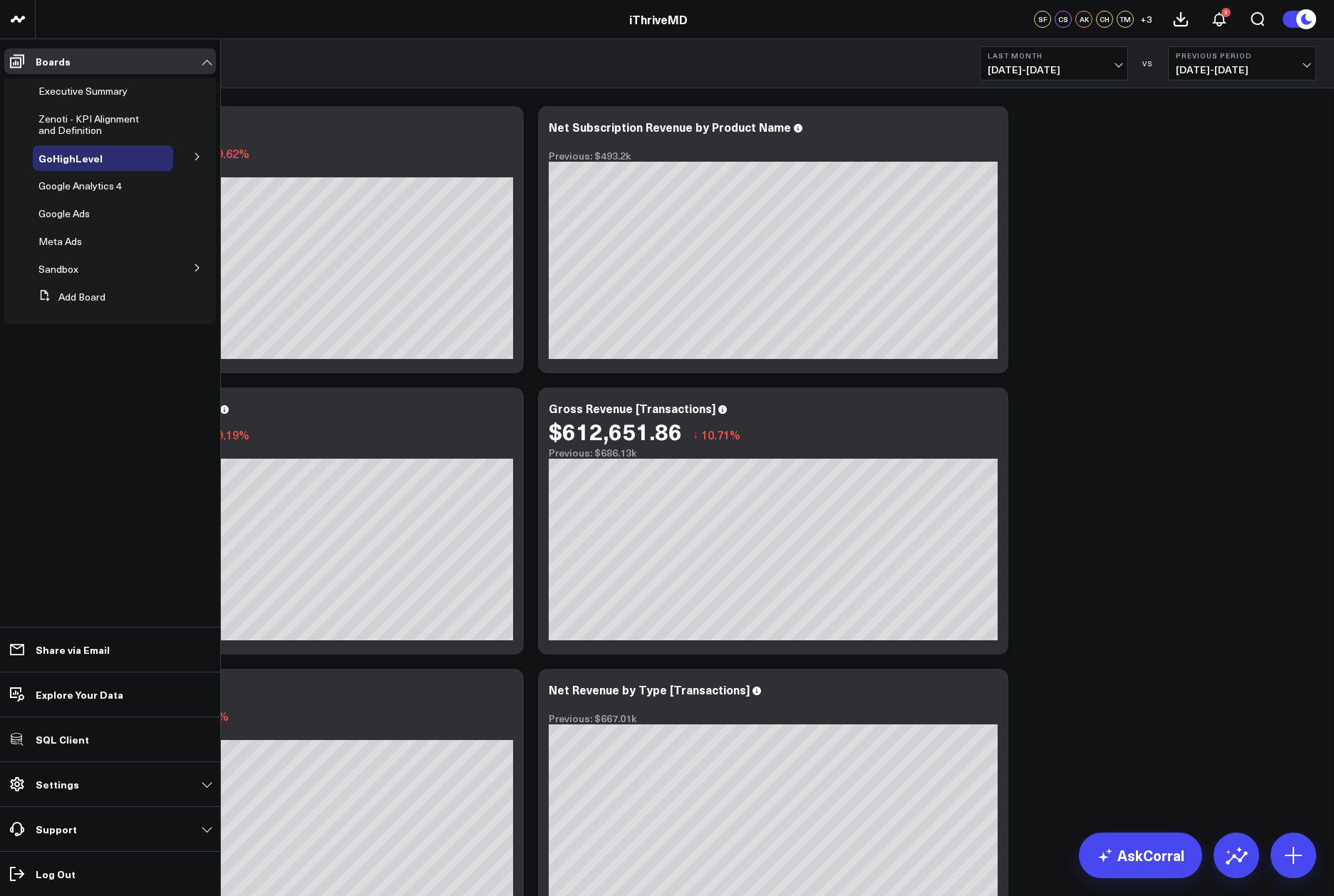
click at [197, 162] on button at bounding box center [197, 155] width 37 height 21
click at [98, 186] on span "GHL Subscriptions" at bounding box center [89, 183] width 84 height 13
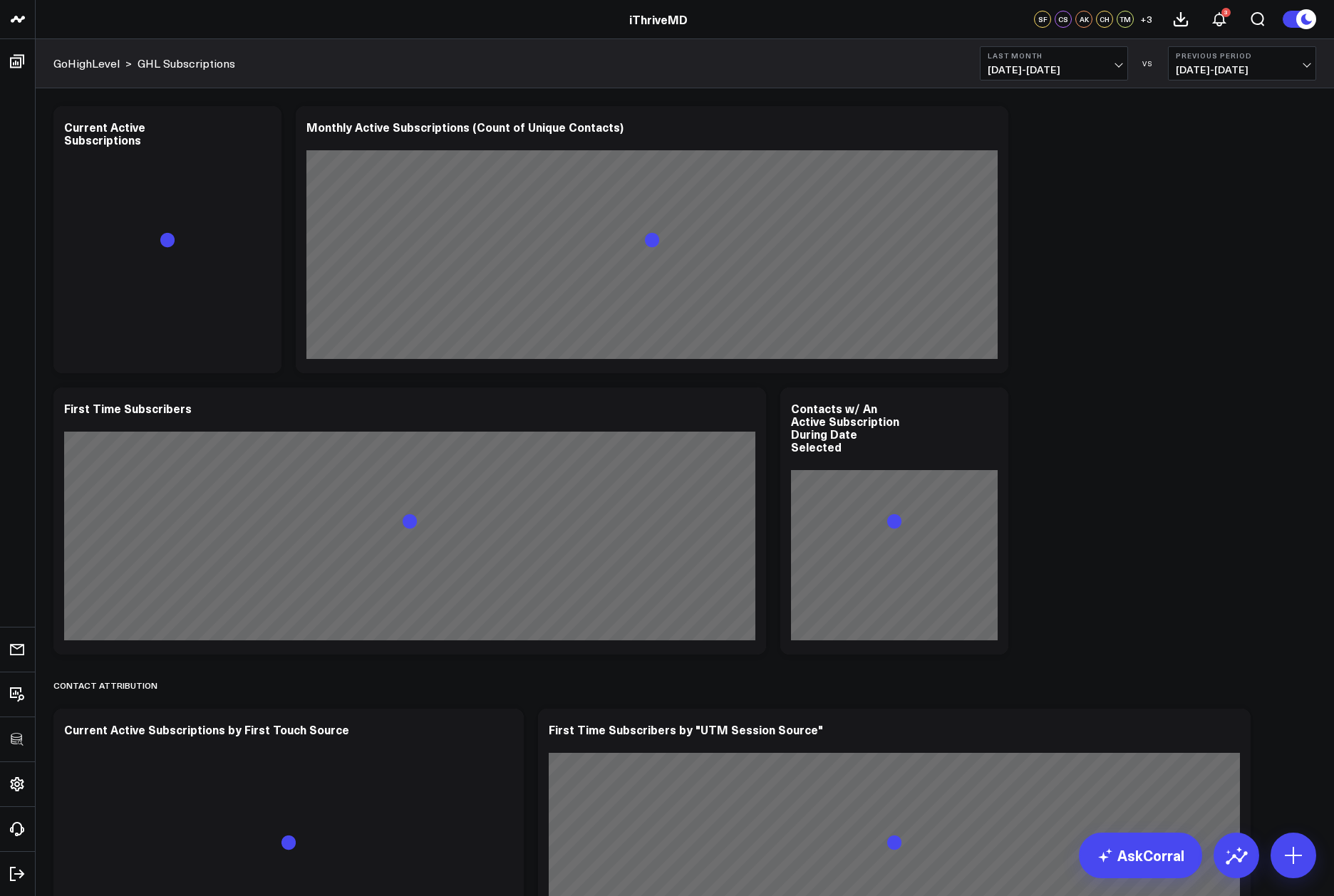
click at [1165, 340] on div "Modify via AI Copy link to widget Ask support Remove Create linked copy Executi…" at bounding box center [685, 682] width 1276 height 1166
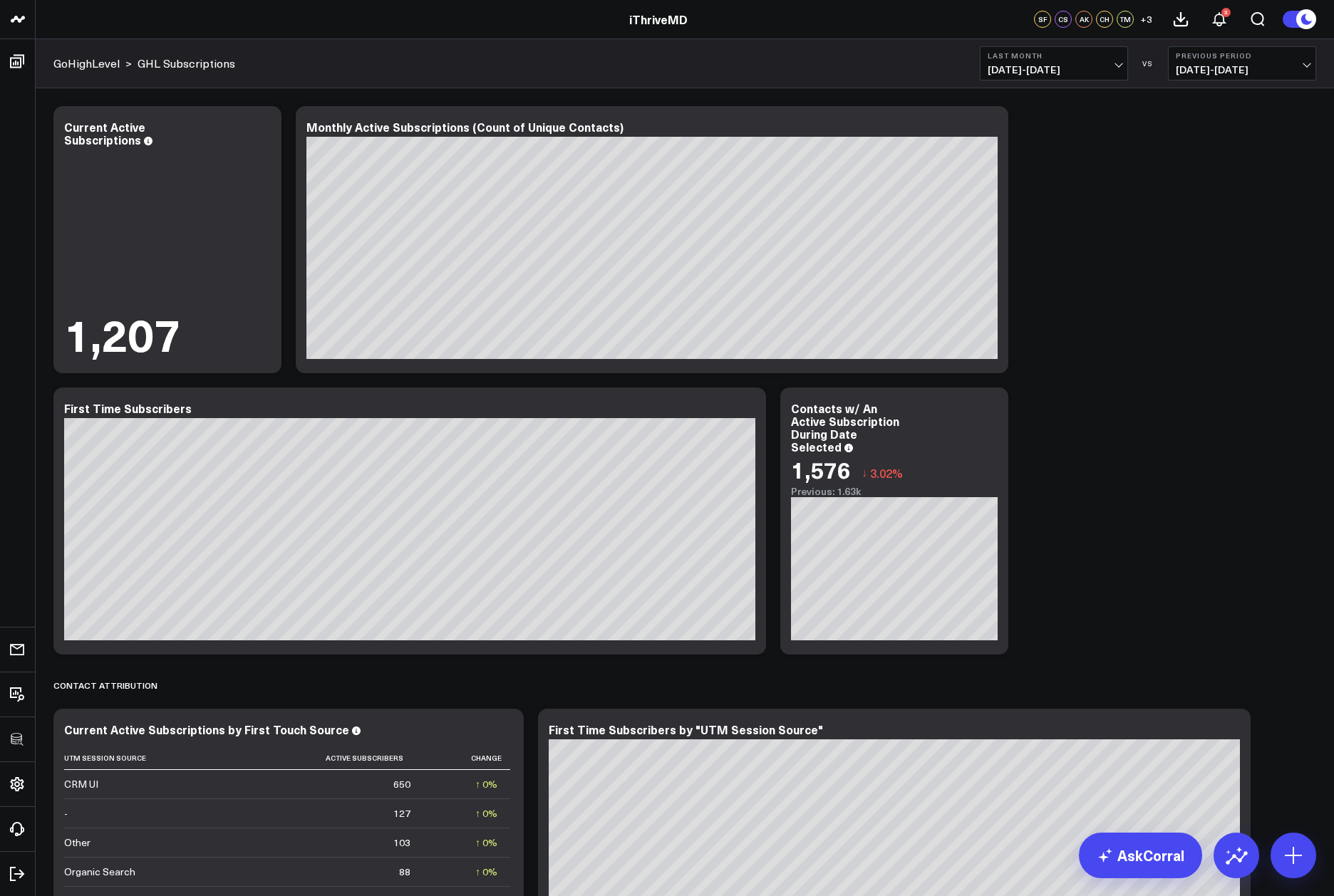
click at [1030, 527] on div "Modify via AI Copy link to widget Ask support Remove Create linked copy Executi…" at bounding box center [685, 682] width 1276 height 1166
click at [1052, 65] on span "[DATE] - [DATE]" at bounding box center [1053, 69] width 132 height 11
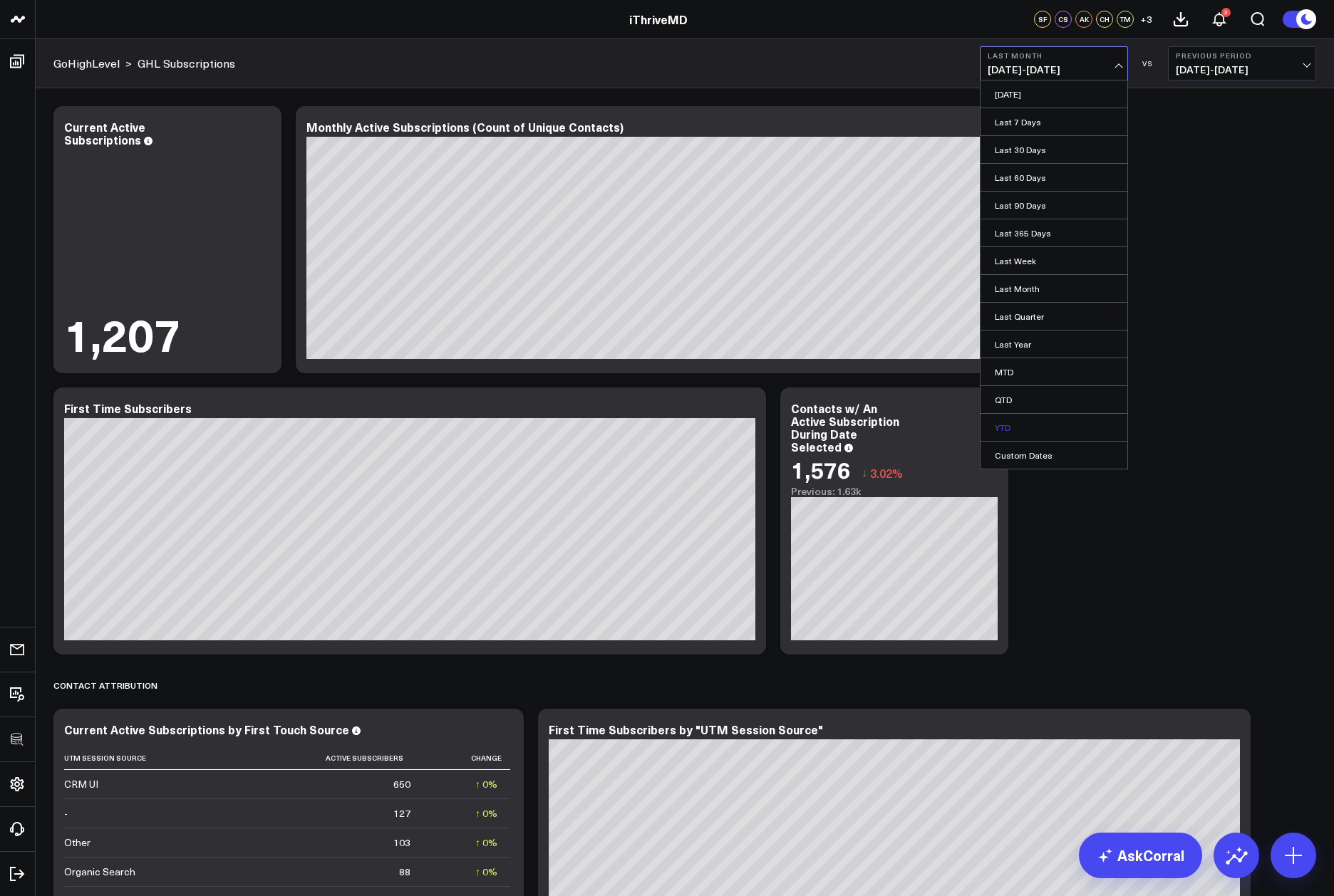
click at [1015, 435] on link "YTD" at bounding box center [1053, 427] width 147 height 27
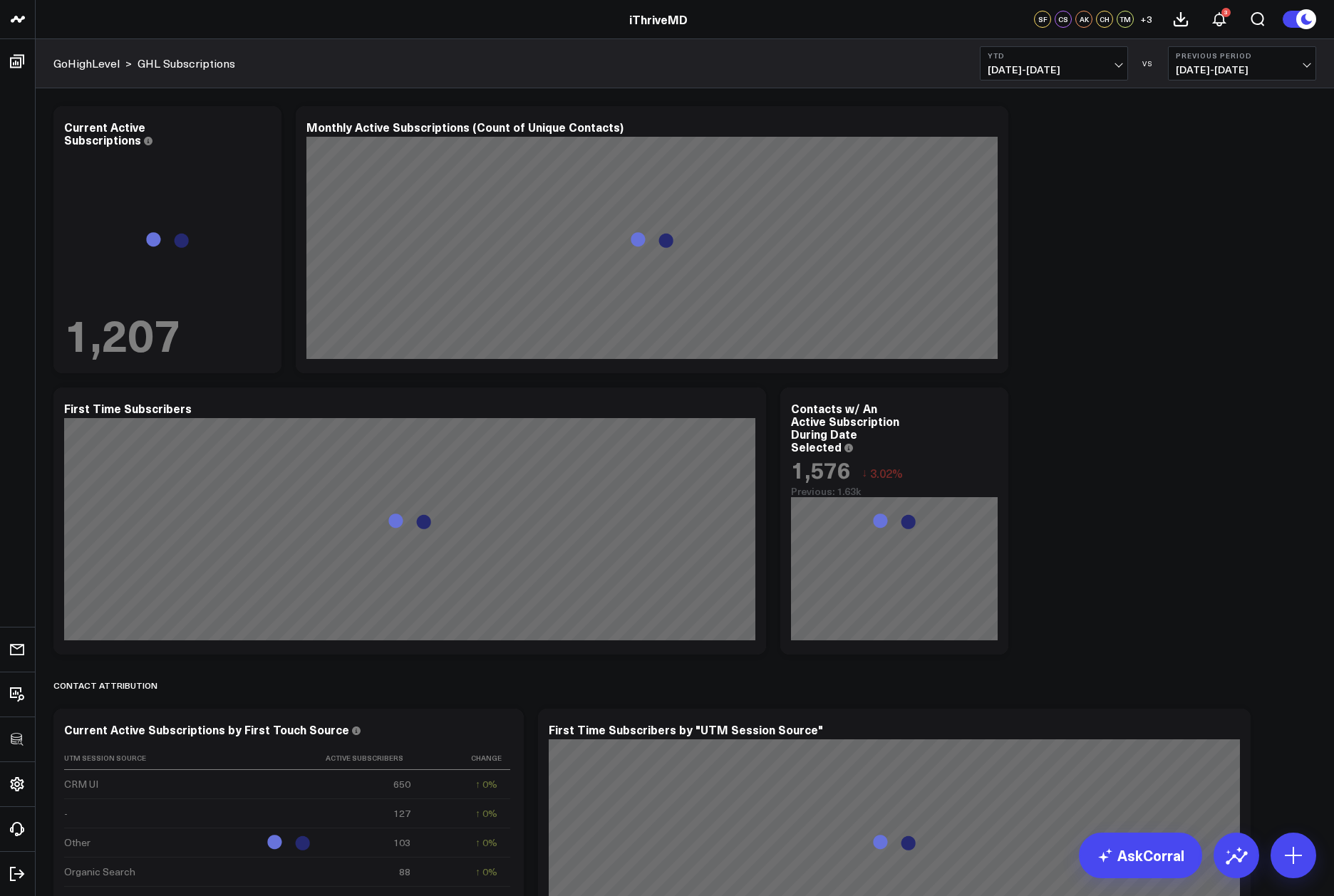
click at [1217, 452] on div "Modify via AI Copy link to widget Ask support Remove Create linked copy Executi…" at bounding box center [685, 682] width 1276 height 1166
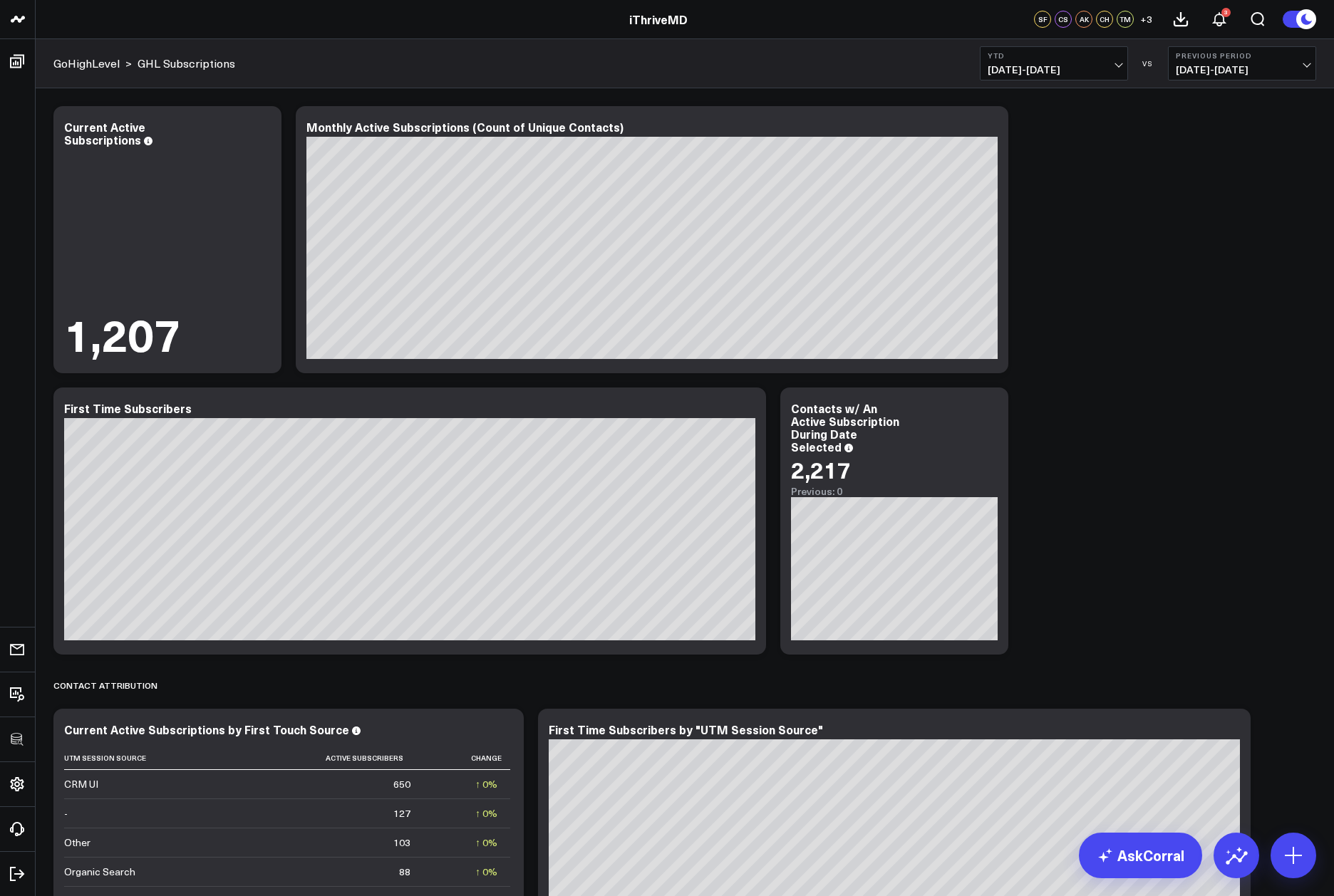
click at [1245, 405] on div "Modify via AI Copy link to widget Ask support Remove Create linked copy Executi…" at bounding box center [685, 682] width 1276 height 1166
click at [1096, 581] on div "Modify via AI Copy link to widget Ask support Remove Create linked copy Executi…" at bounding box center [685, 682] width 1276 height 1166
